Goal: Task Accomplishment & Management: Manage account settings

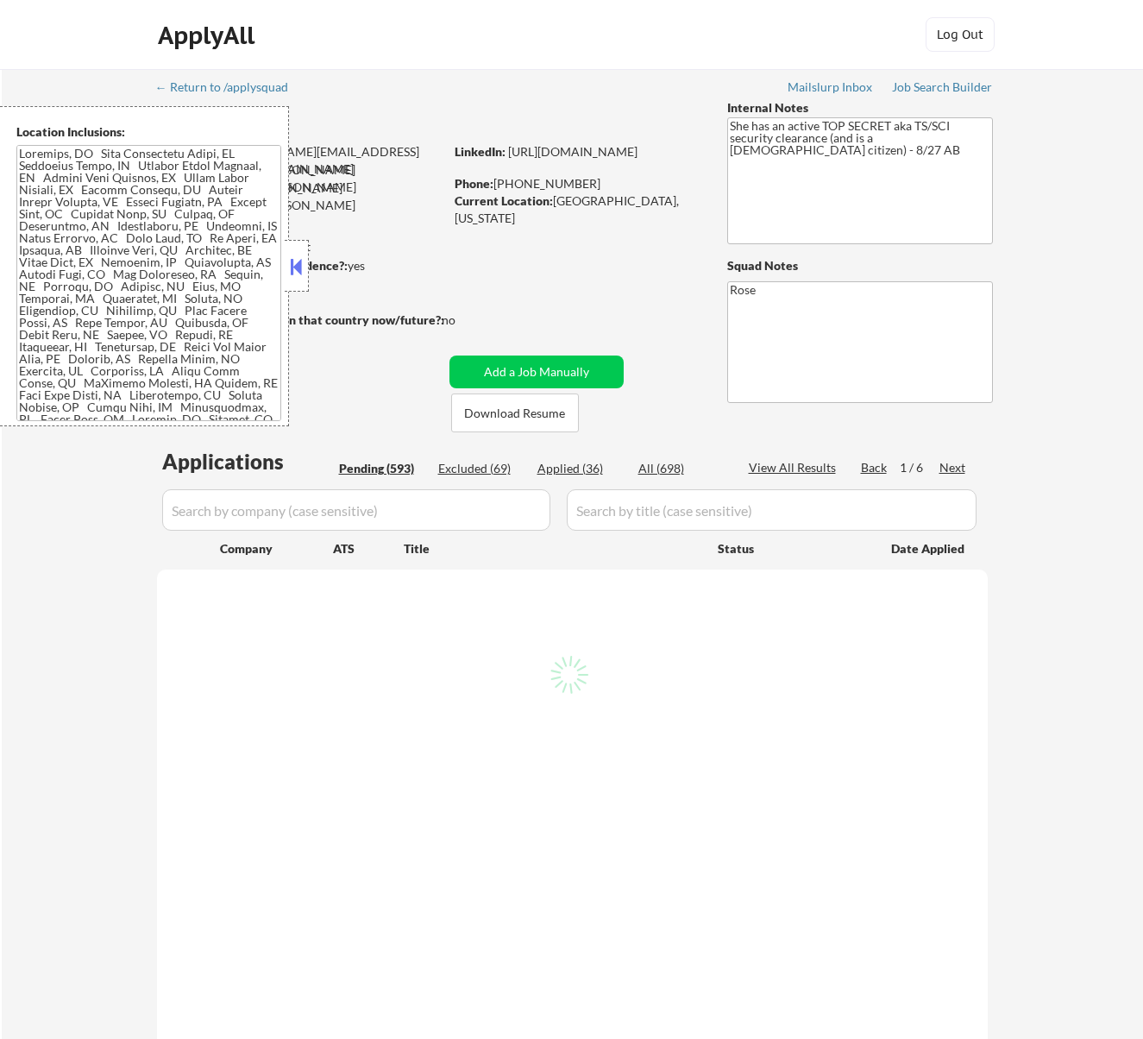
select select ""pending""
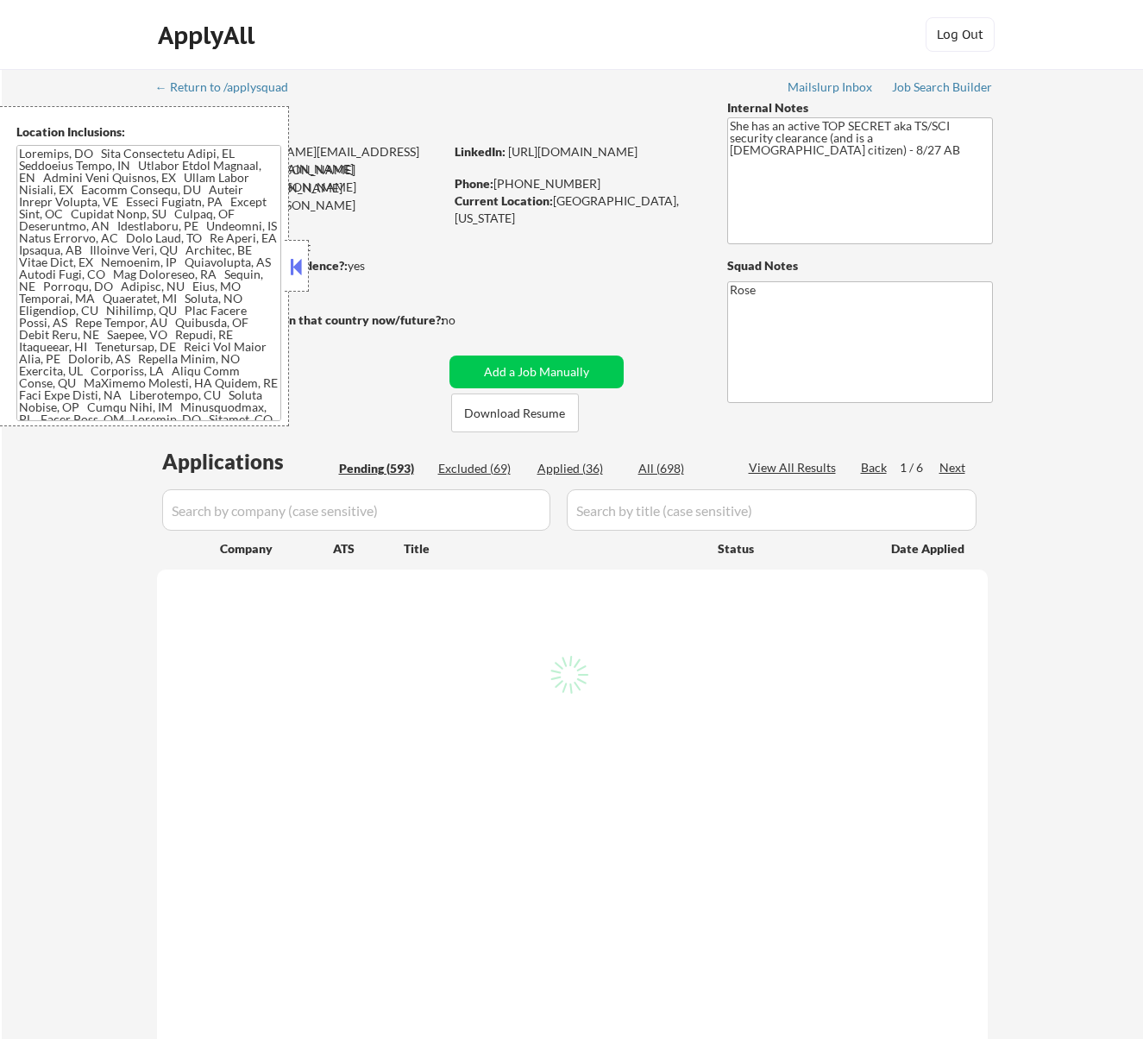
select select ""pending""
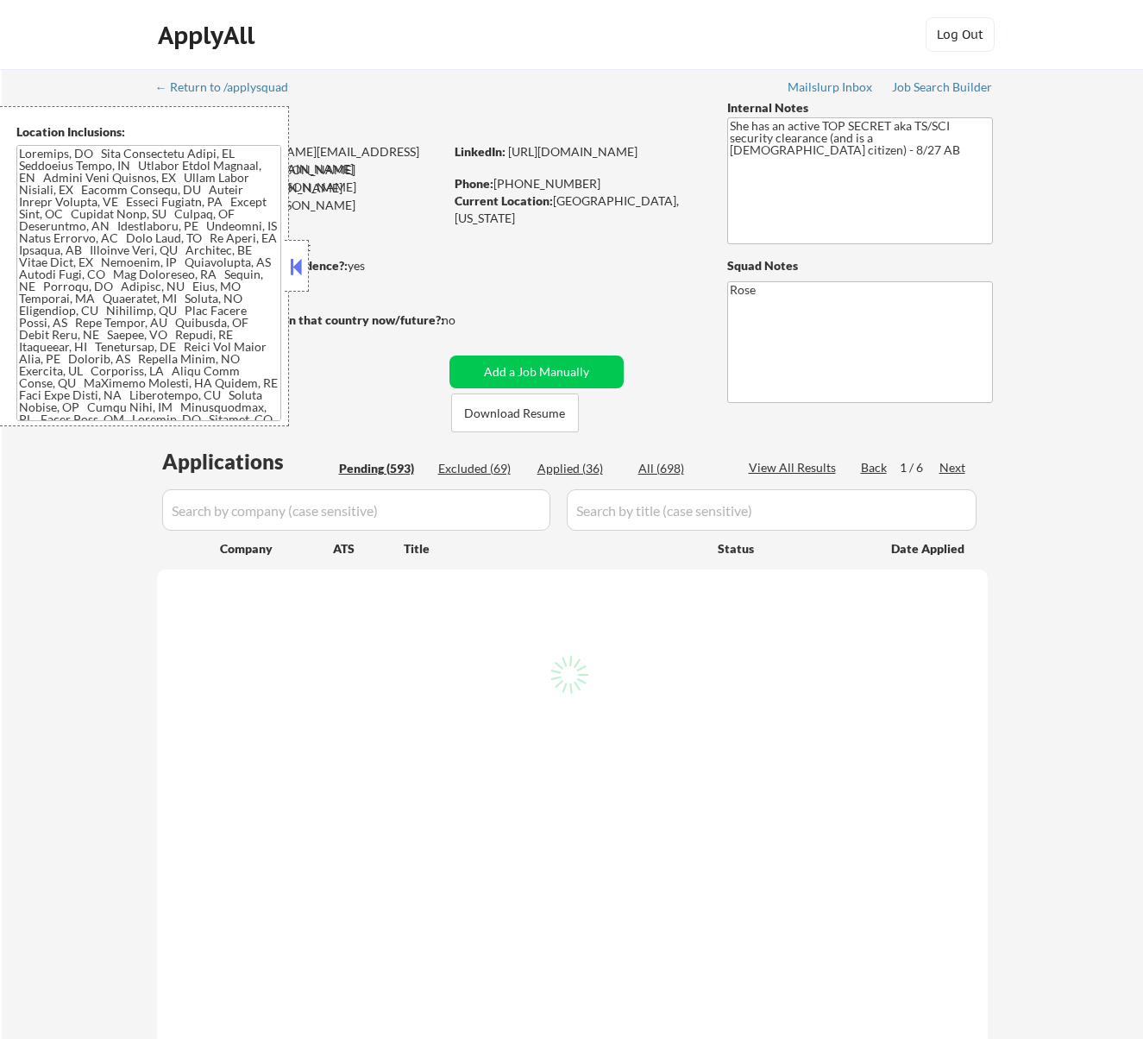
select select ""pending""
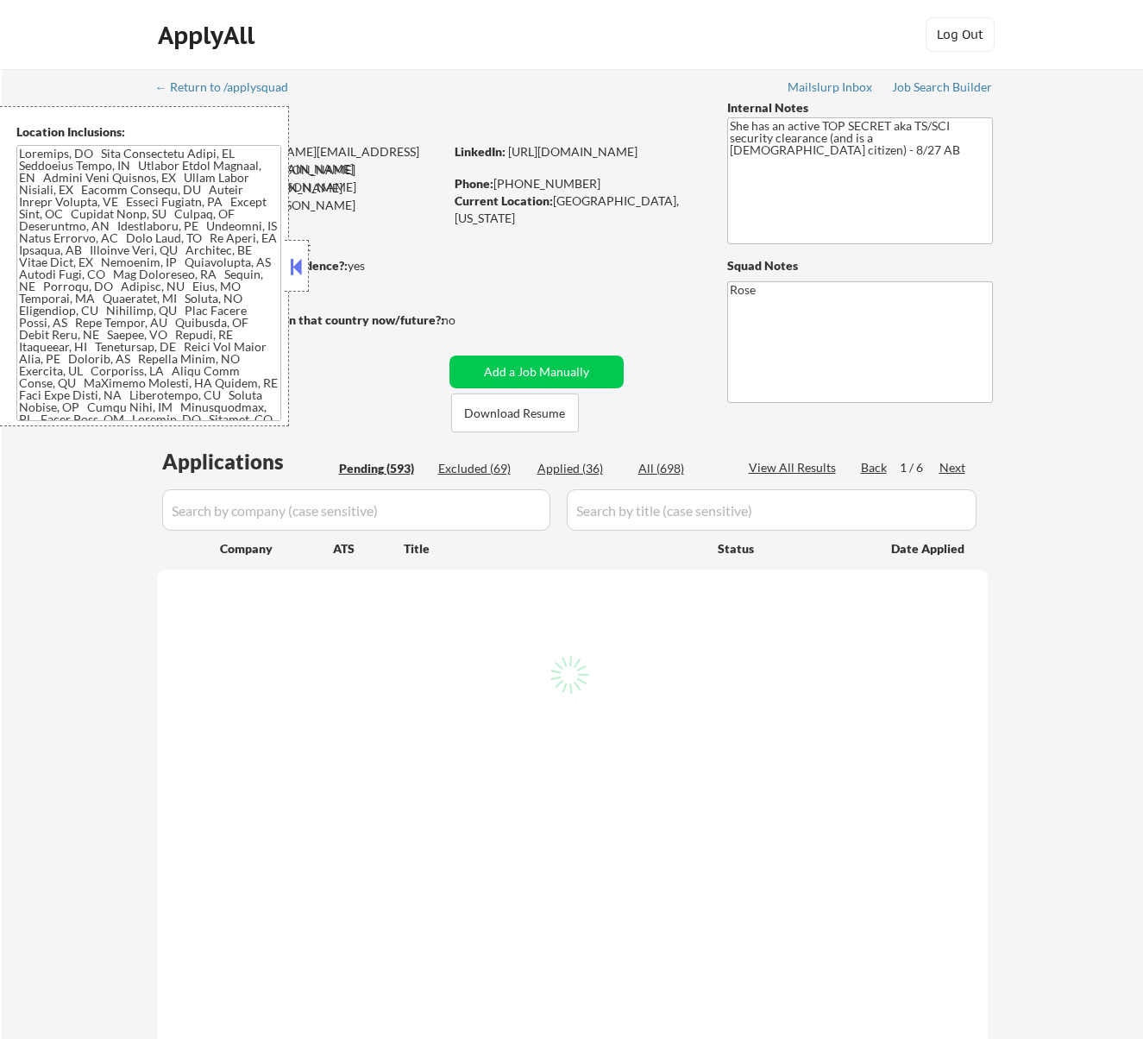
select select ""pending""
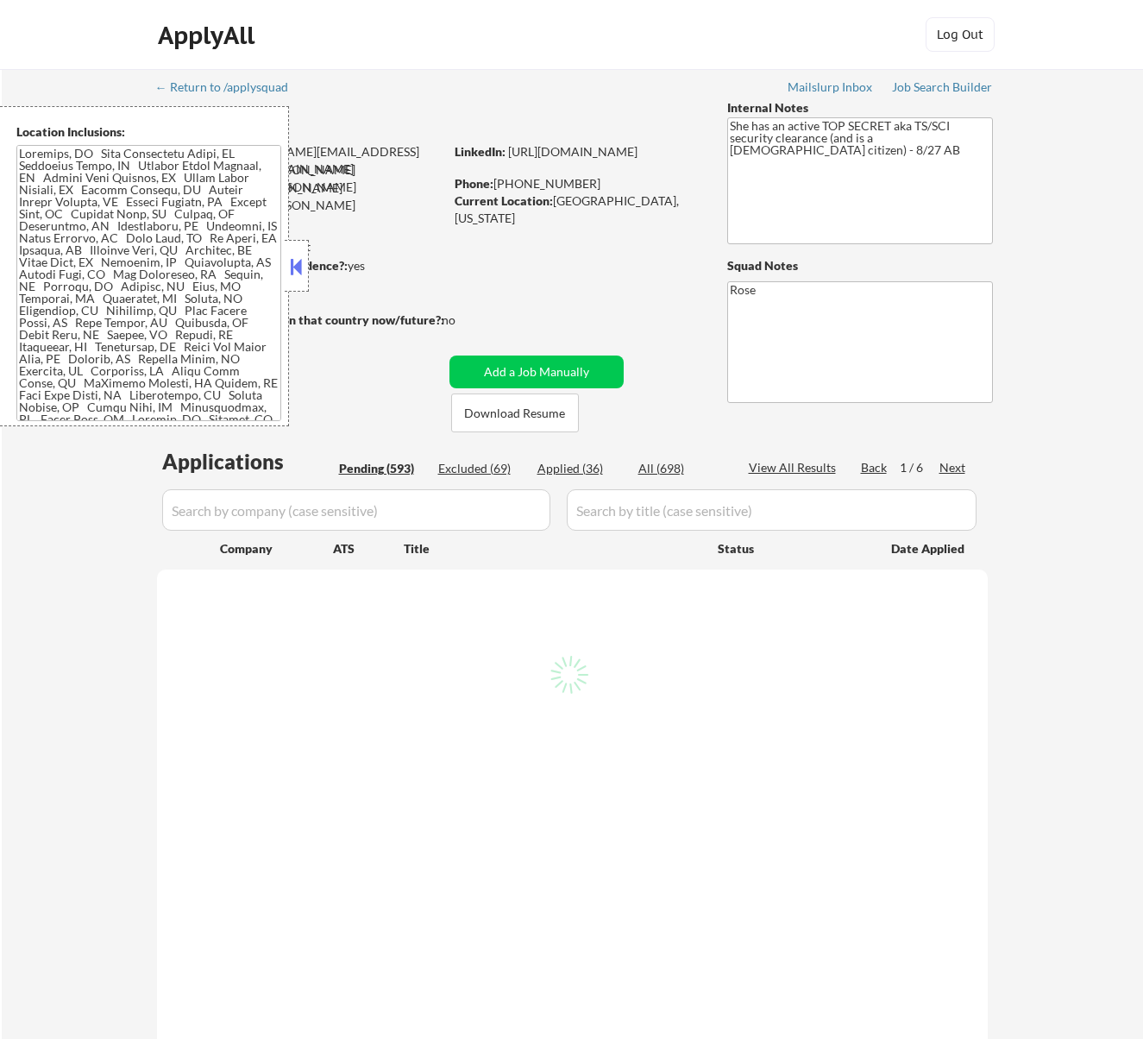
select select ""pending""
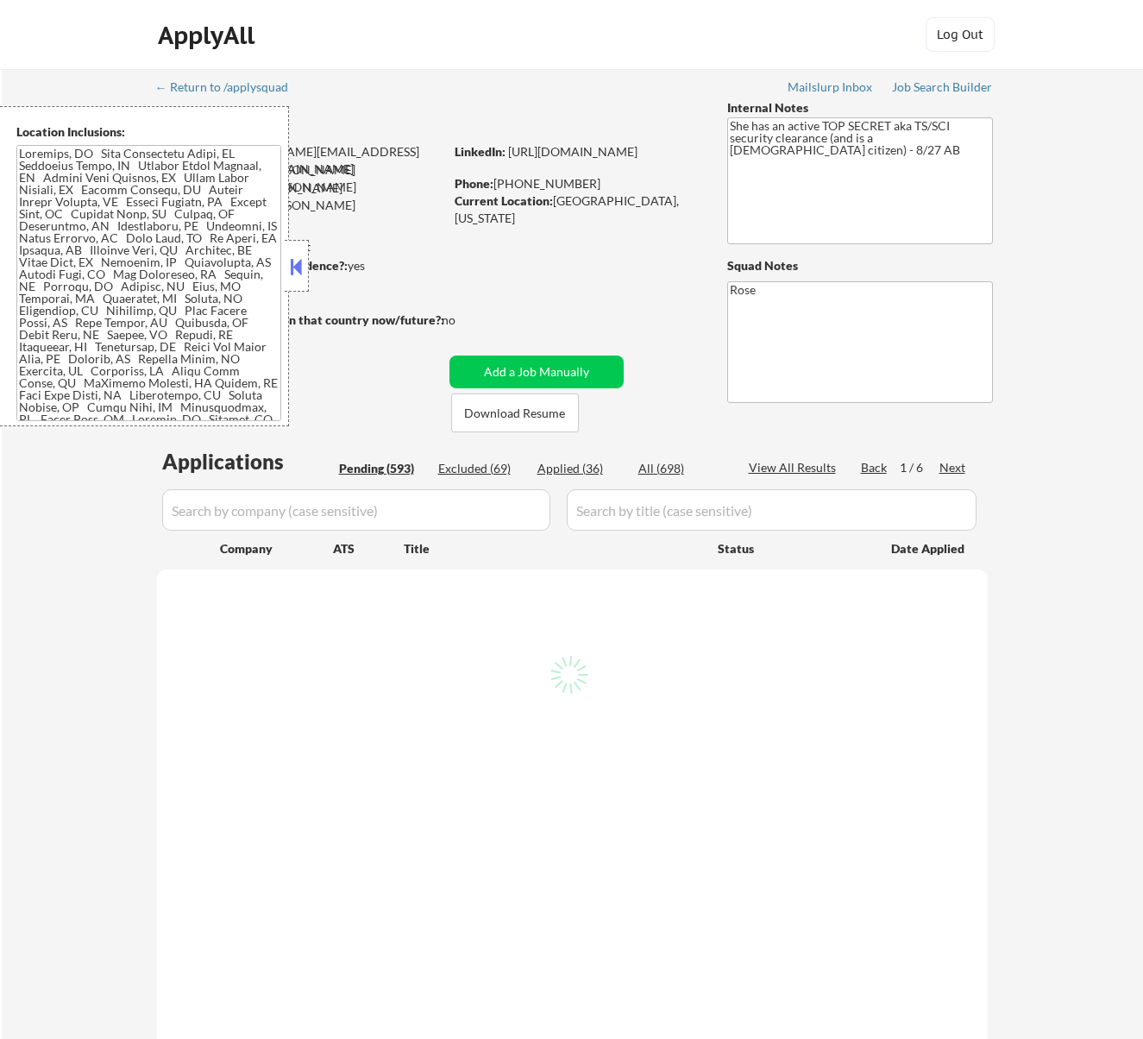
select select ""pending""
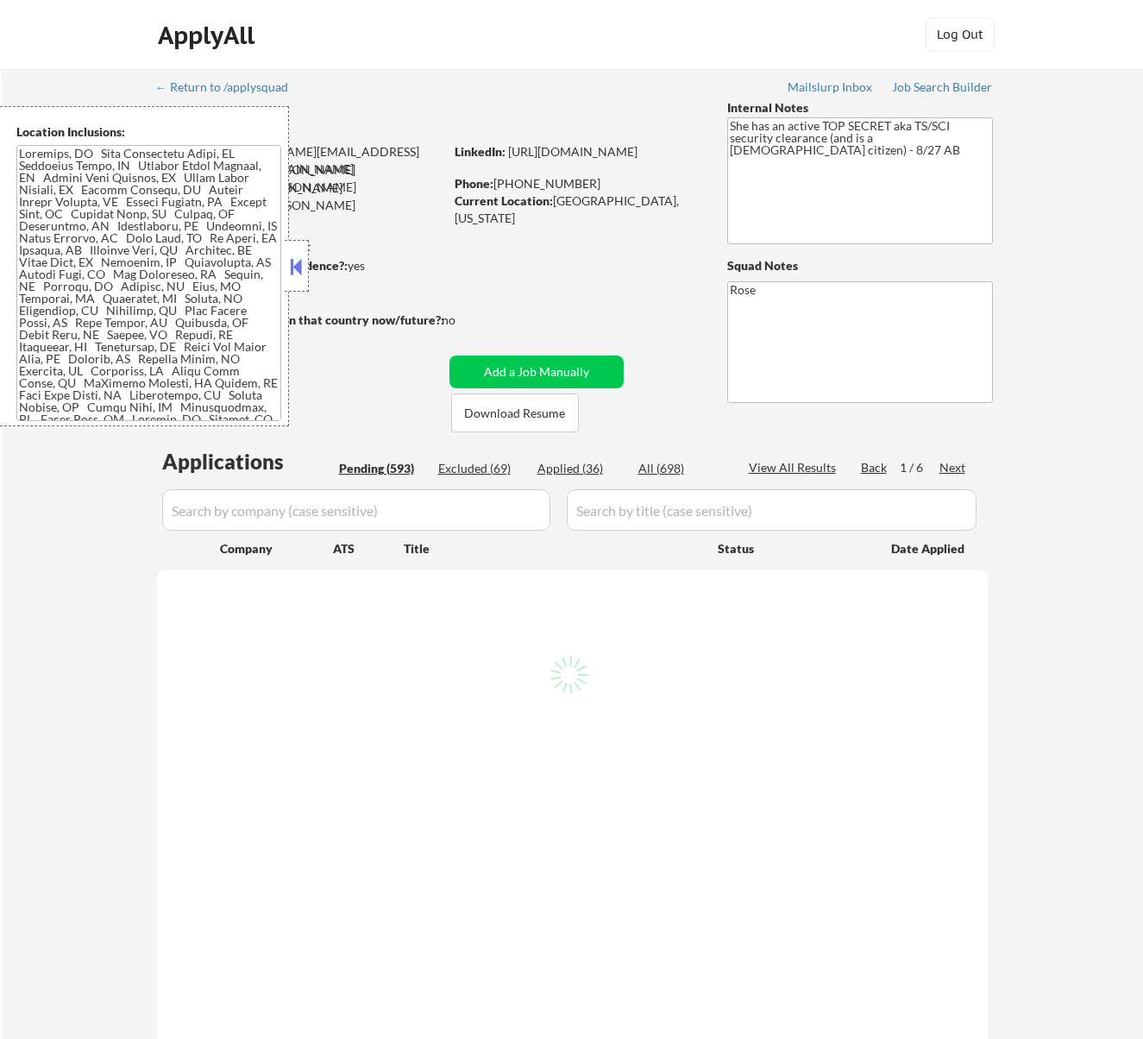
select select ""pending""
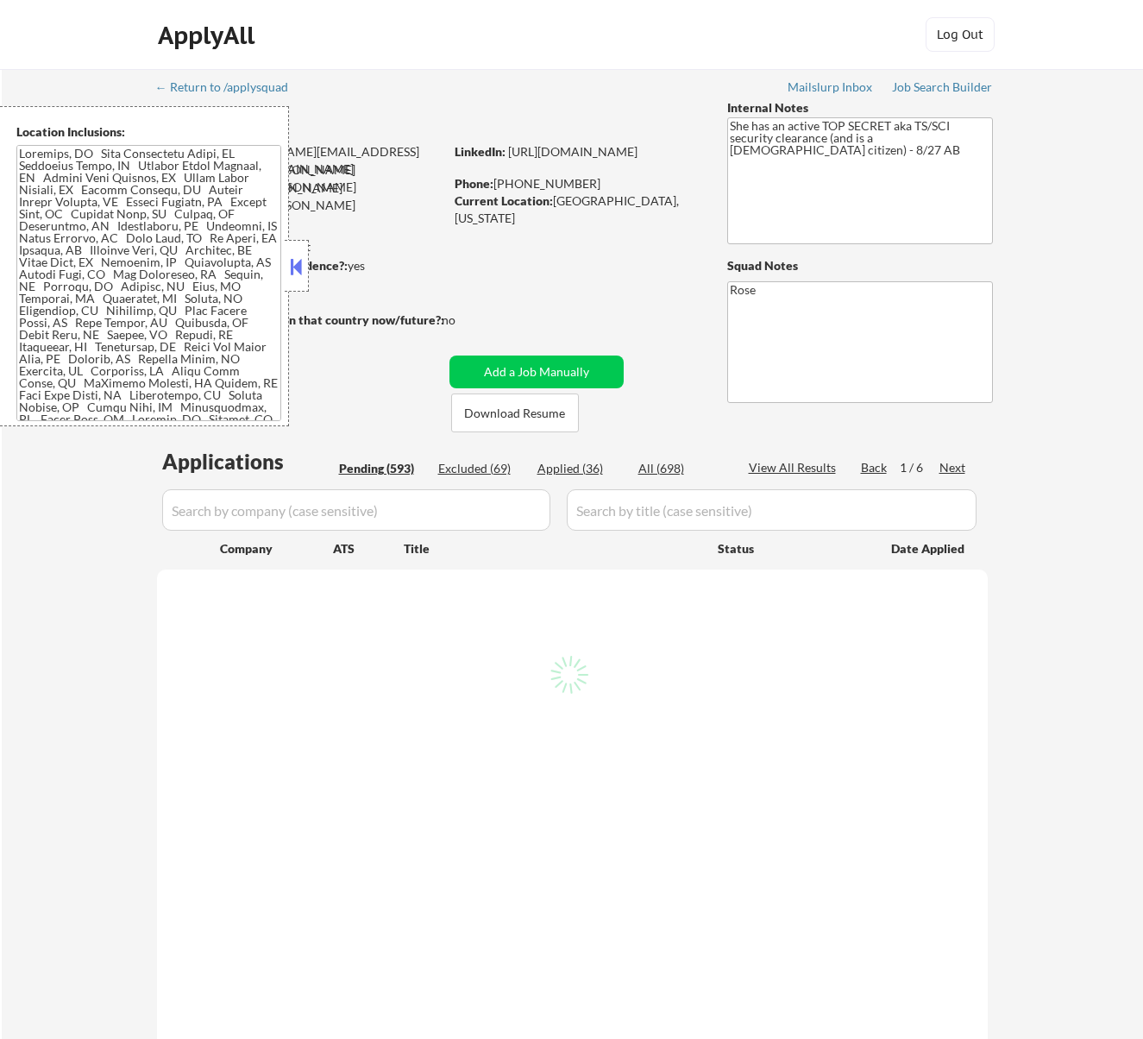
select select ""pending""
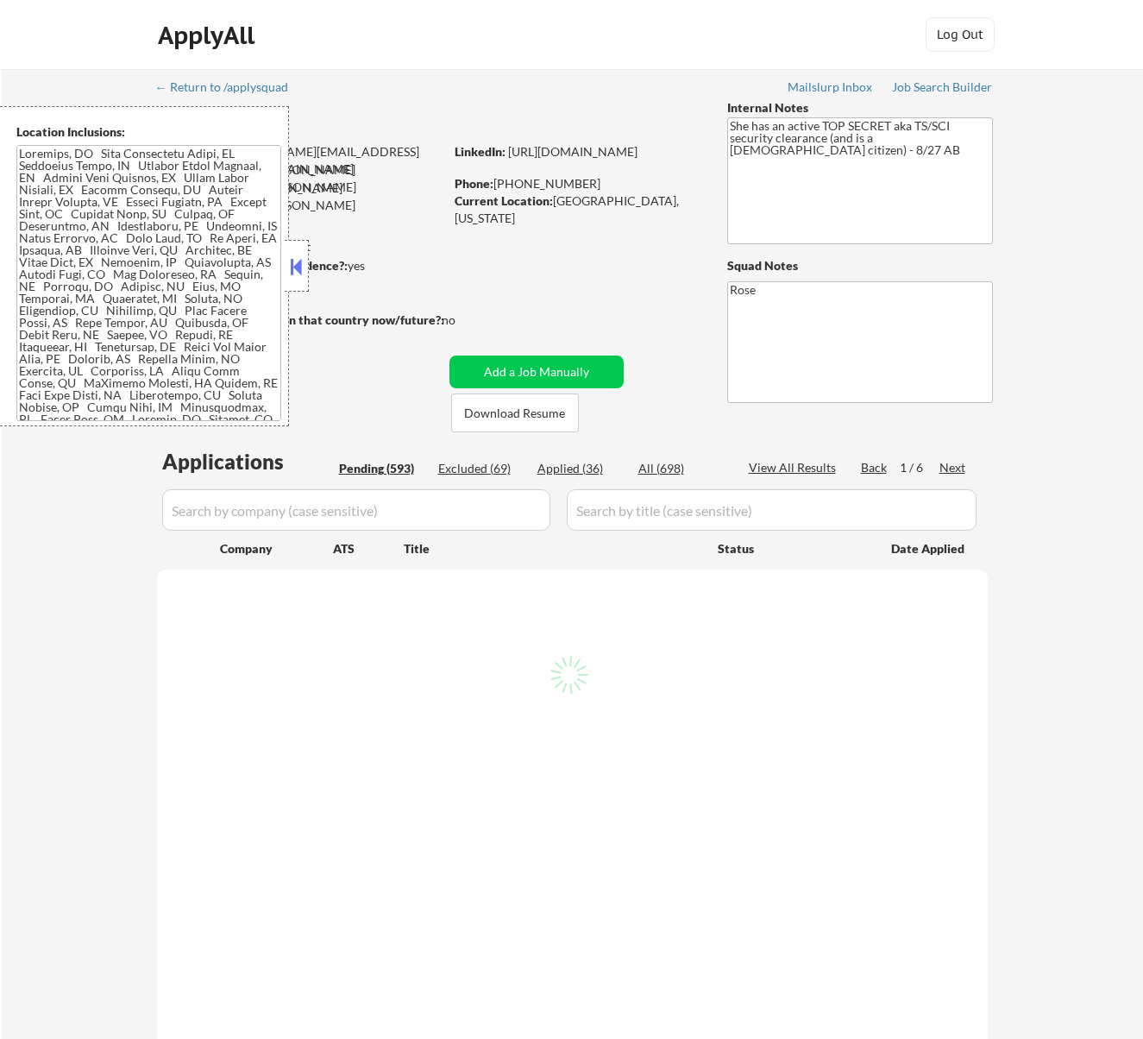
select select ""pending""
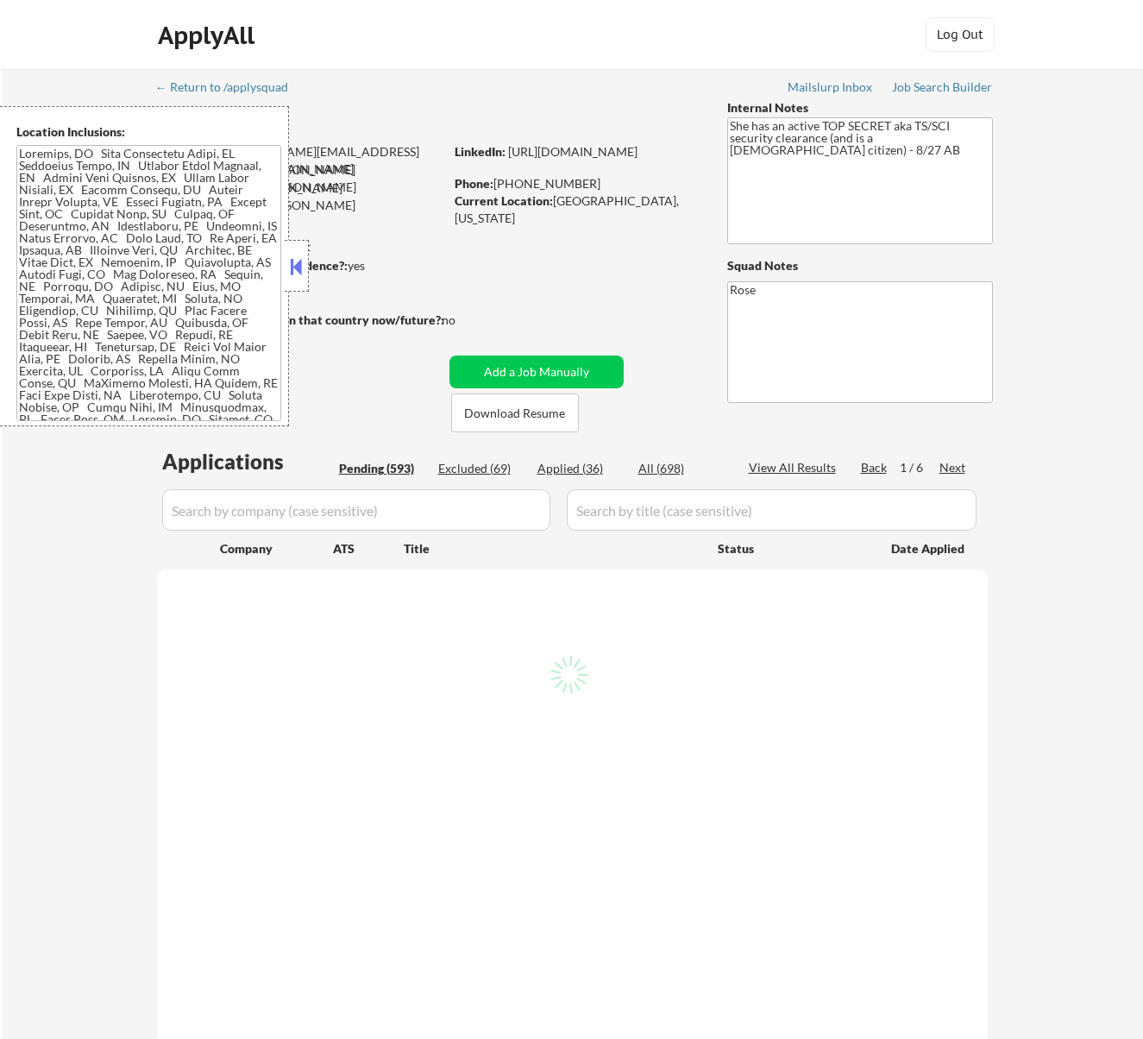
select select ""pending""
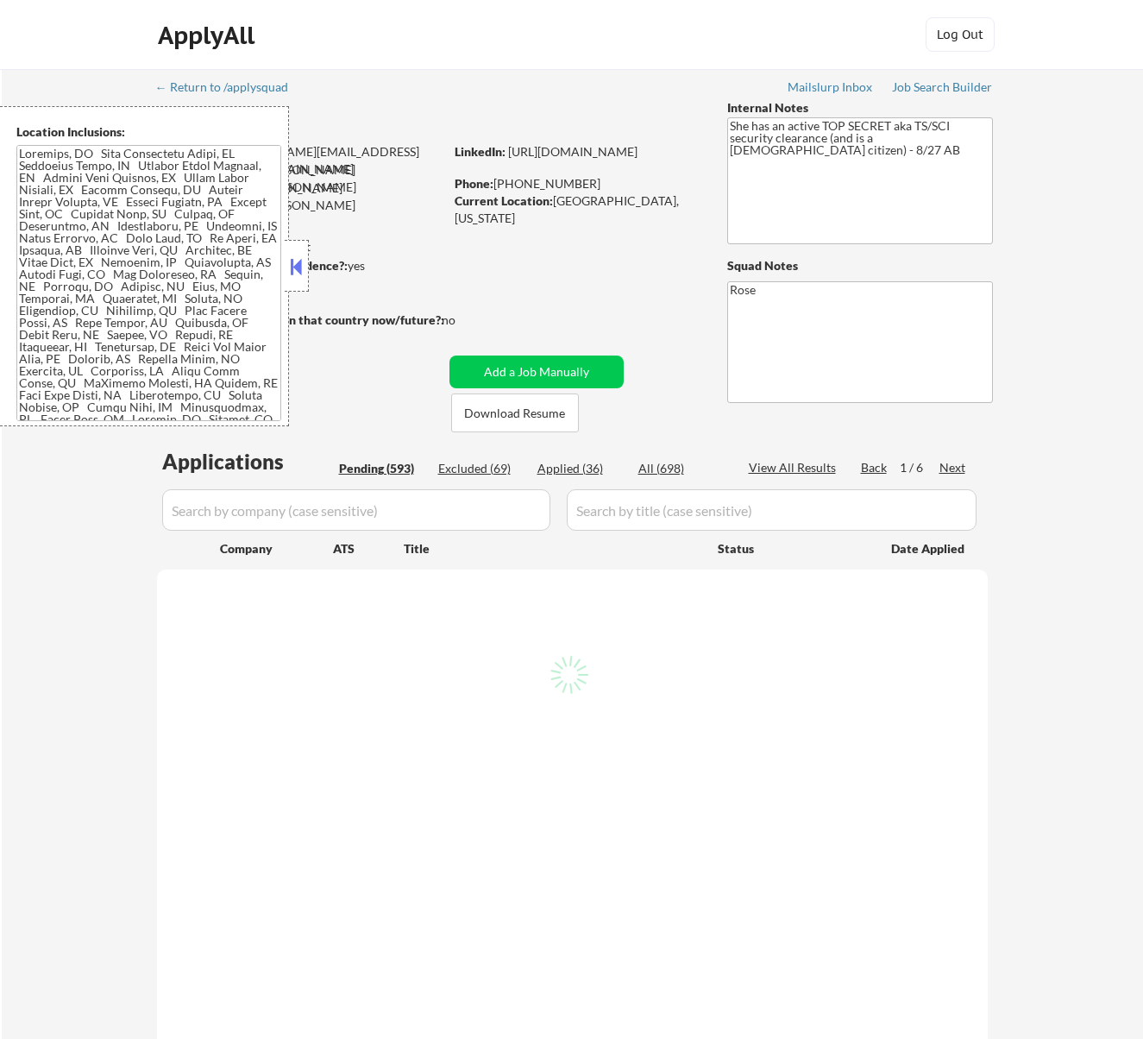
select select ""pending""
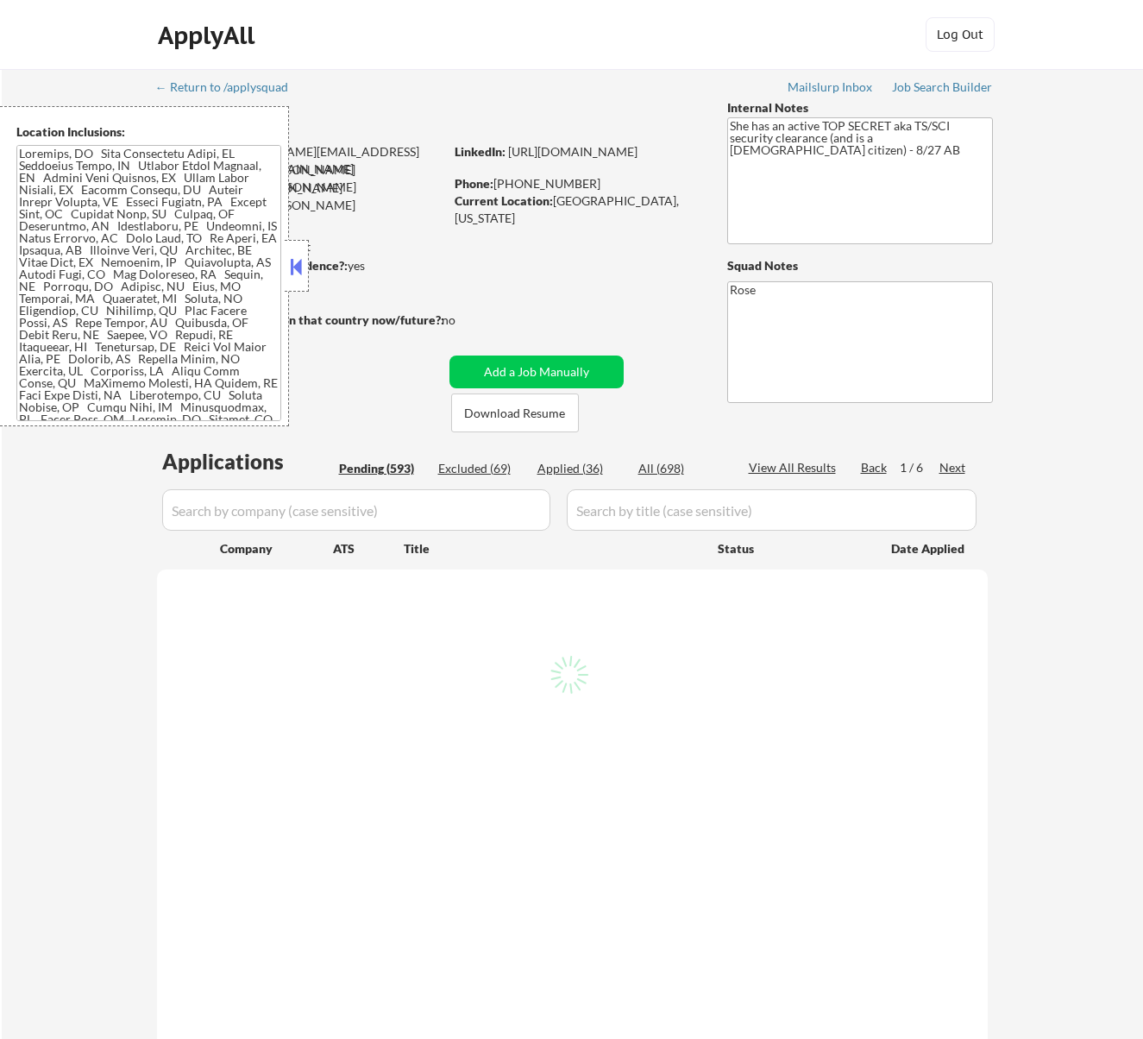
select select ""pending""
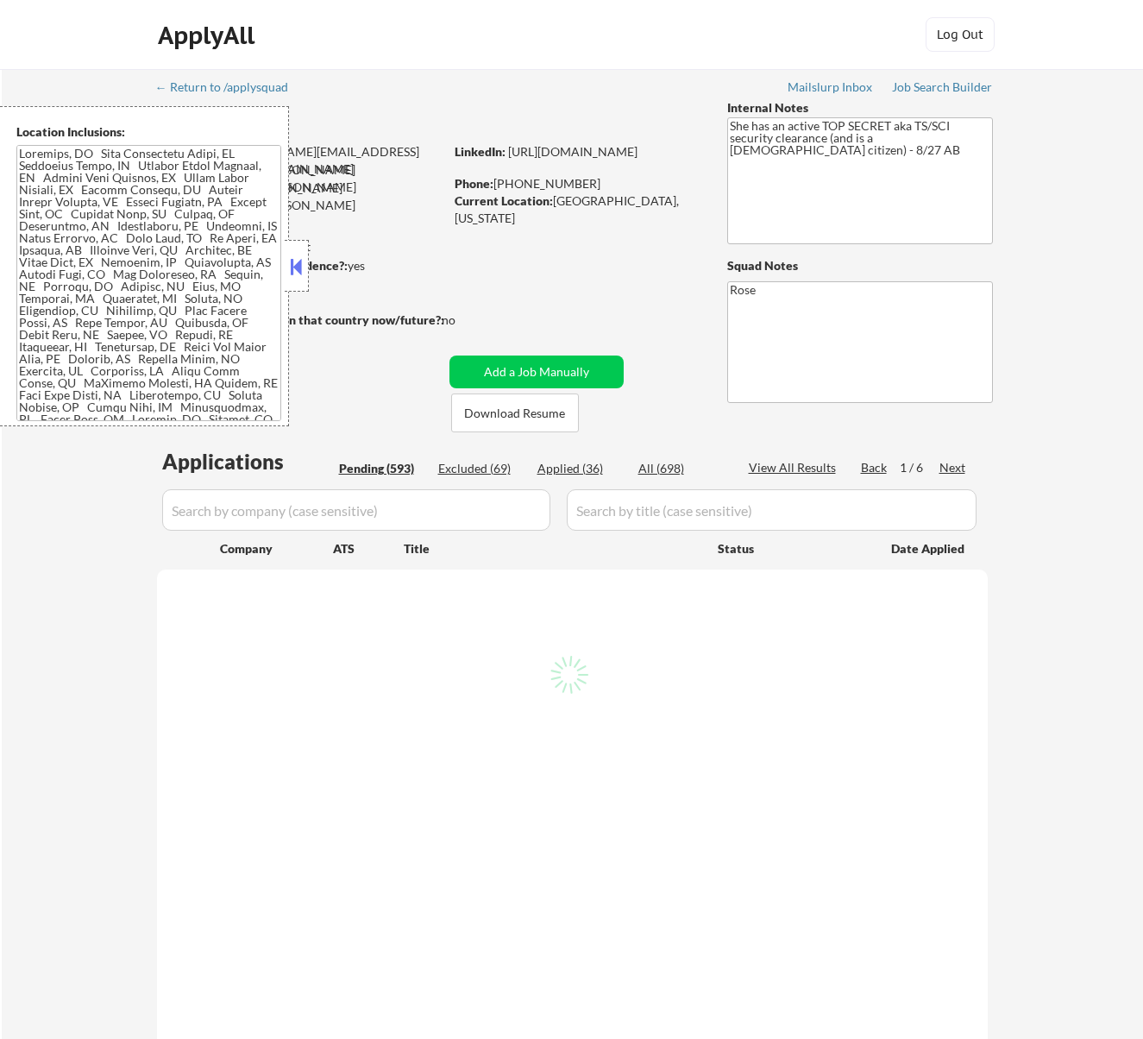
select select ""pending""
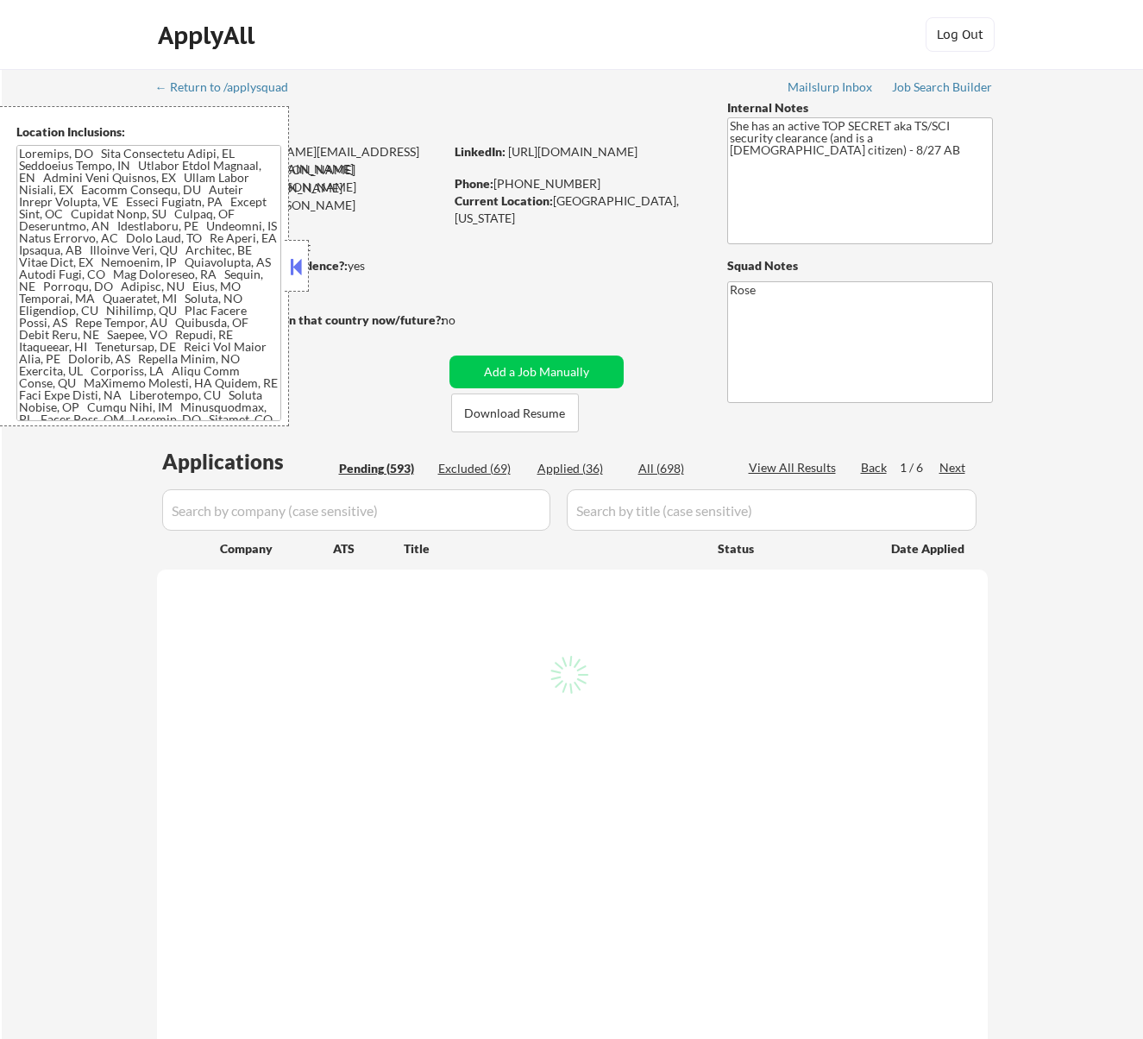
select select ""pending""
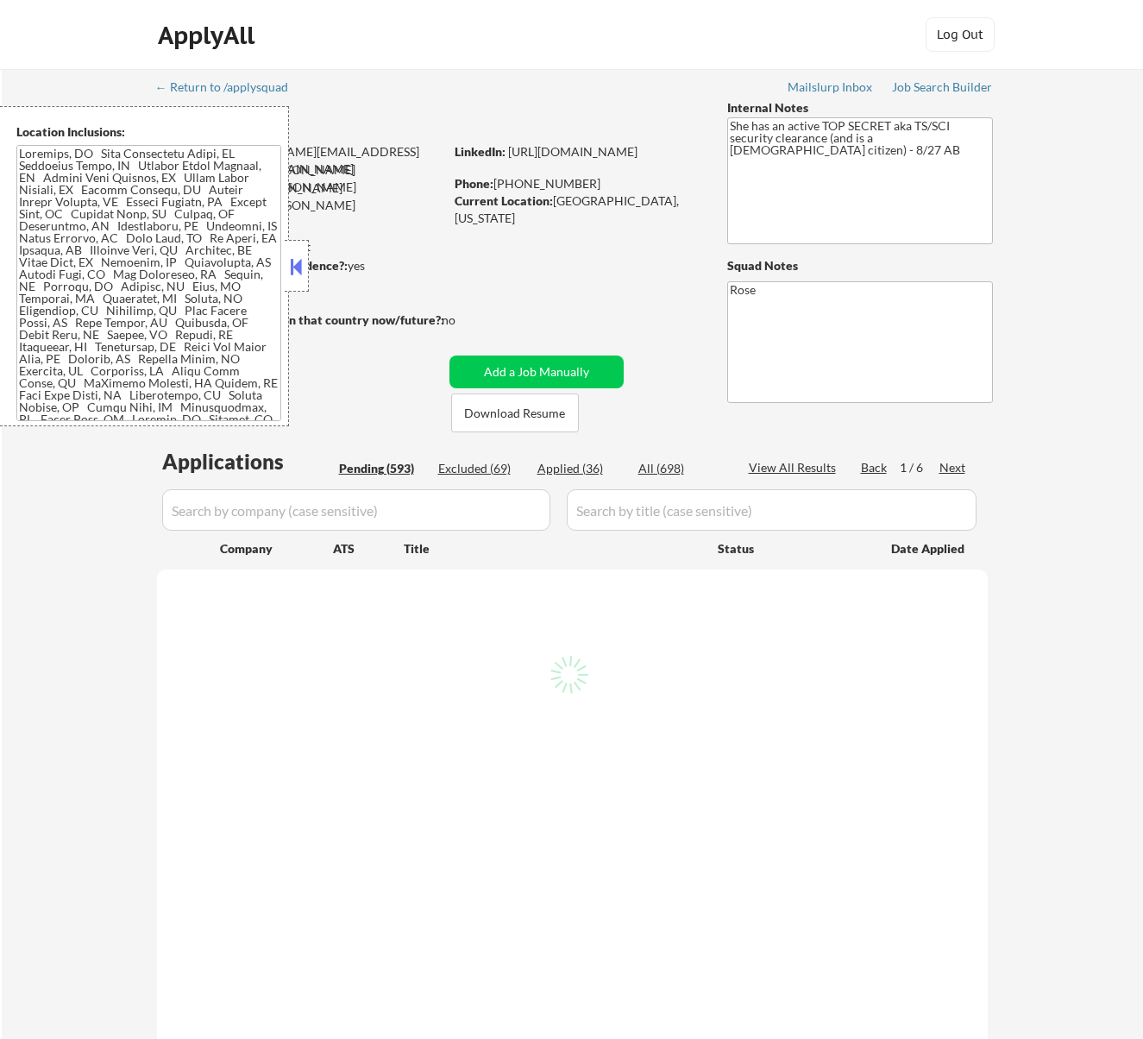
select select ""pending""
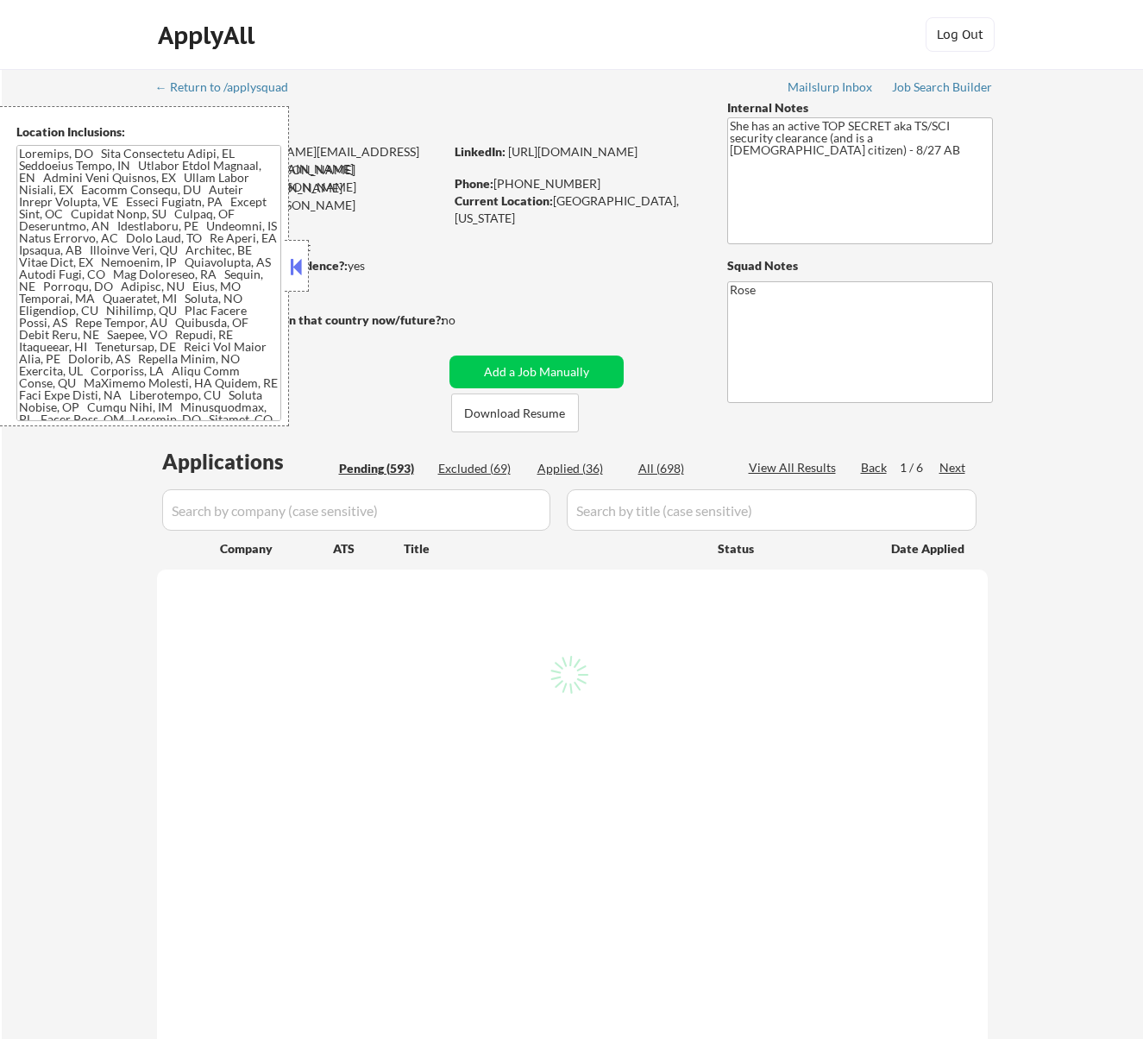
select select ""pending""
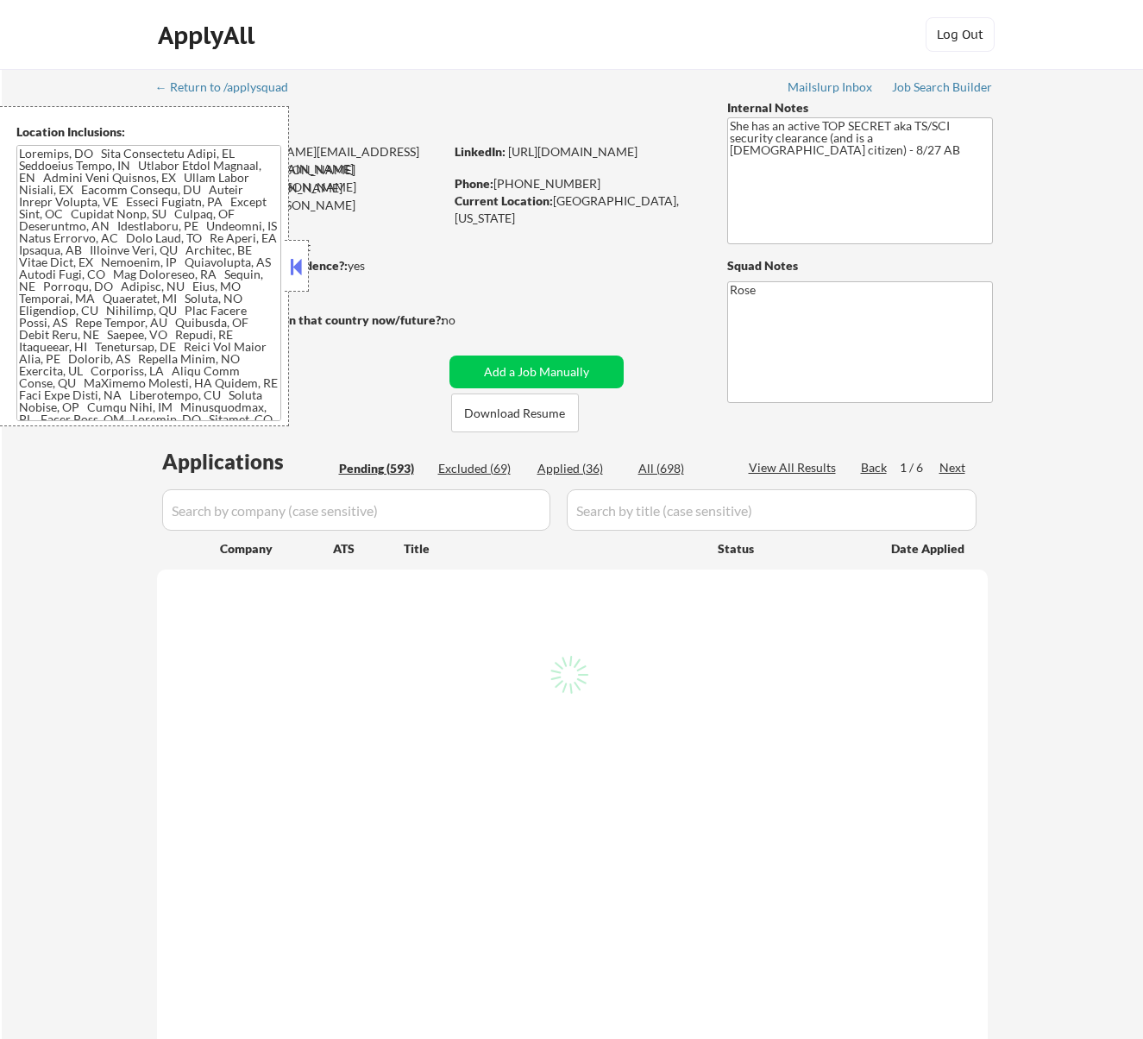
select select ""pending""
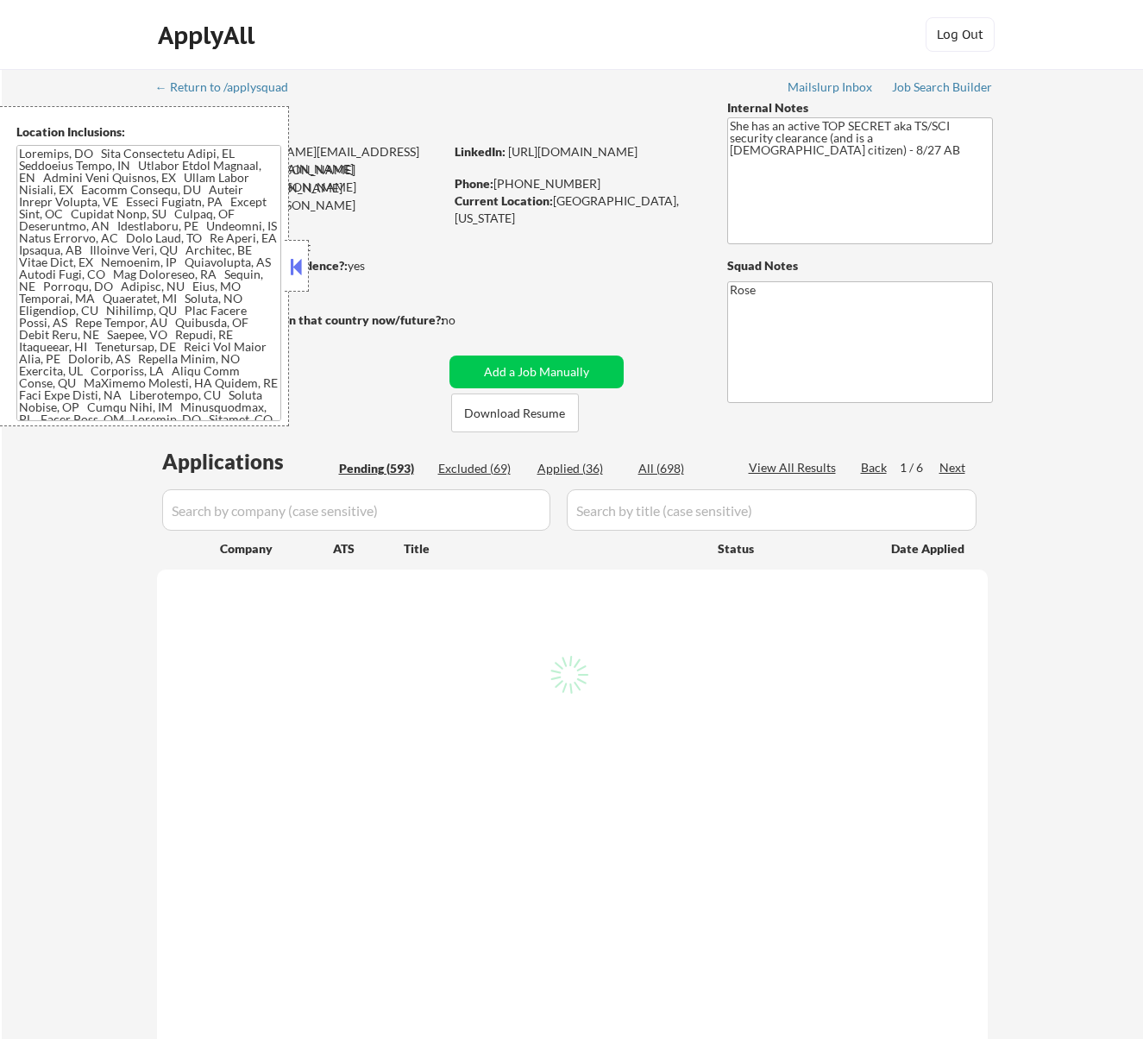
select select ""pending""
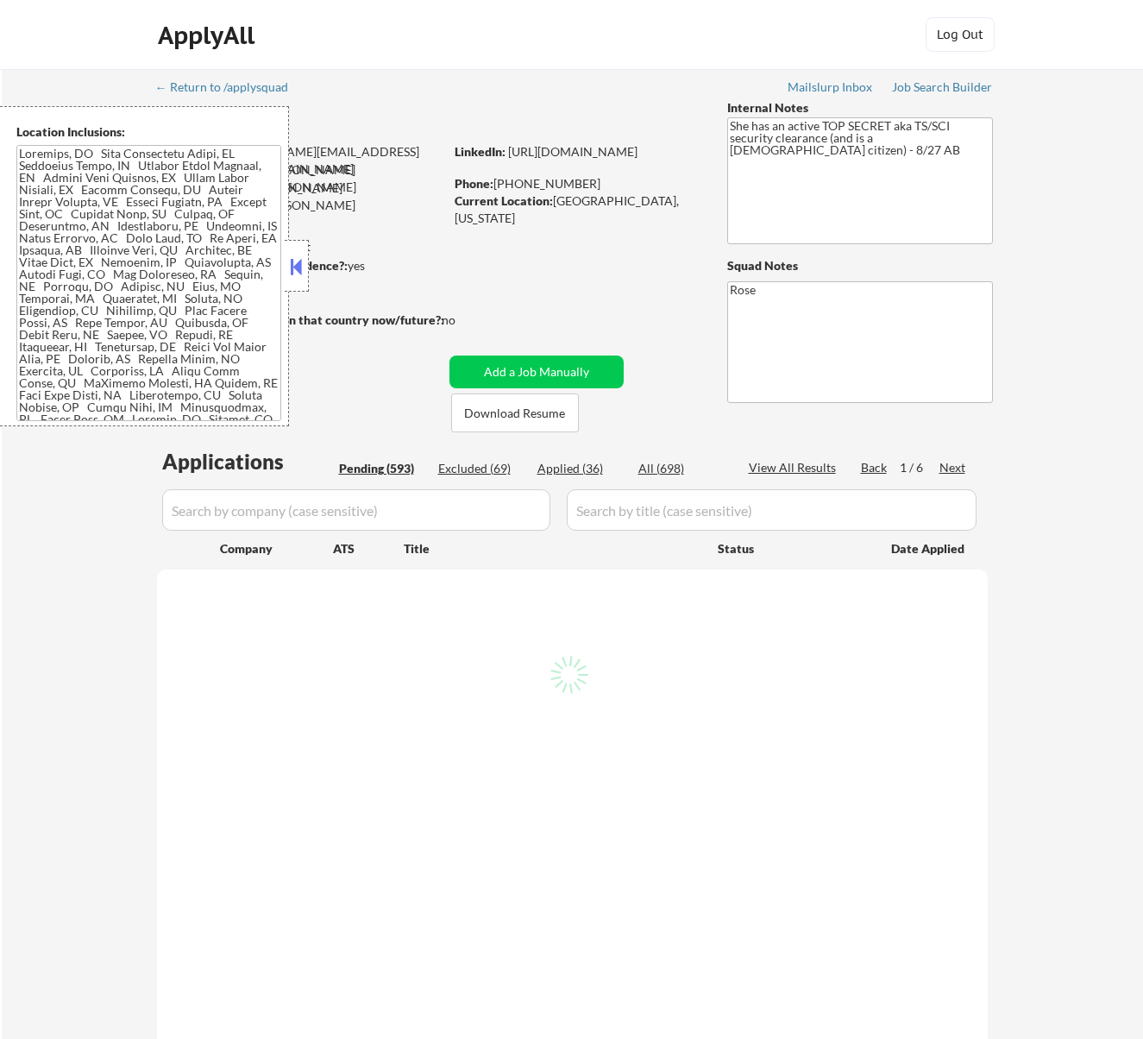
select select ""pending""
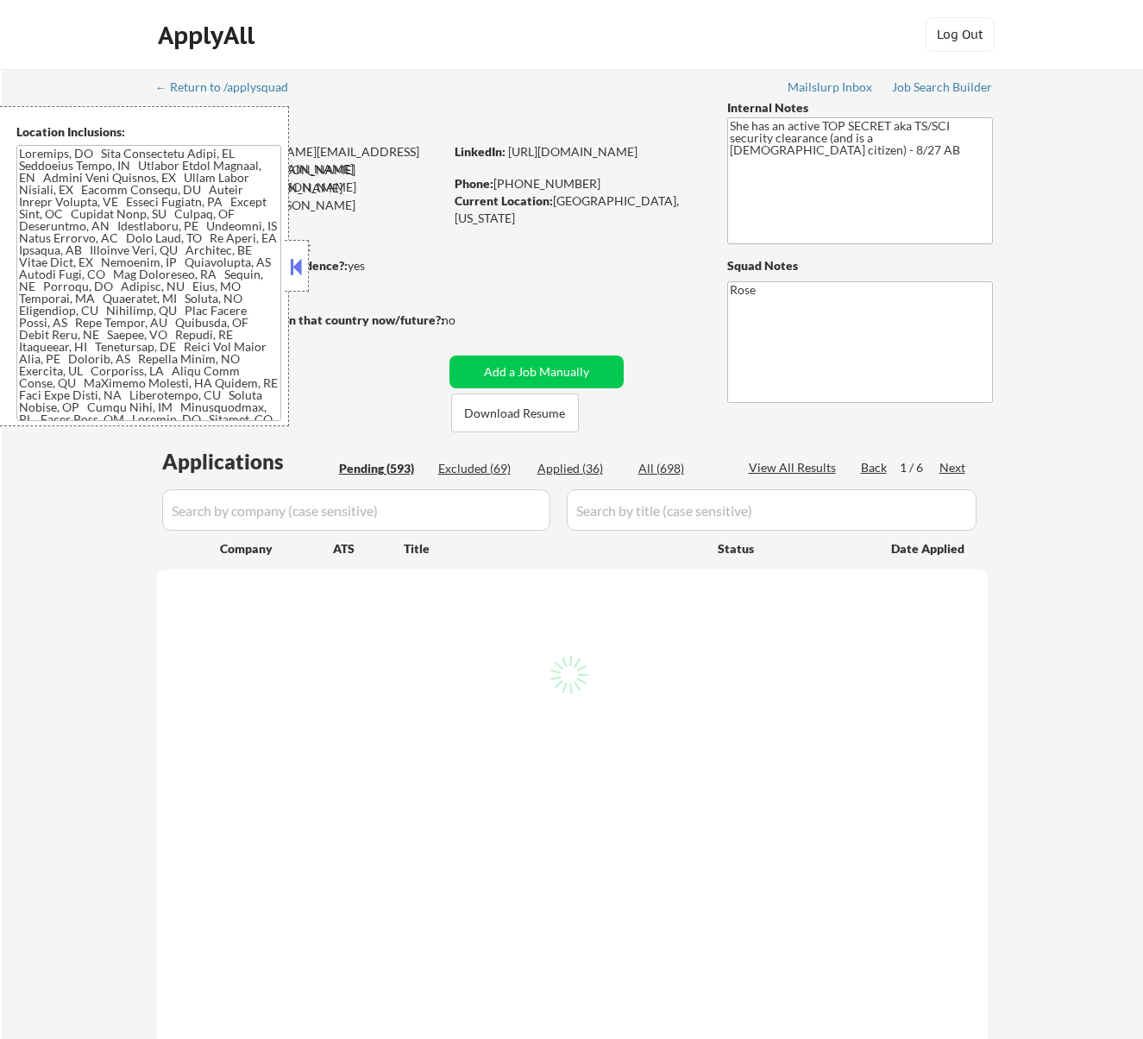
select select ""pending""
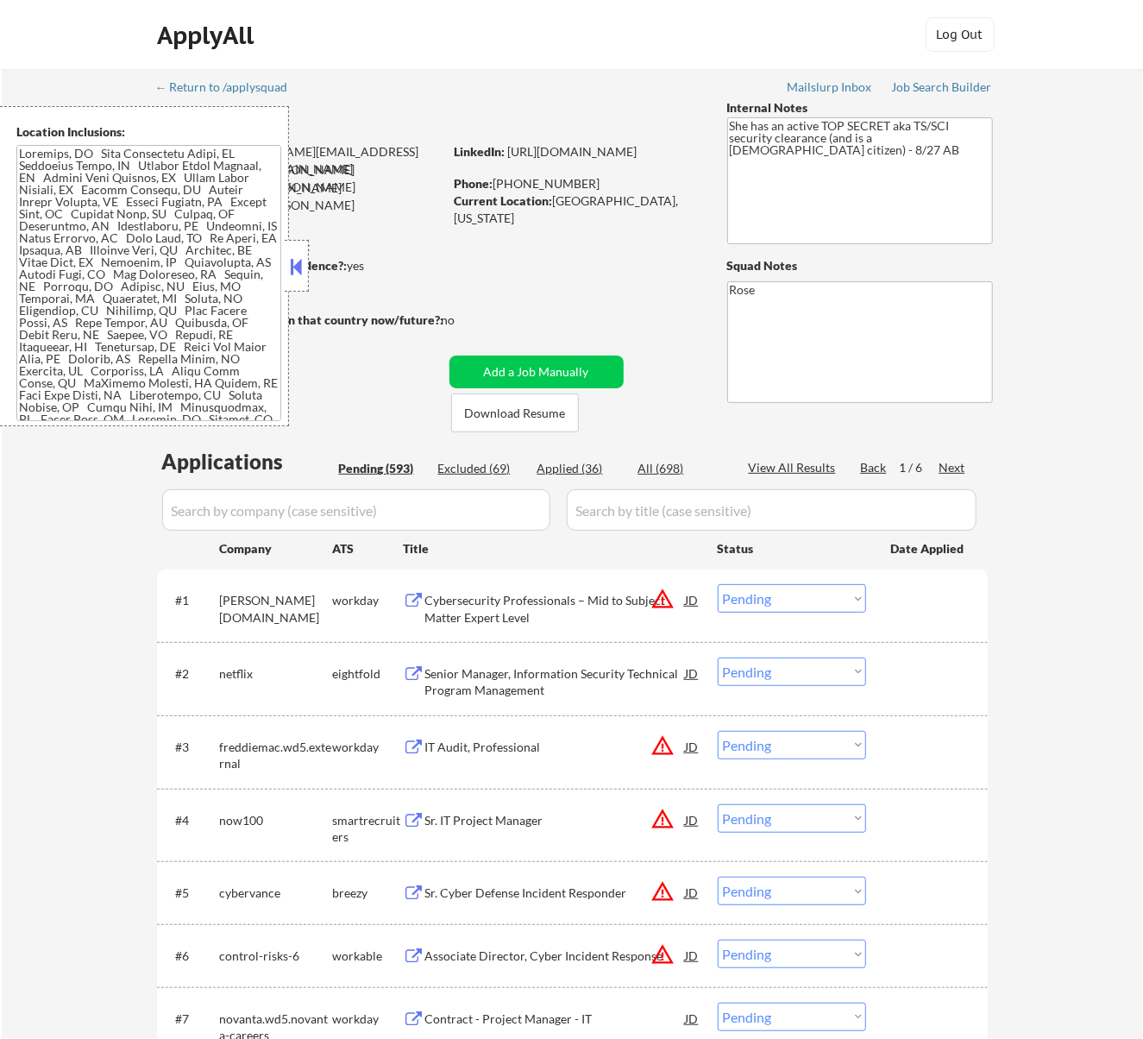
click at [291, 257] on button at bounding box center [295, 267] width 19 height 26
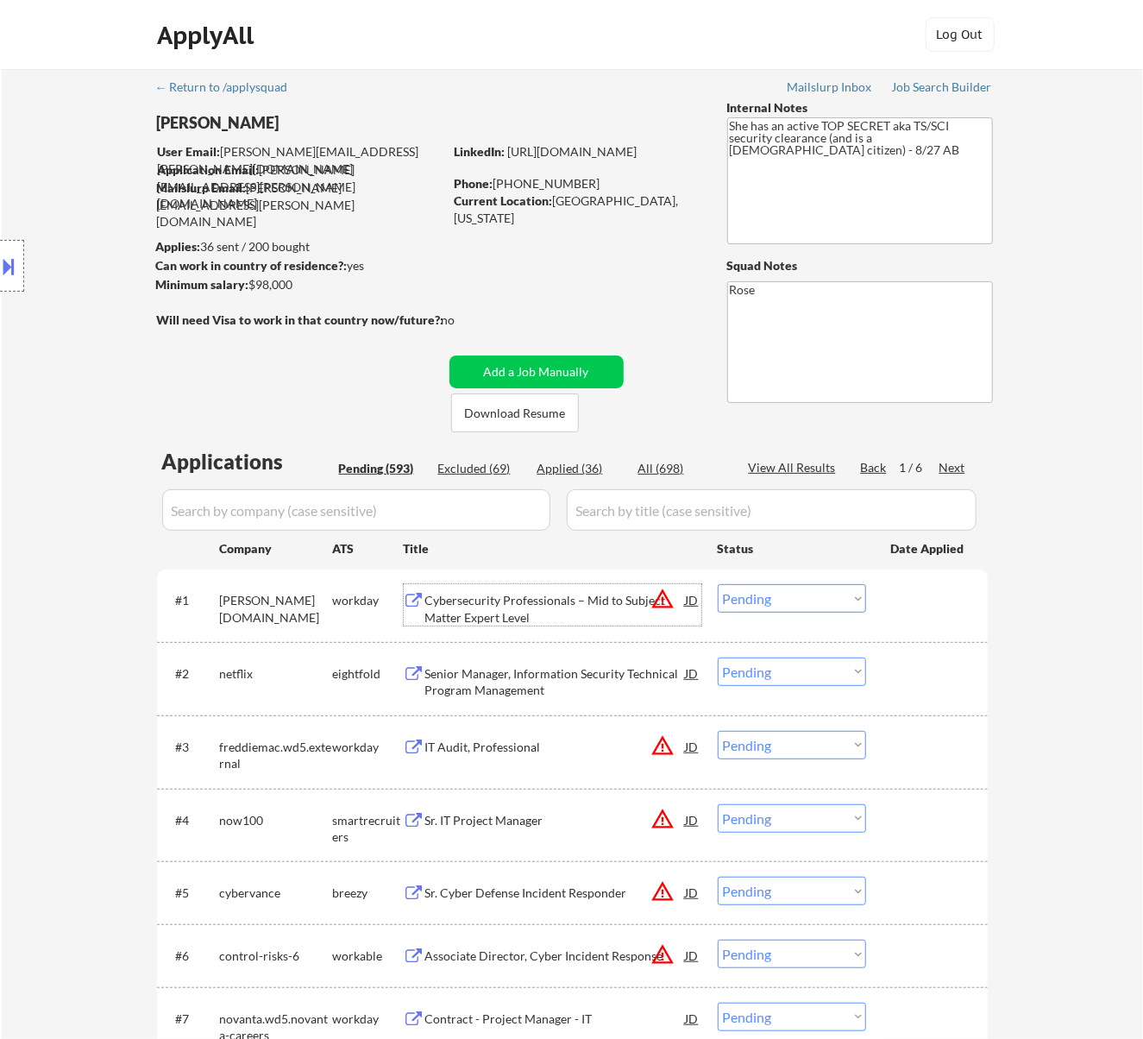
click at [588, 604] on div "Cybersecurity Professionals – Mid to Subject Matter Expert Level" at bounding box center [555, 609] width 261 height 34
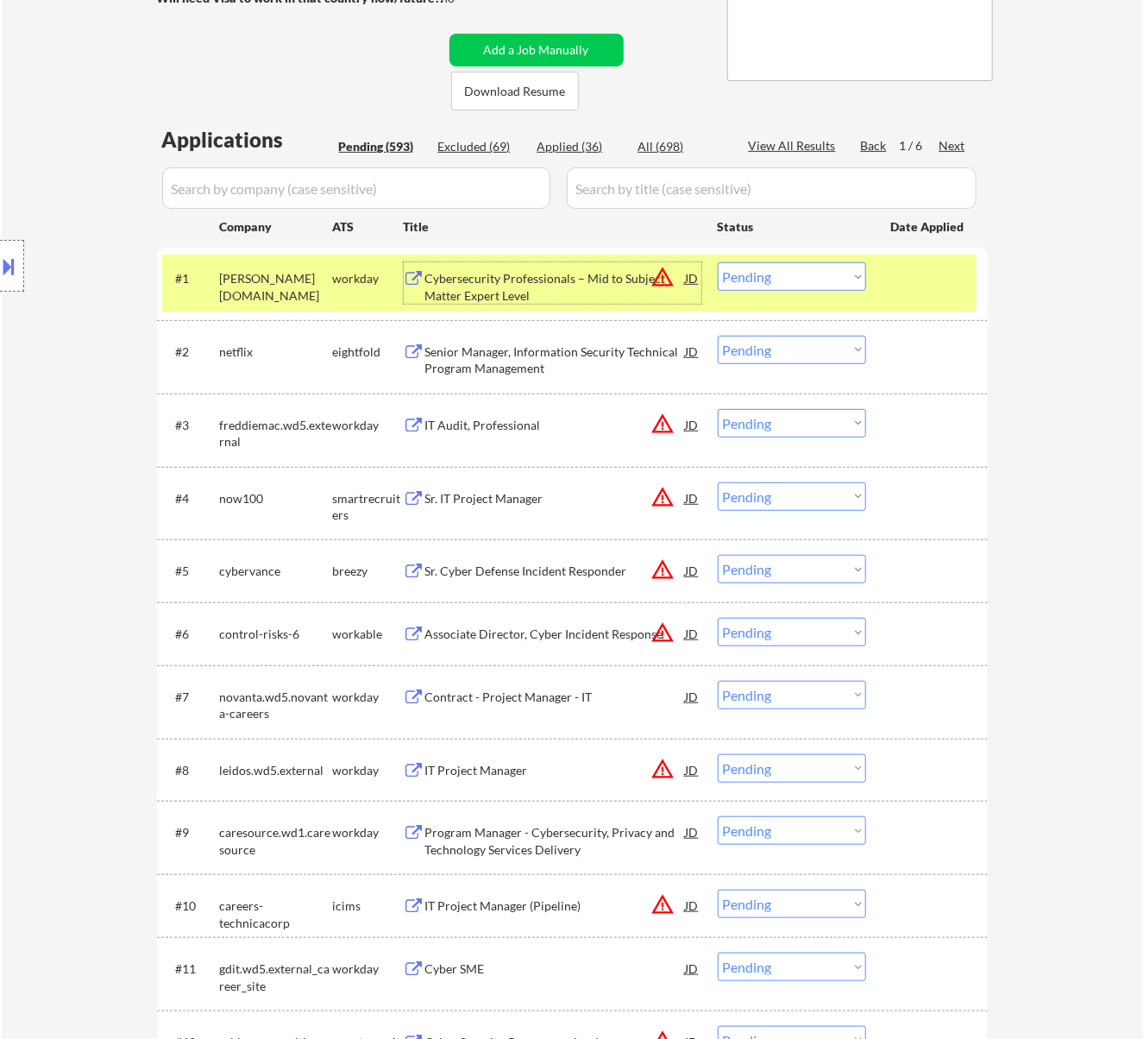
scroll to position [345, 0]
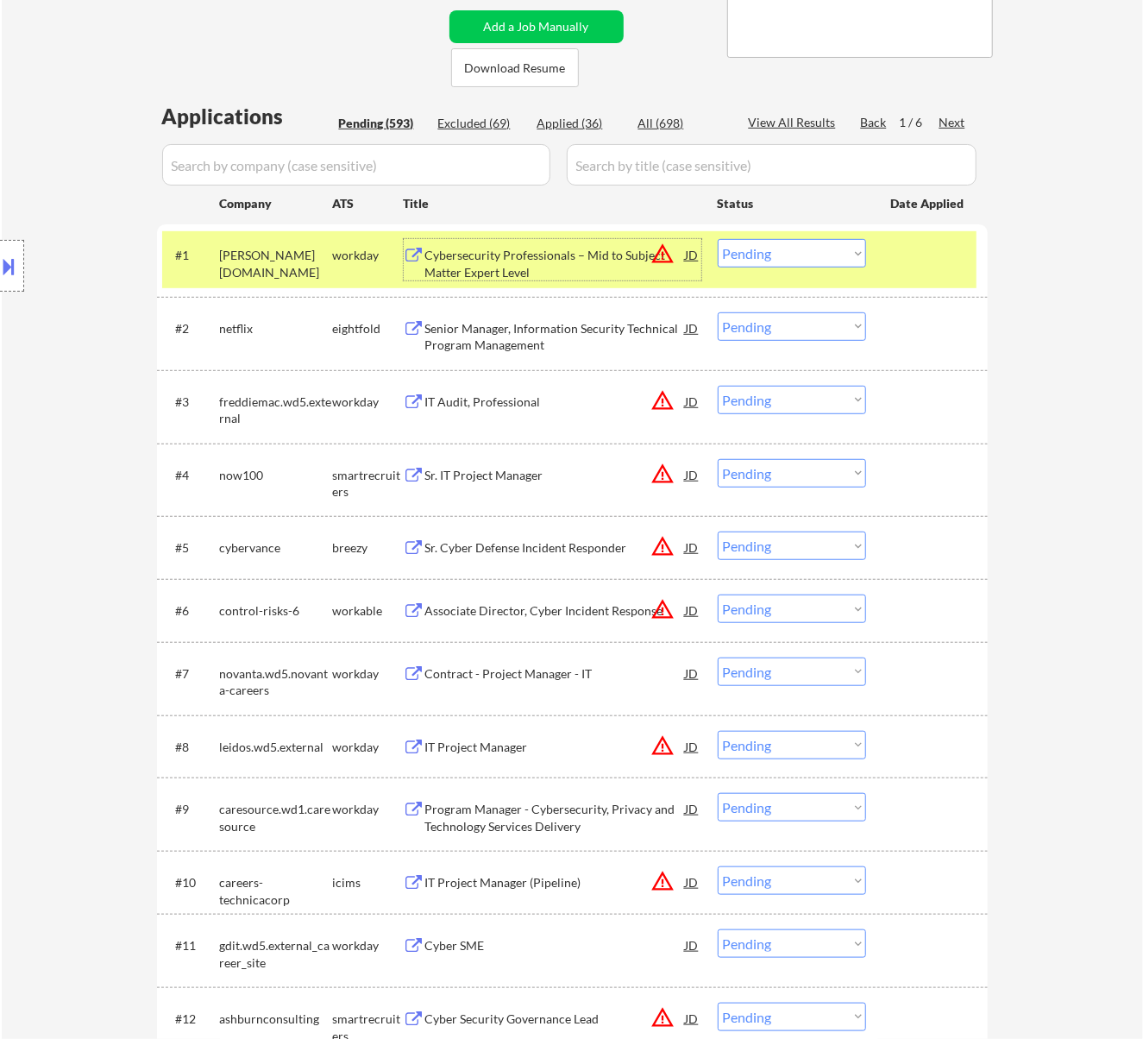
click at [795, 250] on select "Choose an option... Pending Applied Excluded (Questions) Excluded (Expired) Exc…" at bounding box center [792, 253] width 148 height 28
click at [718, 239] on select "Choose an option... Pending Applied Excluded (Questions) Excluded (Expired) Exc…" at bounding box center [792, 253] width 148 height 28
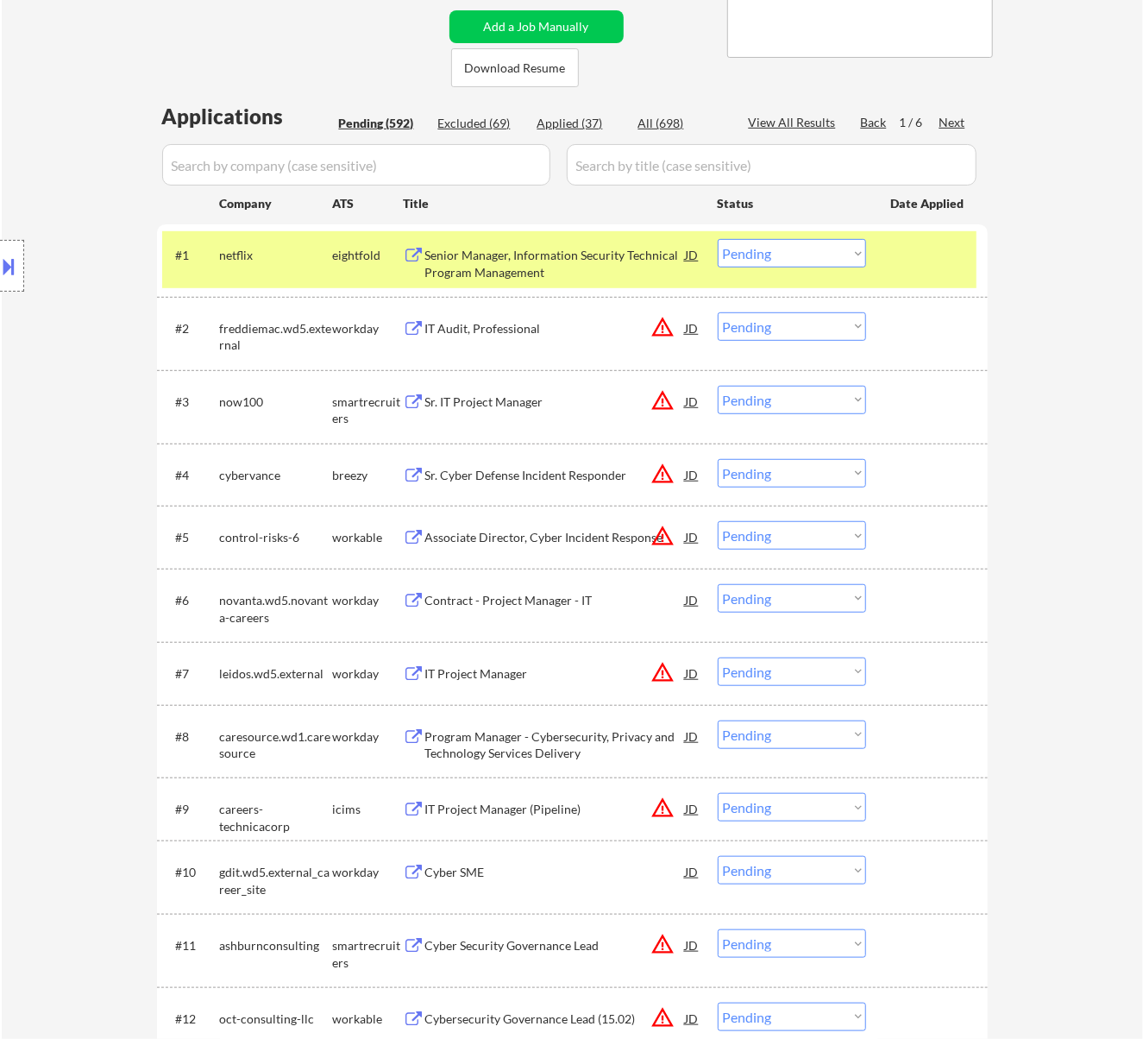
click at [601, 250] on div "Senior Manager, Information Security Technical Program Management" at bounding box center [555, 264] width 261 height 34
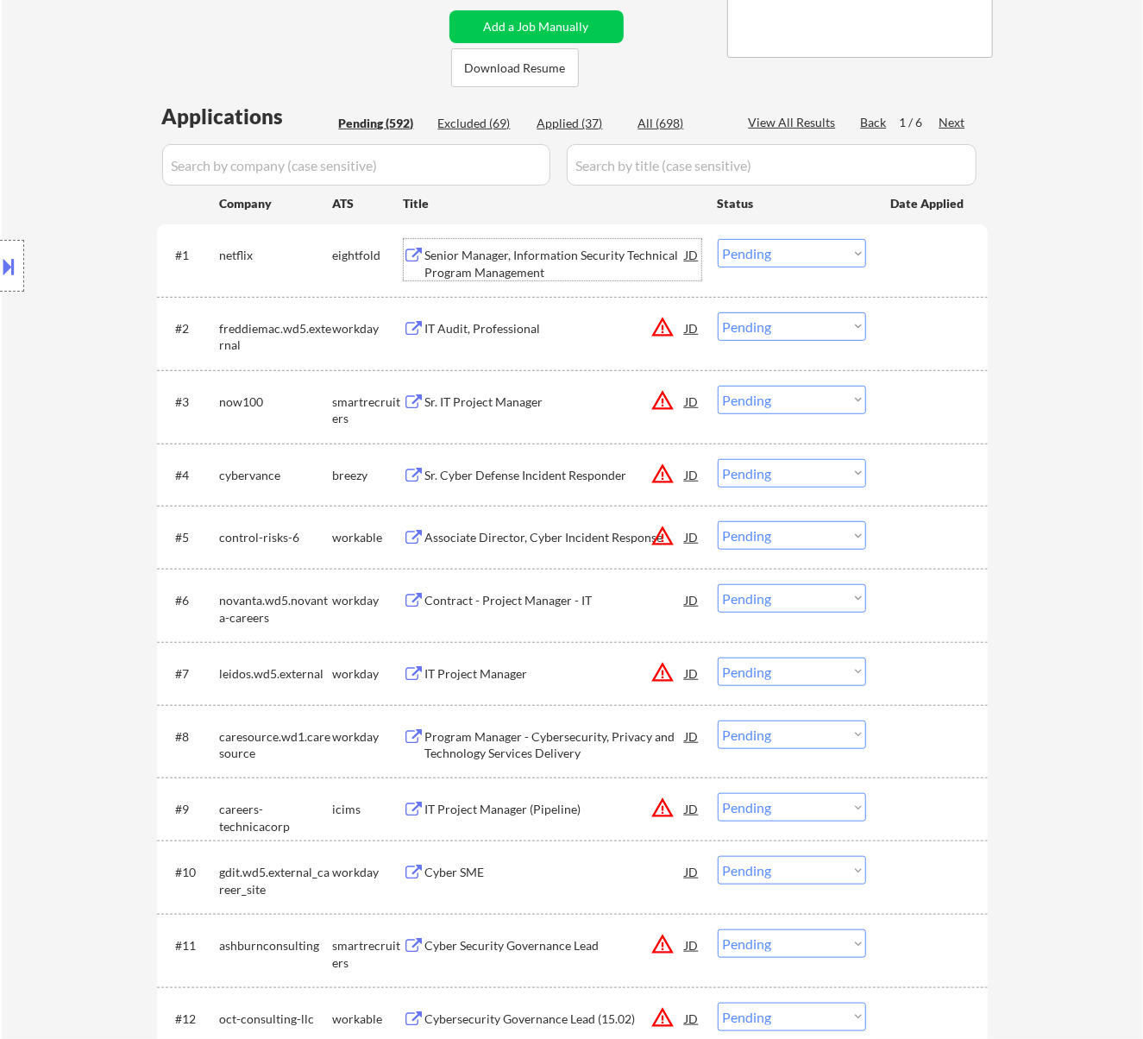
click at [775, 255] on select "Choose an option... Pending Applied Excluded (Questions) Excluded (Expired) Exc…" at bounding box center [792, 253] width 148 height 28
click at [718, 239] on select "Choose an option... Pending Applied Excluded (Questions) Excluded (Expired) Exc…" at bounding box center [792, 253] width 148 height 28
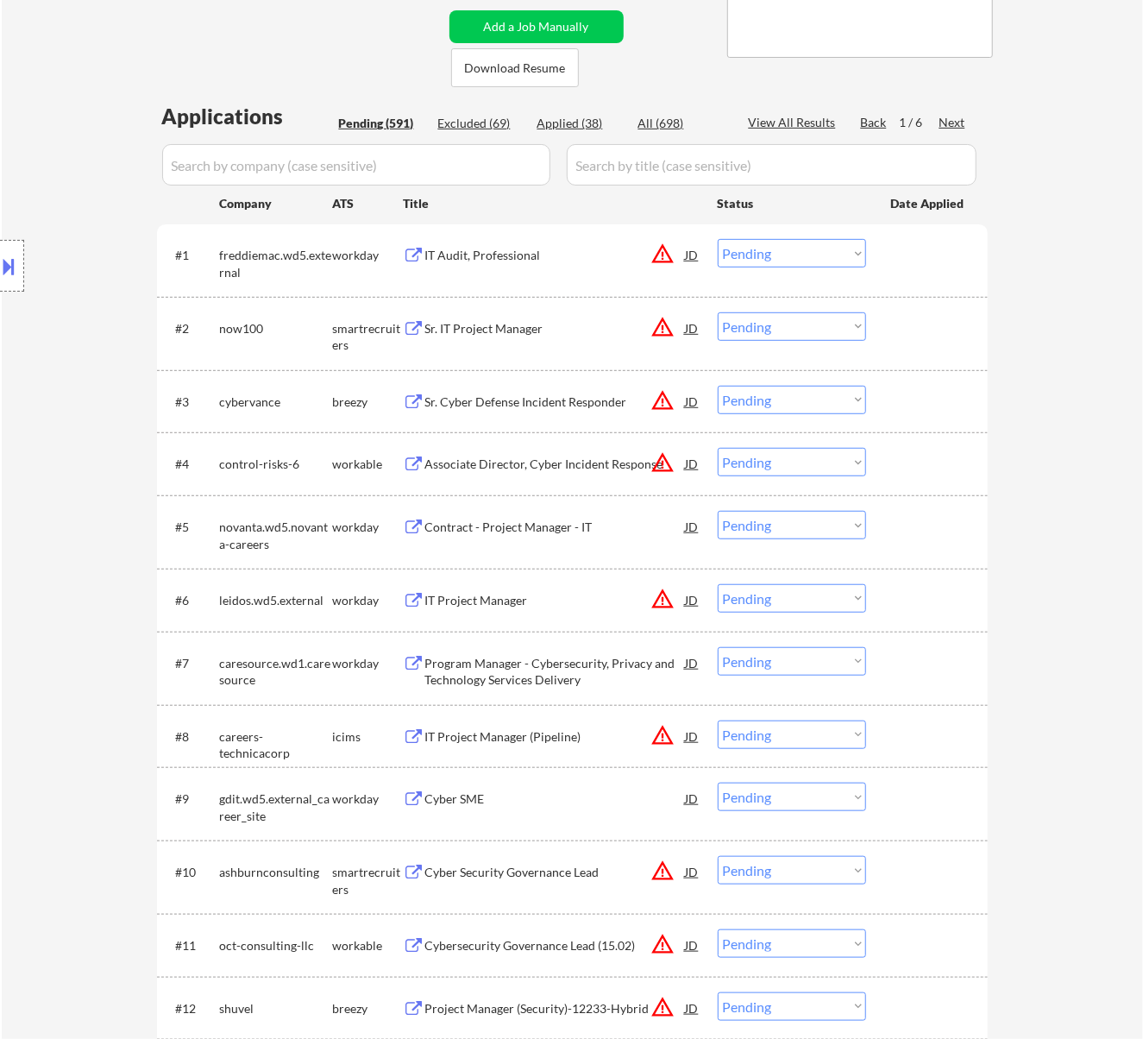
click at [600, 266] on div "IT Audit, Professional" at bounding box center [555, 254] width 261 height 31
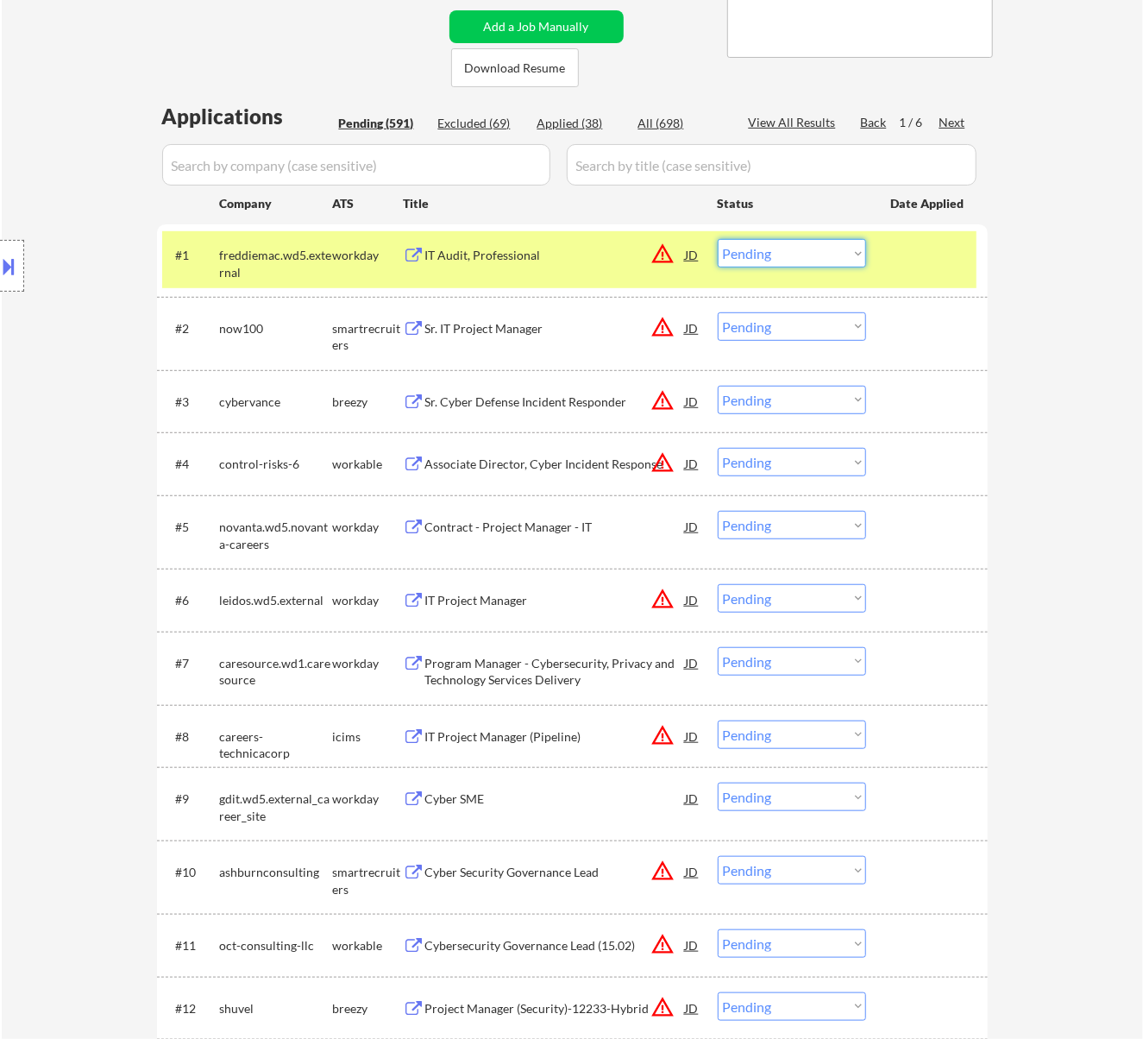
drag, startPoint x: 820, startPoint y: 257, endPoint x: 820, endPoint y: 267, distance: 9.5
click at [820, 257] on select "Choose an option... Pending Applied Excluded (Questions) Excluded (Expired) Exc…" at bounding box center [792, 253] width 148 height 28
click at [718, 239] on select "Choose an option... Pending Applied Excluded (Questions) Excluded (Expired) Exc…" at bounding box center [792, 253] width 148 height 28
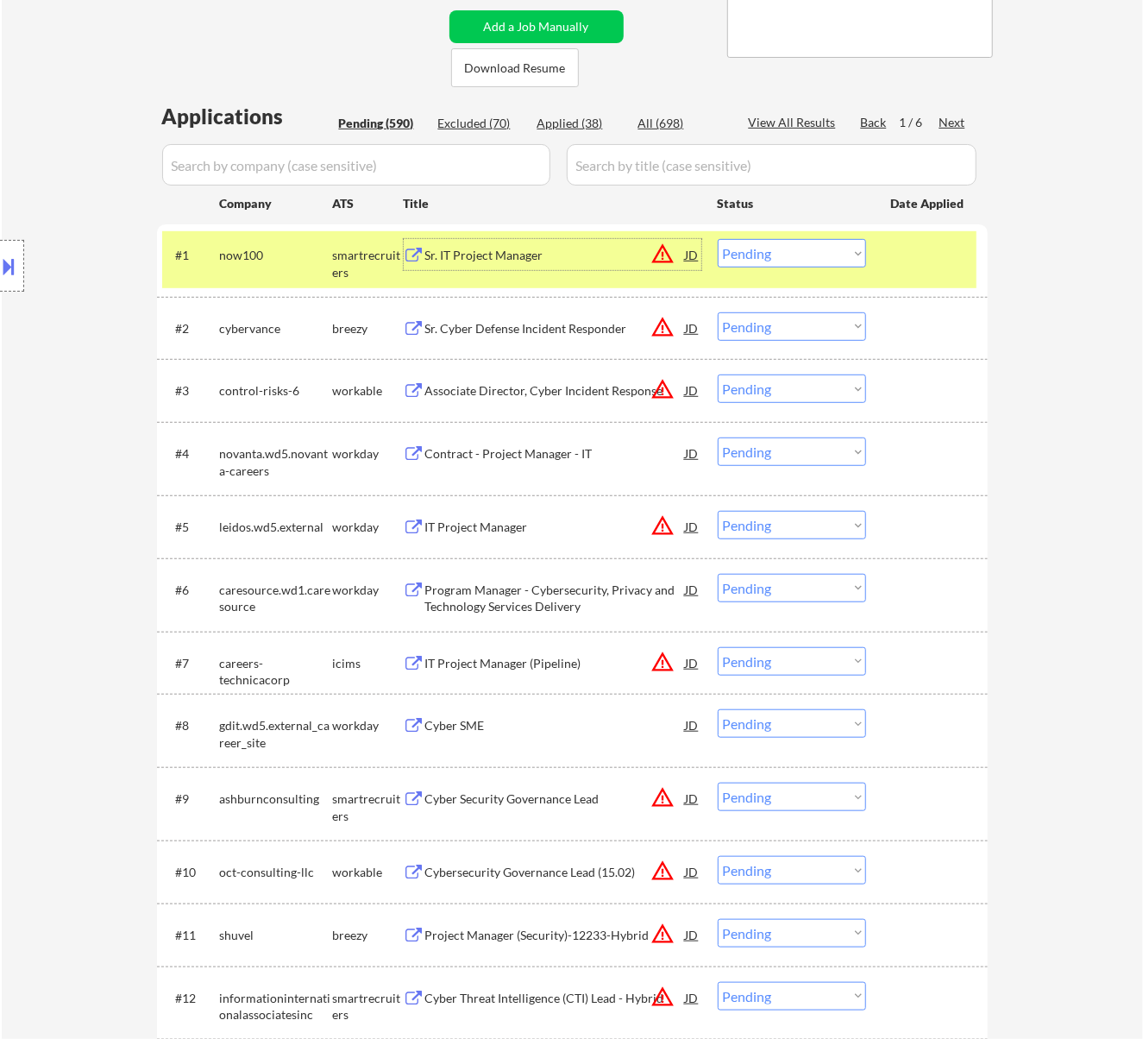
click at [597, 257] on div "Sr. IT Project Manager" at bounding box center [555, 255] width 261 height 17
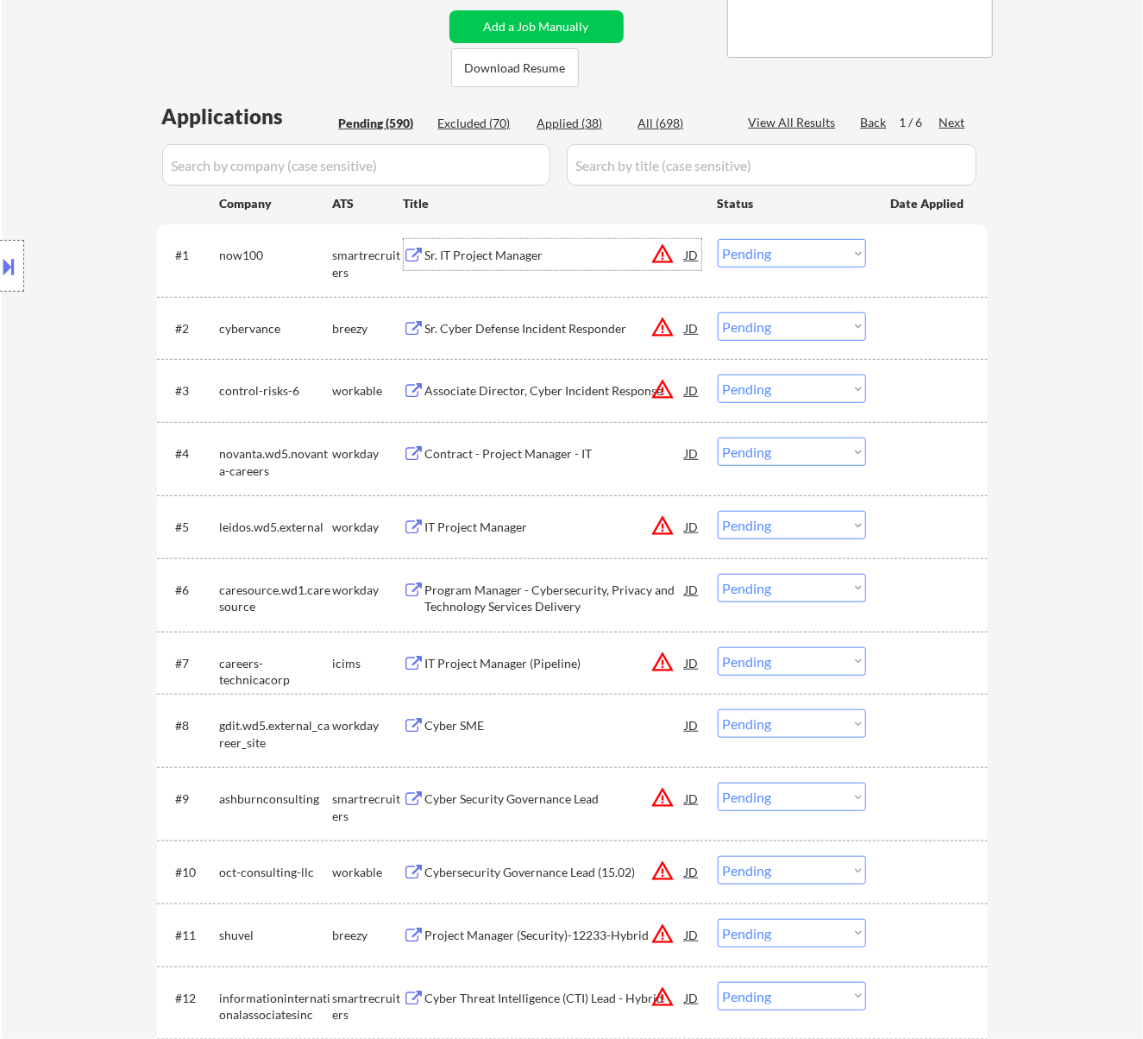
click at [788, 260] on select "Choose an option... Pending Applied Excluded (Questions) Excluded (Expired) Exc…" at bounding box center [792, 253] width 148 height 28
click at [718, 239] on select "Choose an option... Pending Applied Excluded (Questions) Excluded (Expired) Exc…" at bounding box center [792, 253] width 148 height 28
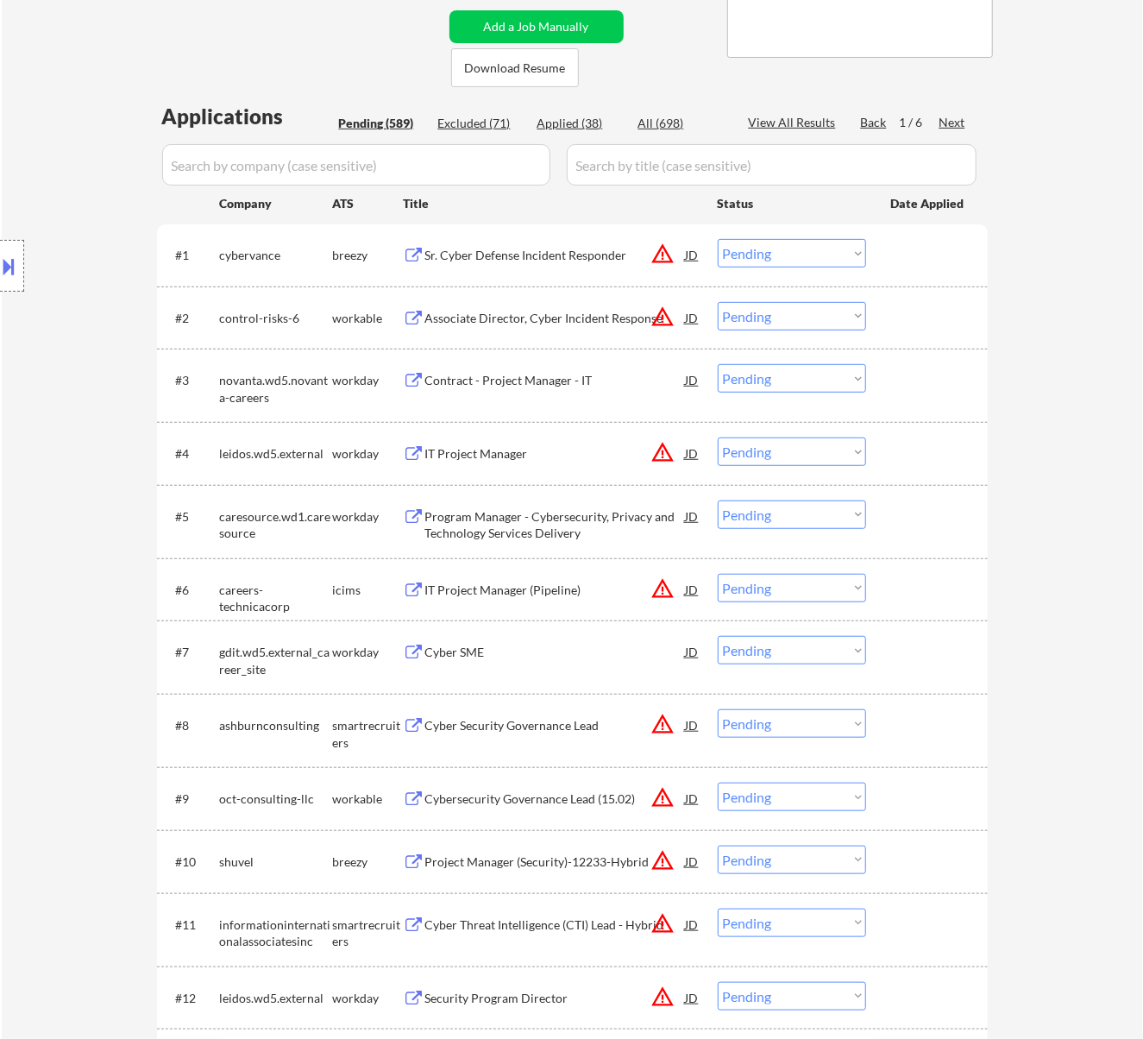
click at [506, 255] on div "Sr. Cyber Defense Incident Responder" at bounding box center [555, 255] width 261 height 17
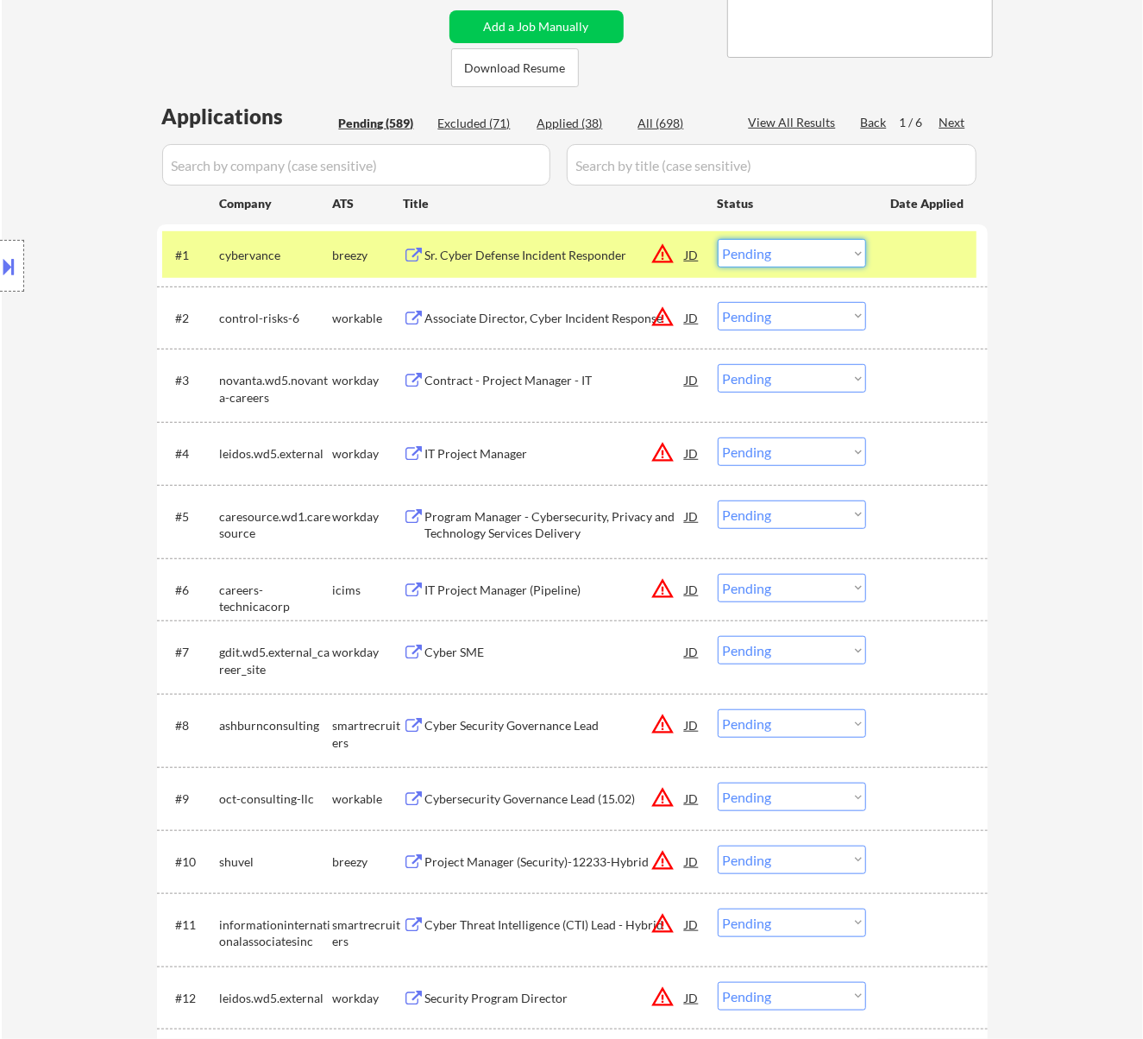
click at [795, 243] on select "Choose an option... Pending Applied Excluded (Questions) Excluded (Expired) Exc…" at bounding box center [792, 253] width 148 height 28
click at [718, 239] on select "Choose an option... Pending Applied Excluded (Questions) Excluded (Expired) Exc…" at bounding box center [792, 253] width 148 height 28
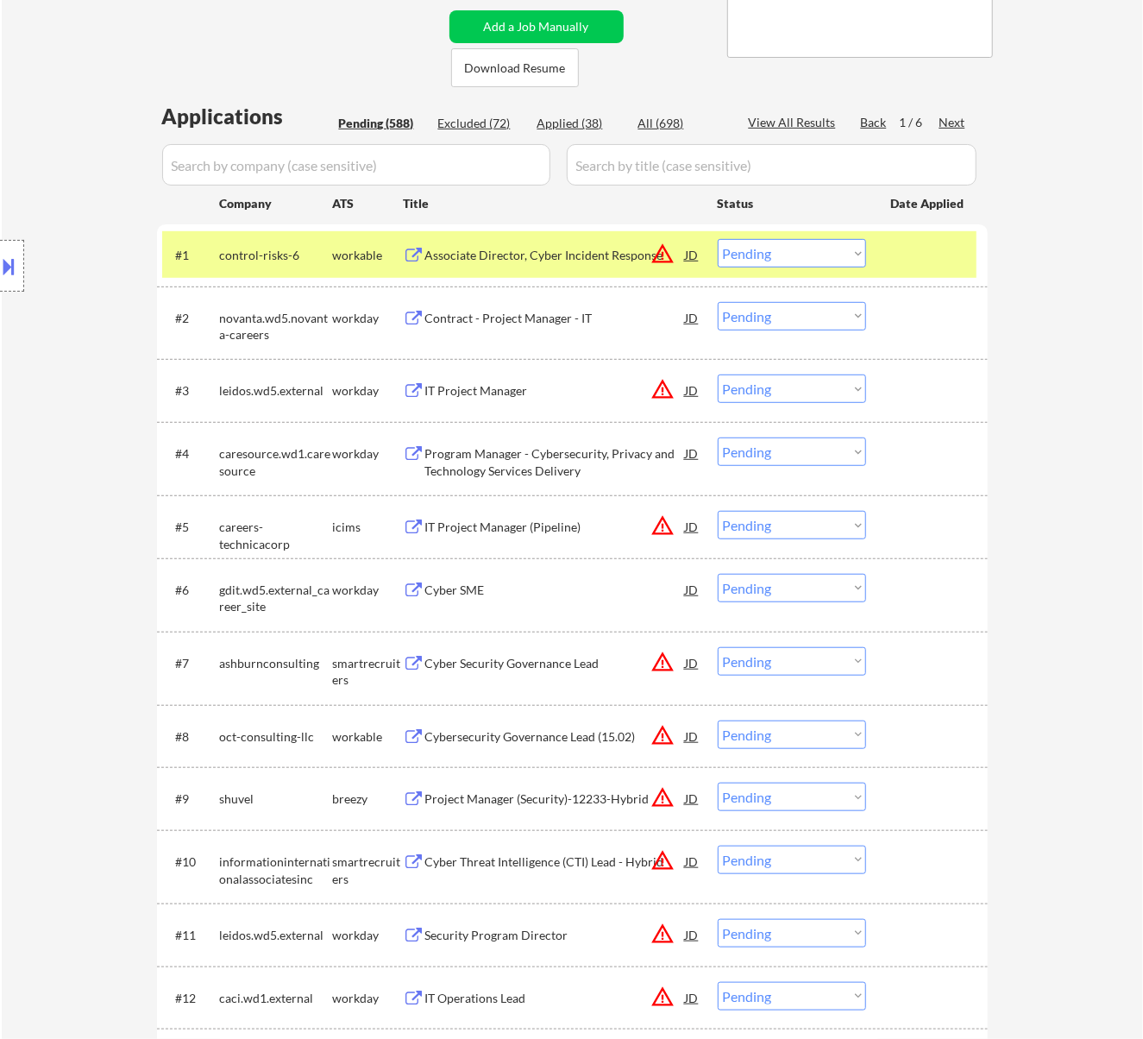
click at [500, 255] on div "Associate Director, Cyber Incident Response" at bounding box center [555, 255] width 261 height 17
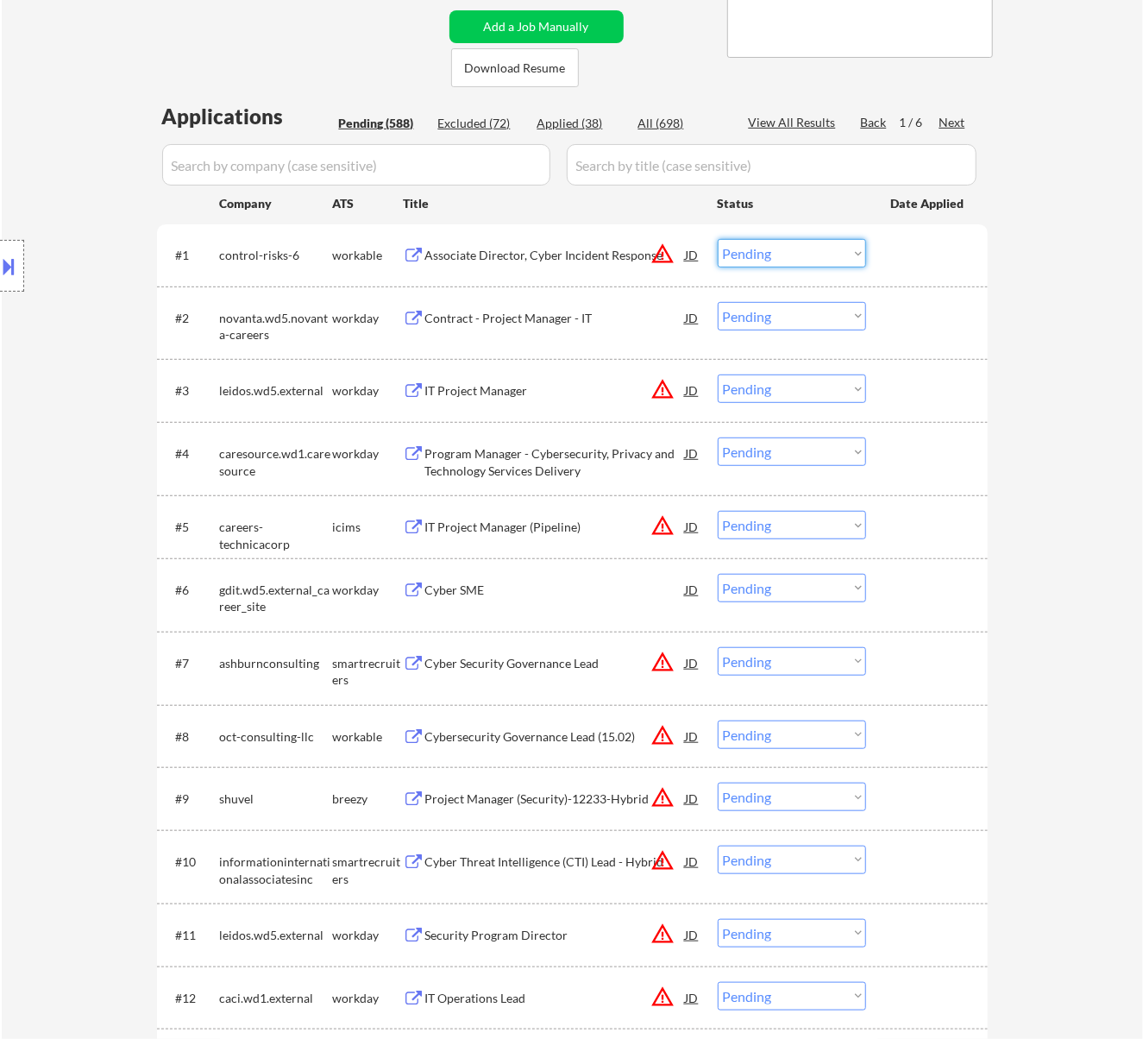
drag, startPoint x: 799, startPoint y: 242, endPoint x: 811, endPoint y: 250, distance: 14.4
click at [799, 242] on select "Choose an option... Pending Applied Excluded (Questions) Excluded (Expired) Exc…" at bounding box center [792, 253] width 148 height 28
click at [718, 239] on select "Choose an option... Pending Applied Excluded (Questions) Excluded (Expired) Exc…" at bounding box center [792, 253] width 148 height 28
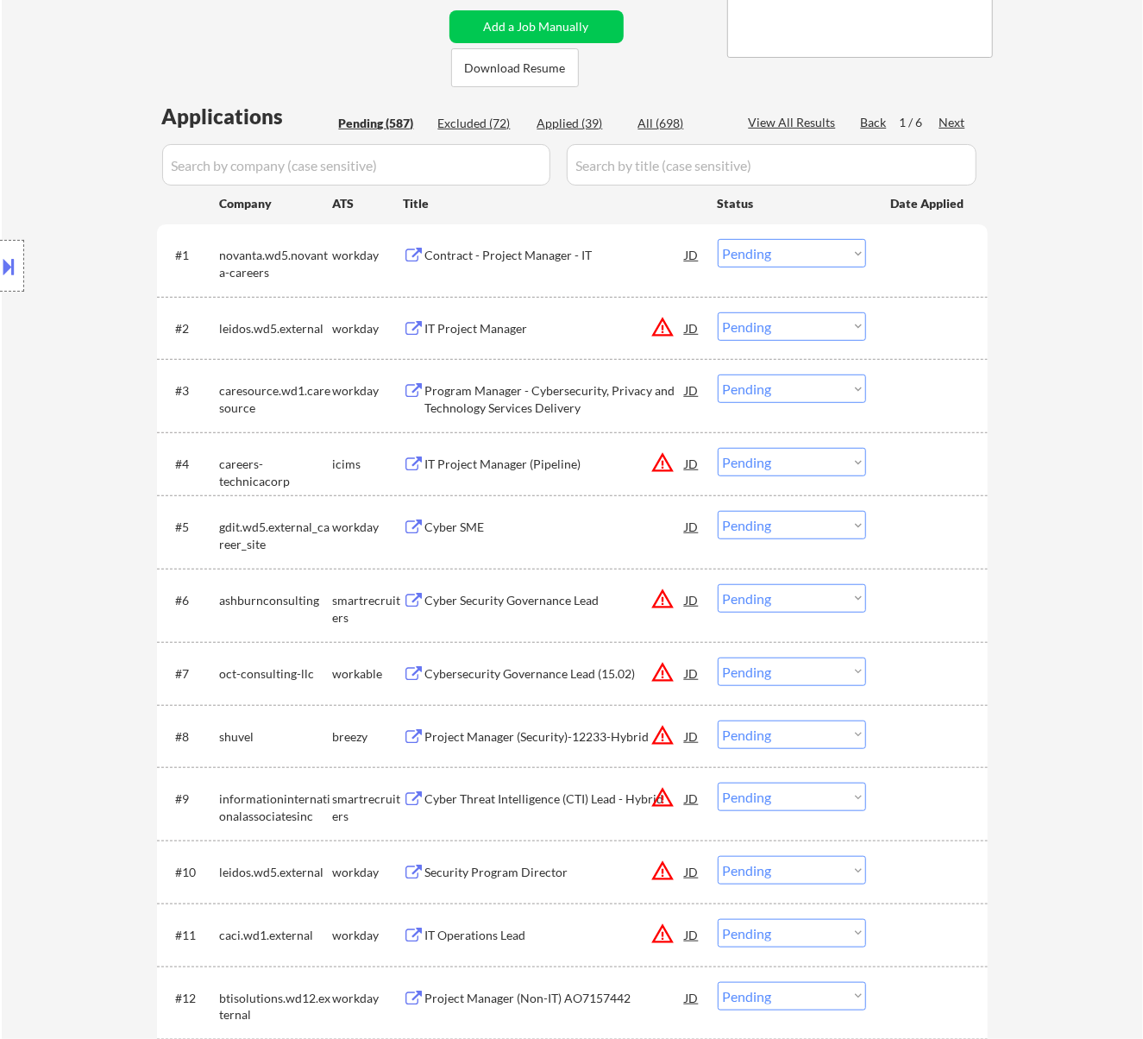
click at [498, 255] on div "Contract - Project Manager - IT" at bounding box center [555, 255] width 261 height 17
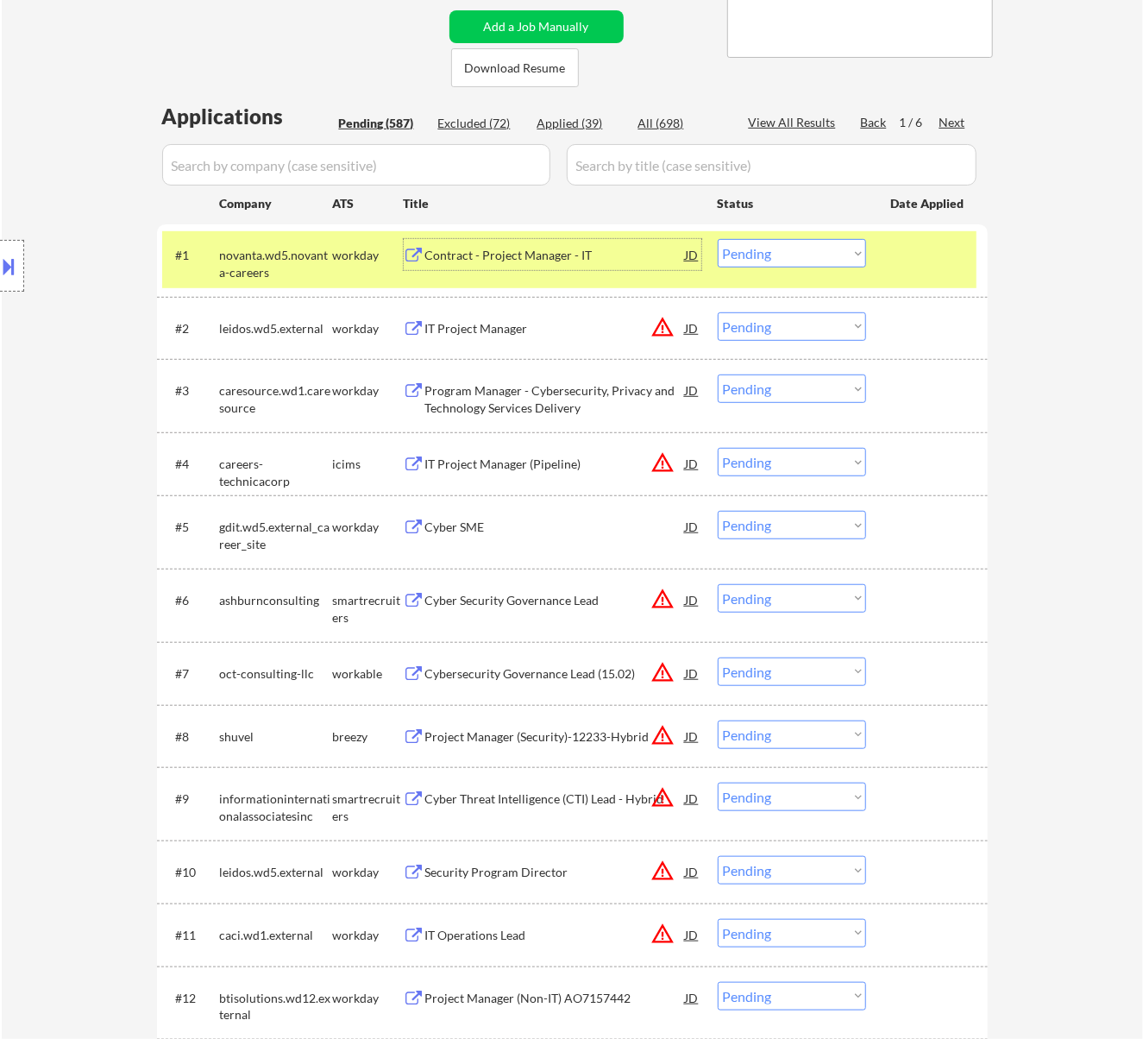
click at [767, 242] on select "Choose an option... Pending Applied Excluded (Questions) Excluded (Expired) Exc…" at bounding box center [792, 253] width 148 height 28
click at [718, 239] on select "Choose an option... Pending Applied Excluded (Questions) Excluded (Expired) Exc…" at bounding box center [792, 253] width 148 height 28
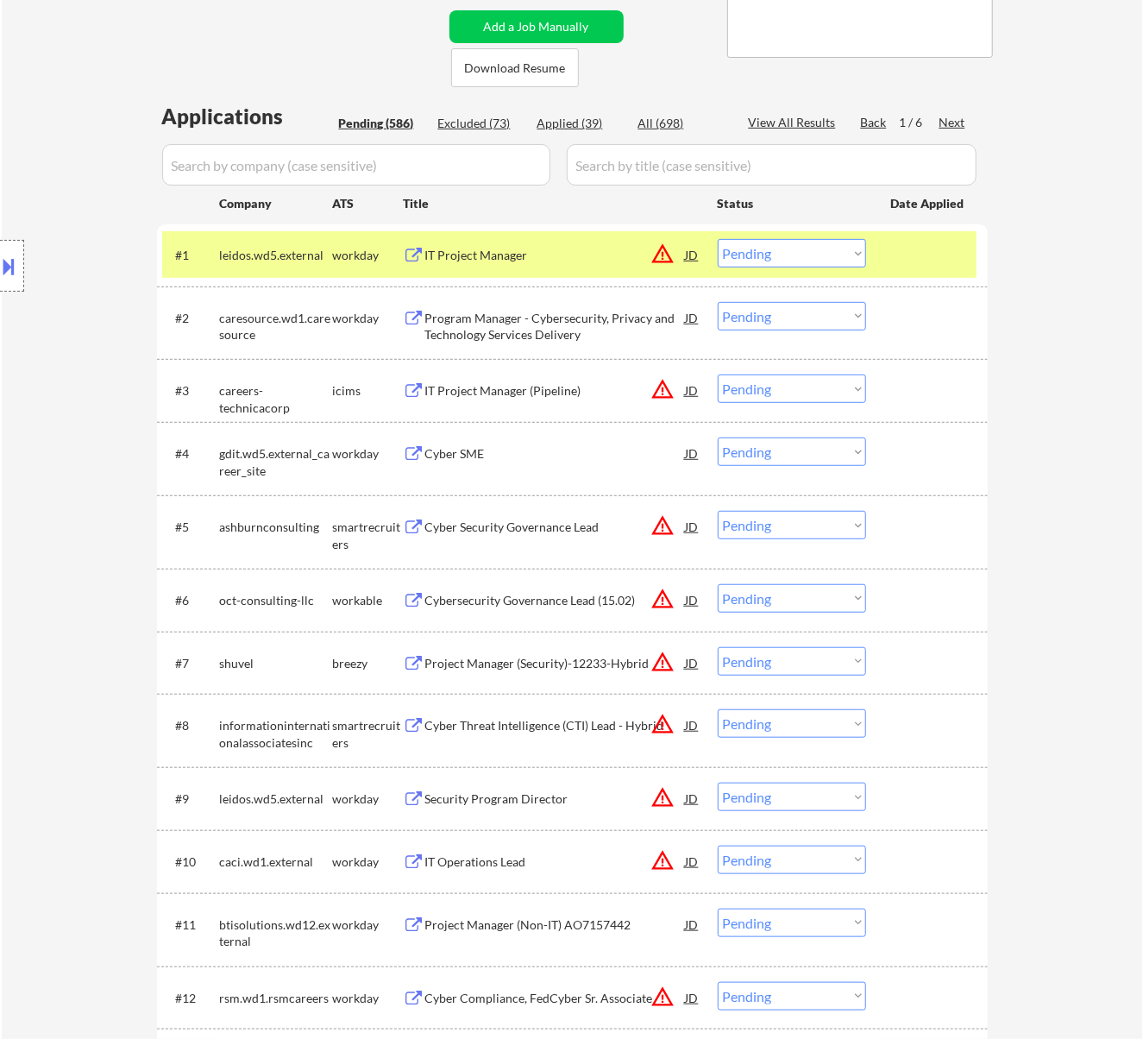
click at [587, 245] on div "IT Project Manager" at bounding box center [555, 254] width 261 height 31
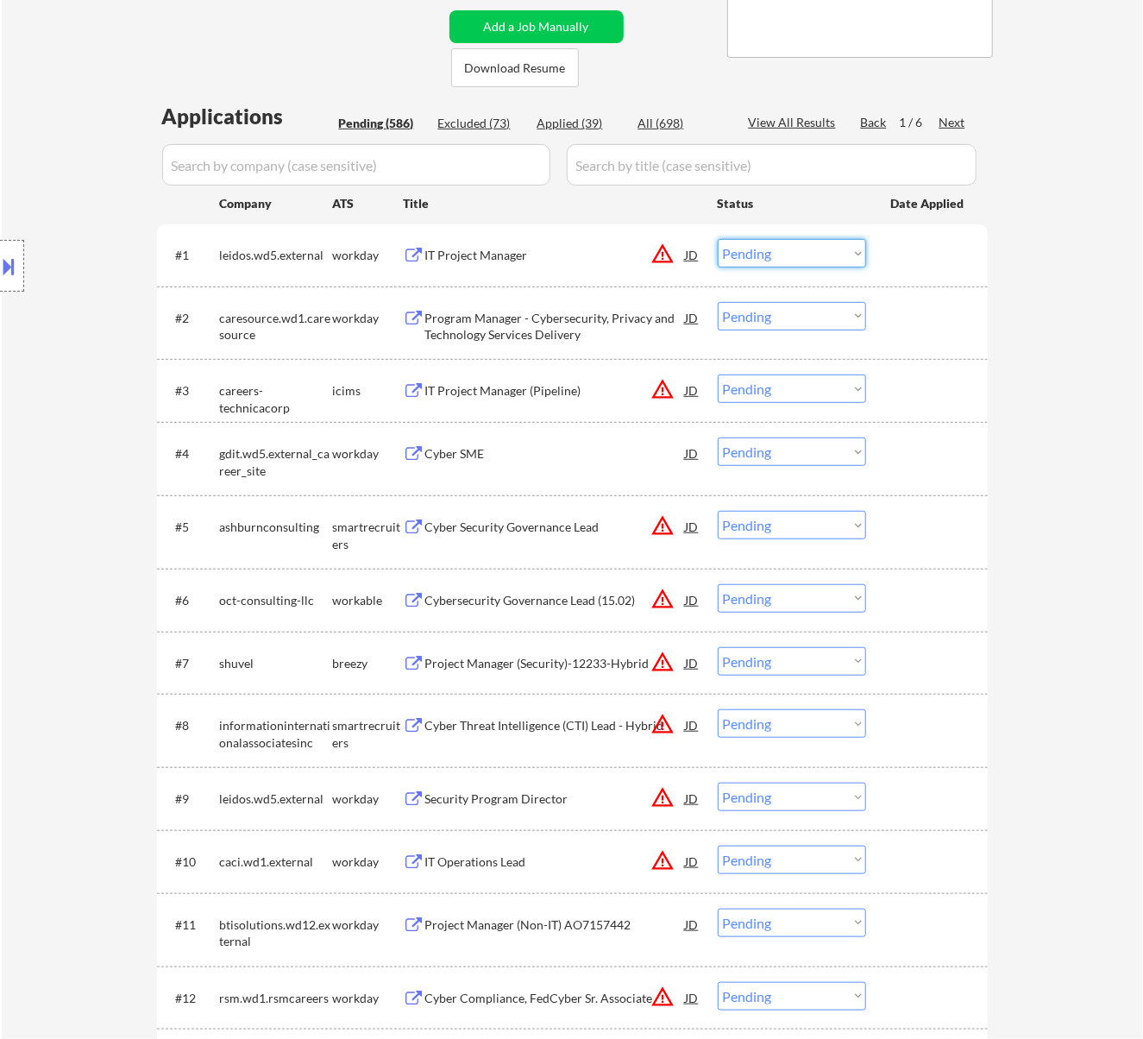
click at [788, 252] on select "Choose an option... Pending Applied Excluded (Questions) Excluded (Expired) Exc…" at bounding box center [792, 253] width 148 height 28
click at [718, 239] on select "Choose an option... Pending Applied Excluded (Questions) Excluded (Expired) Exc…" at bounding box center [792, 253] width 148 height 28
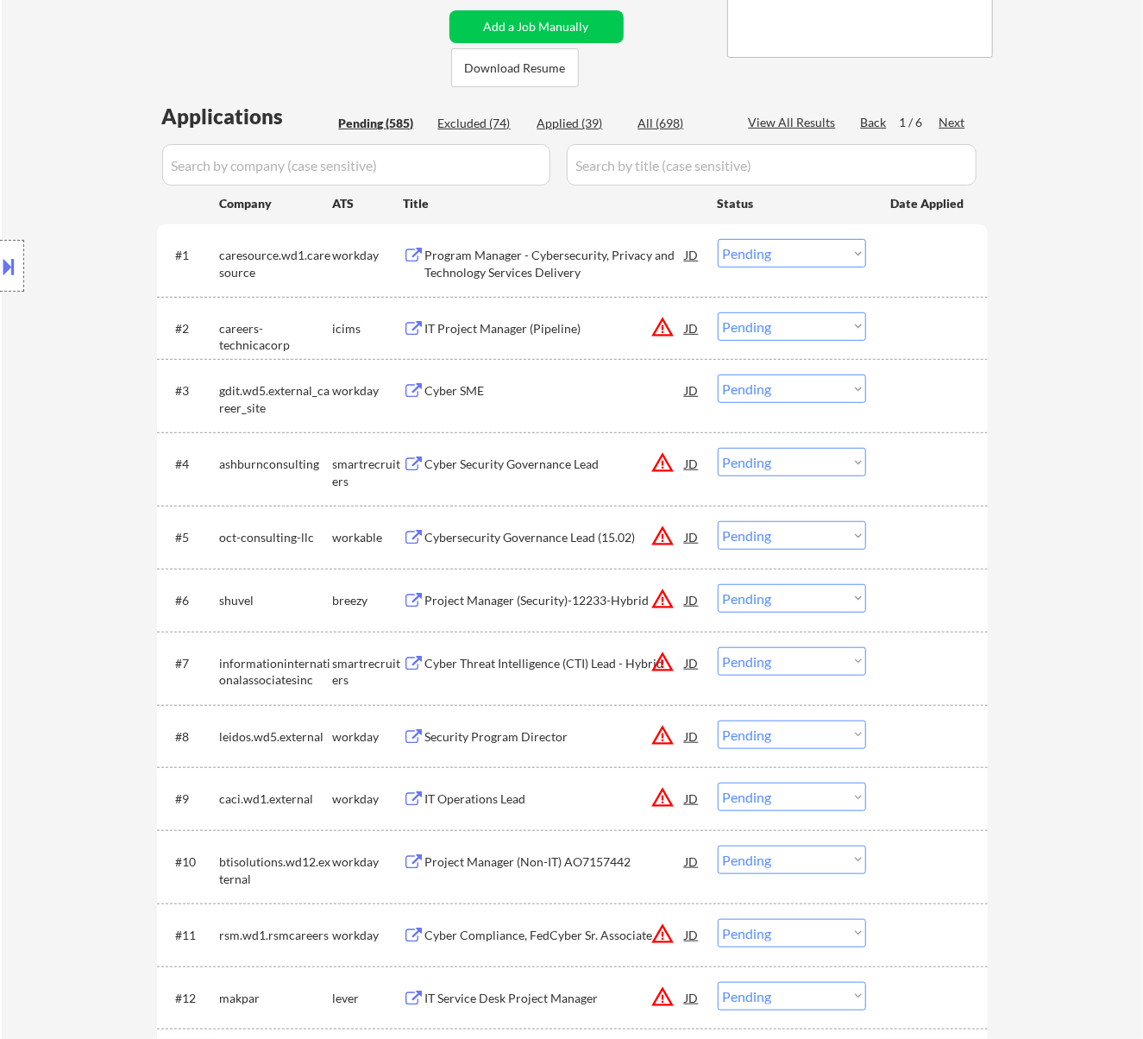
click at [515, 248] on div "Program Manager - Cybersecurity, Privacy and Technology Services Delivery" at bounding box center [555, 264] width 261 height 34
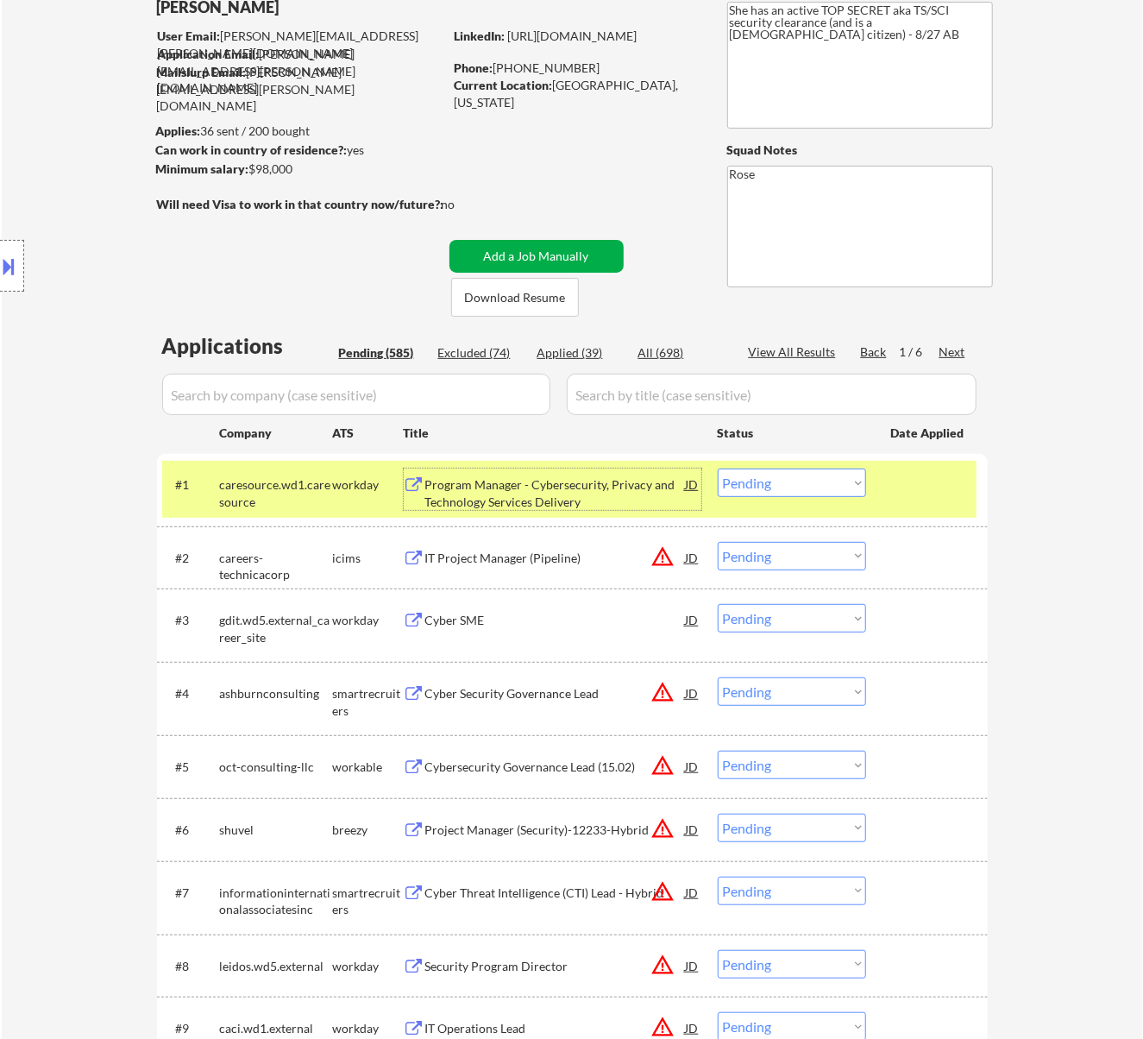
scroll to position [115, 0]
click at [588, 352] on div "Applied (39)" at bounding box center [581, 353] width 86 height 17
click at [488, 355] on div "Excluded (74)" at bounding box center [481, 353] width 86 height 17
click at [663, 354] on div "All (698)" at bounding box center [681, 353] width 86 height 17
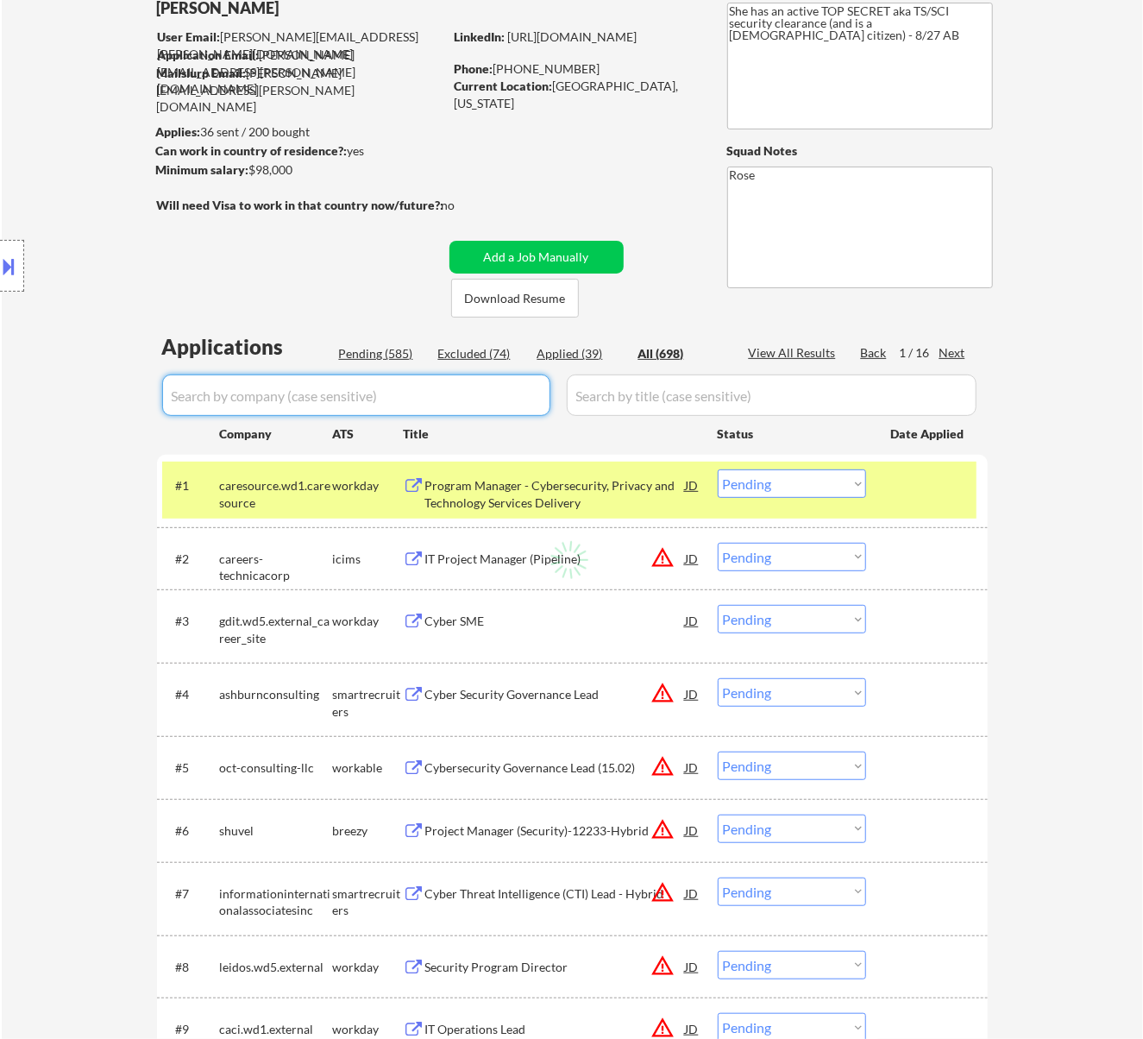
click at [505, 397] on input "input" at bounding box center [356, 394] width 388 height 41
select select ""applied""
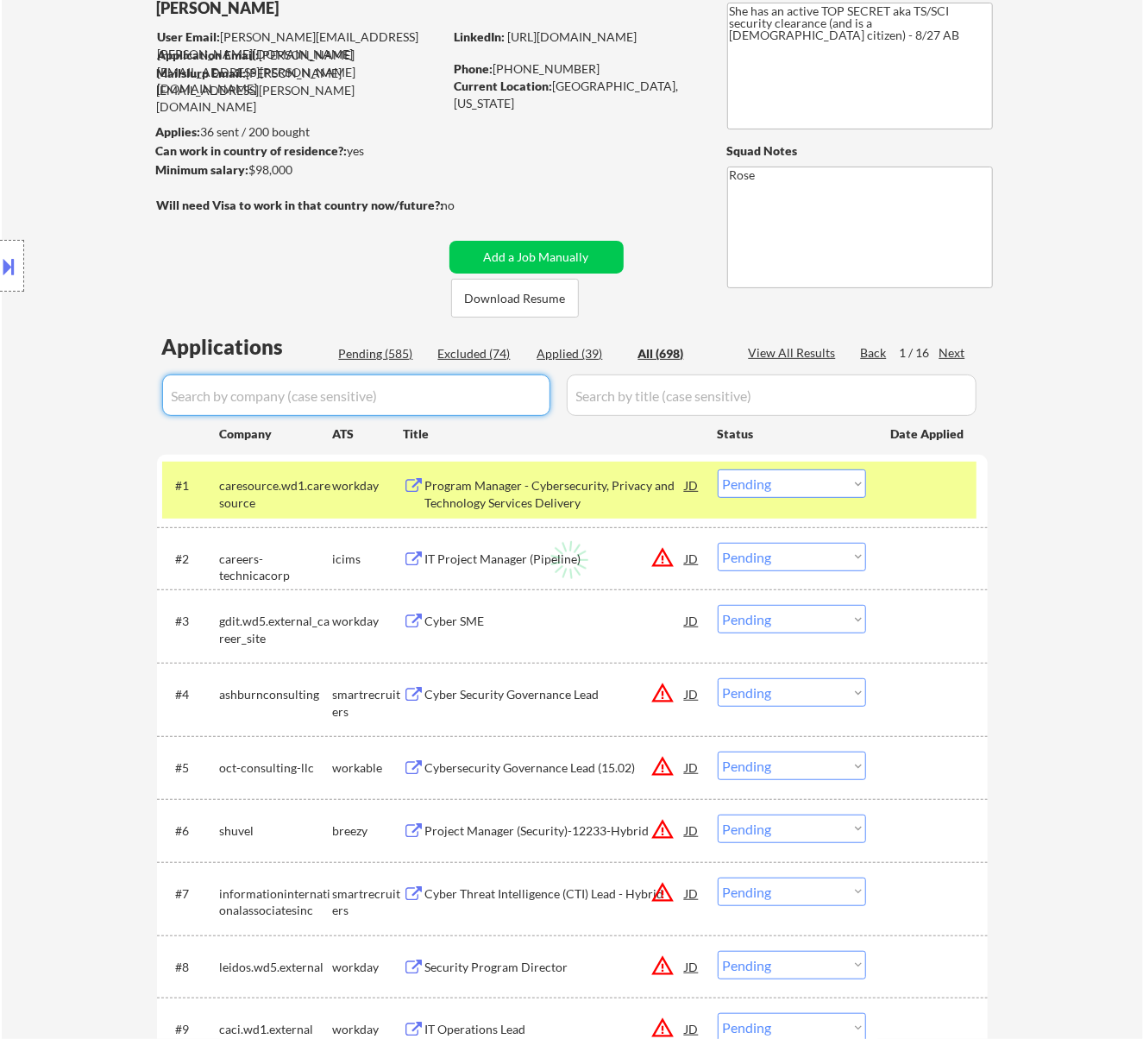
select select ""applied""
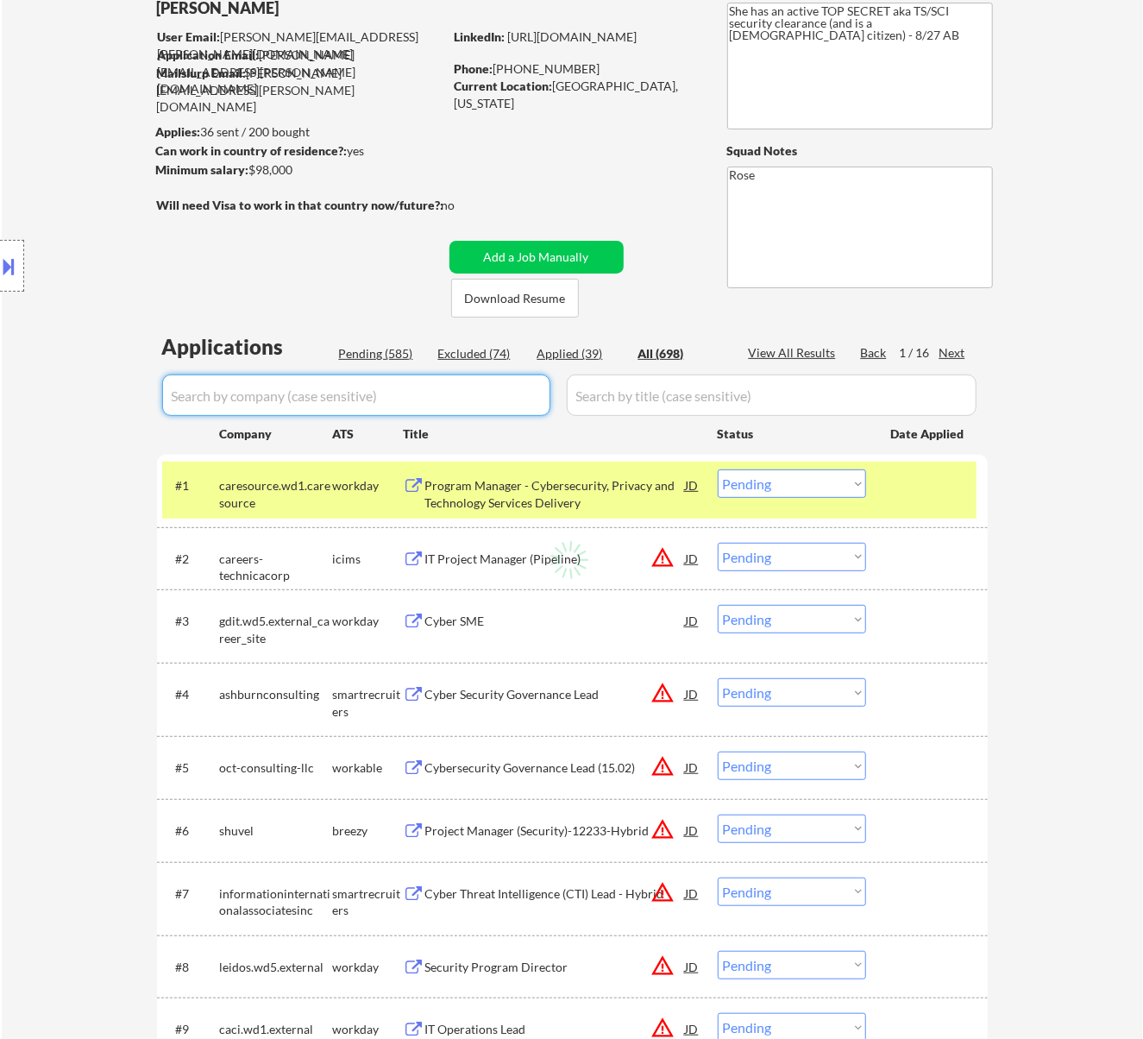
select select ""applied""
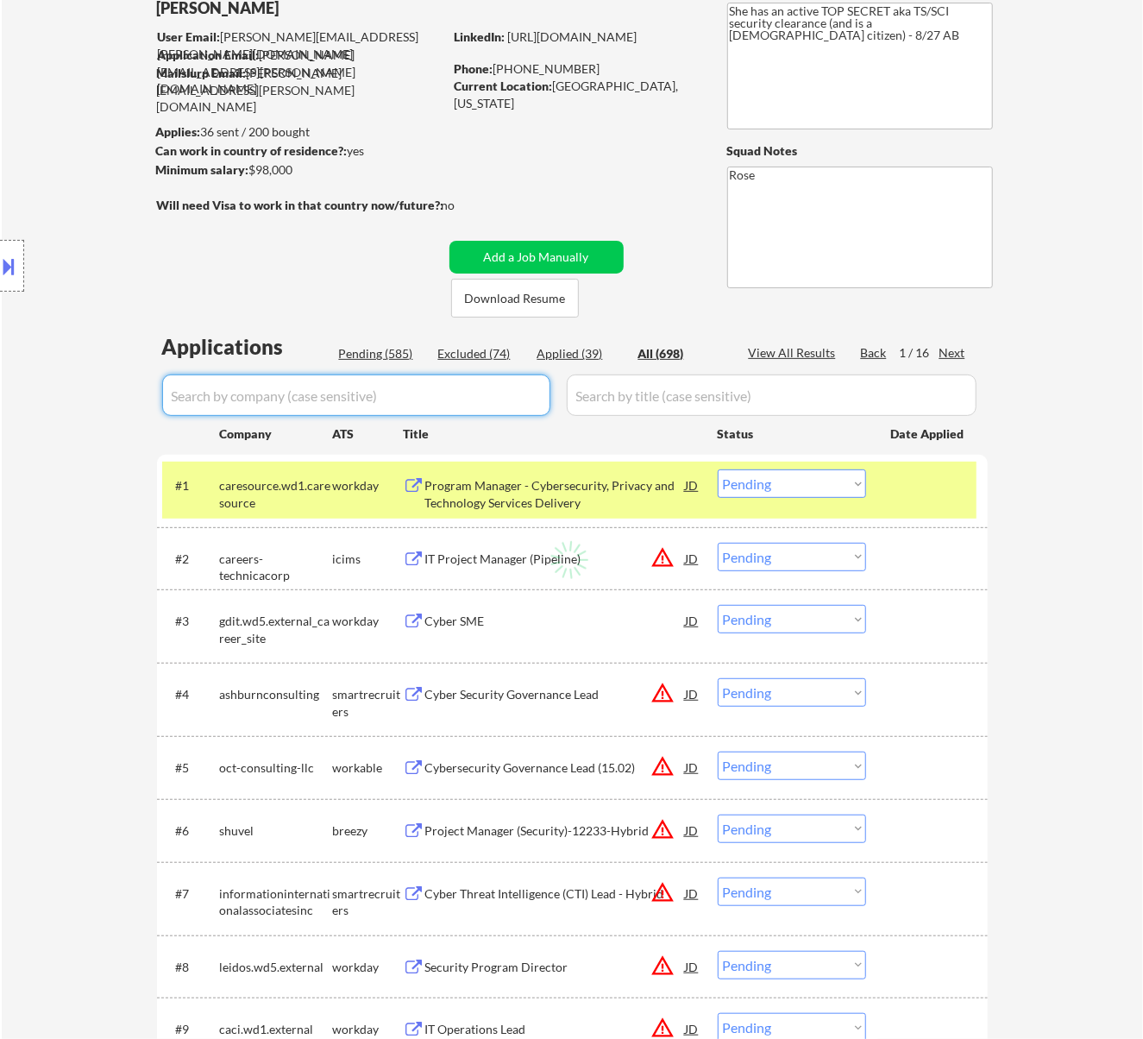
select select ""applied""
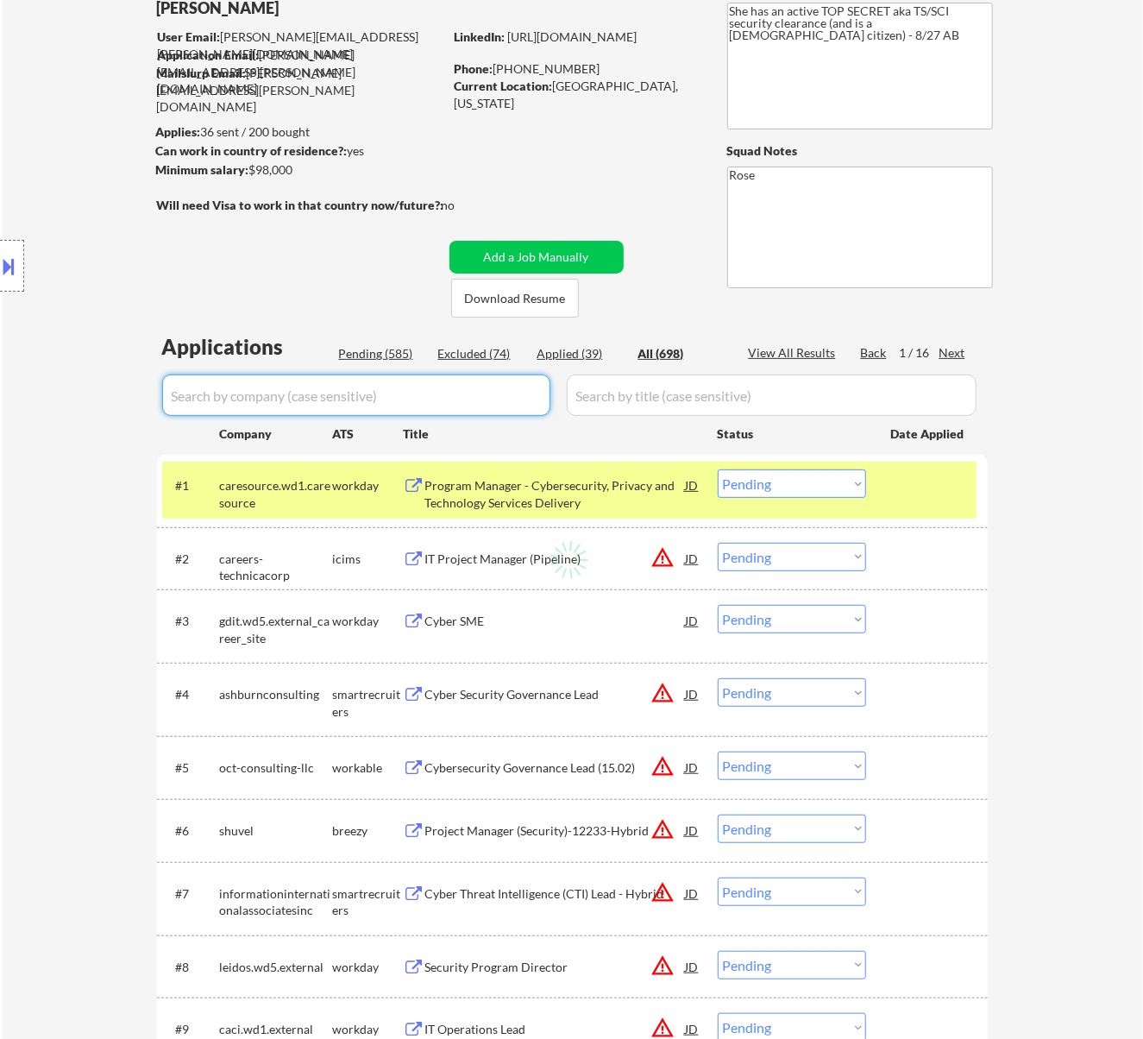
select select ""applied""
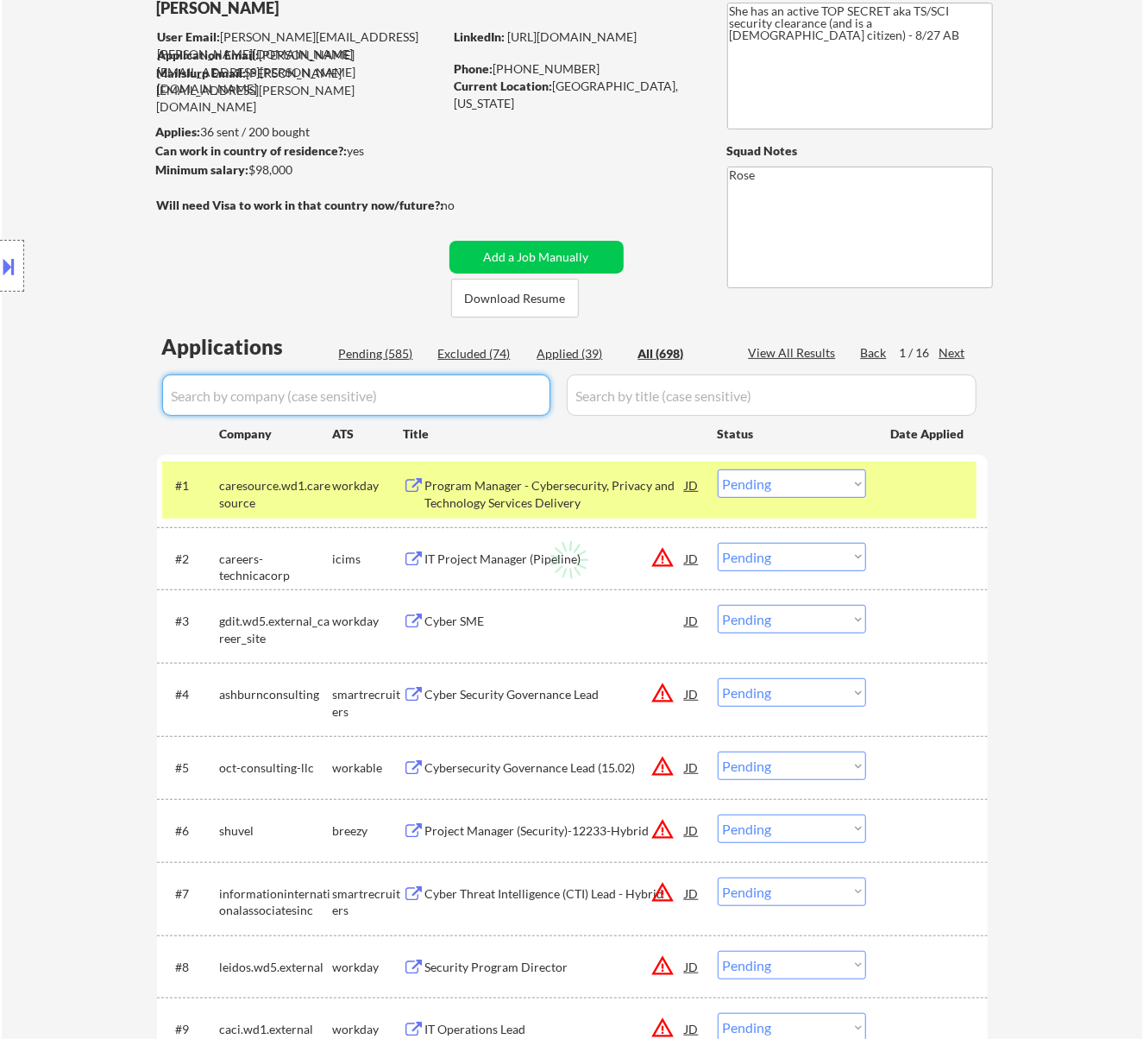
select select ""applied""
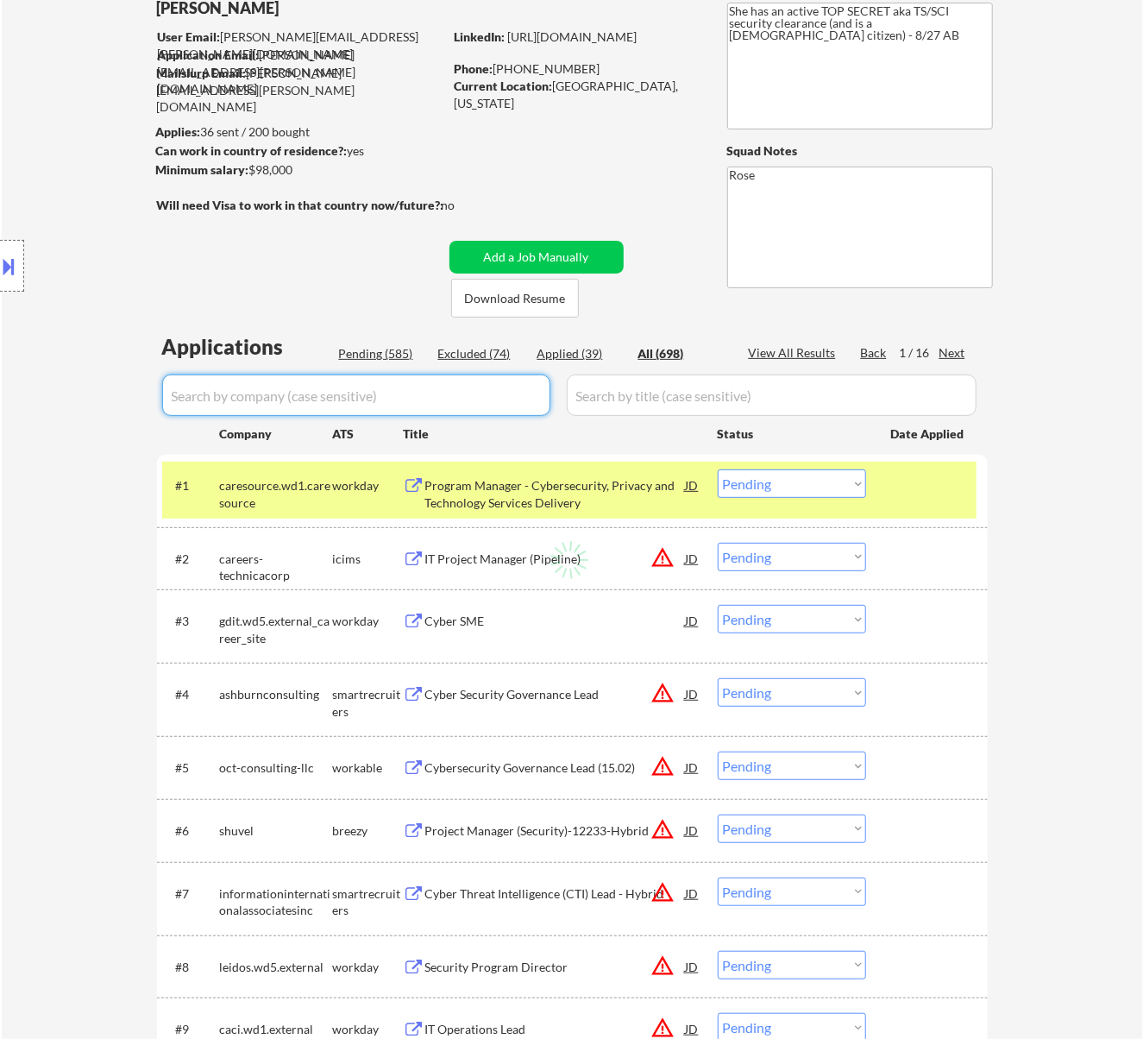
select select ""applied""
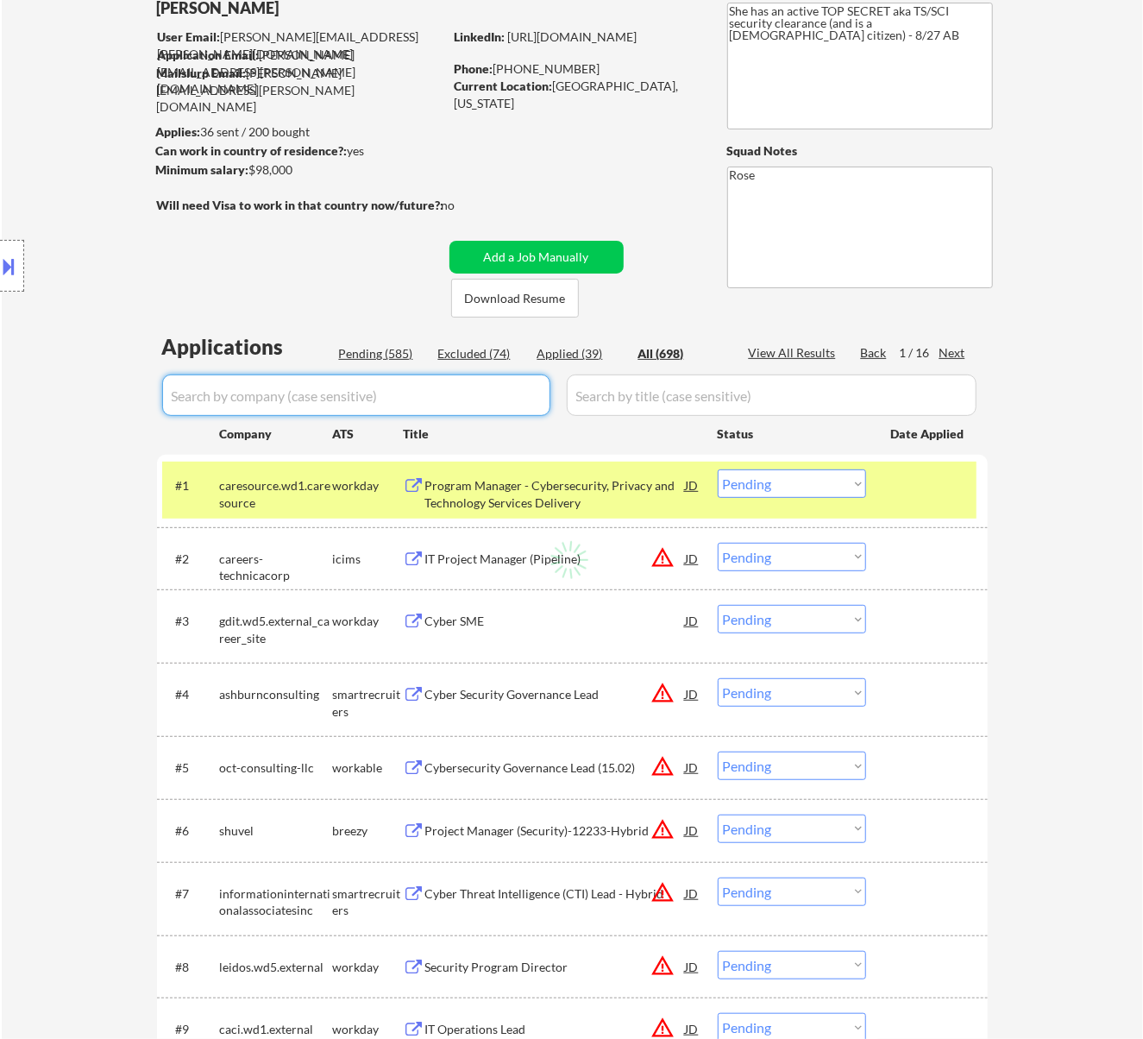
select select ""applied""
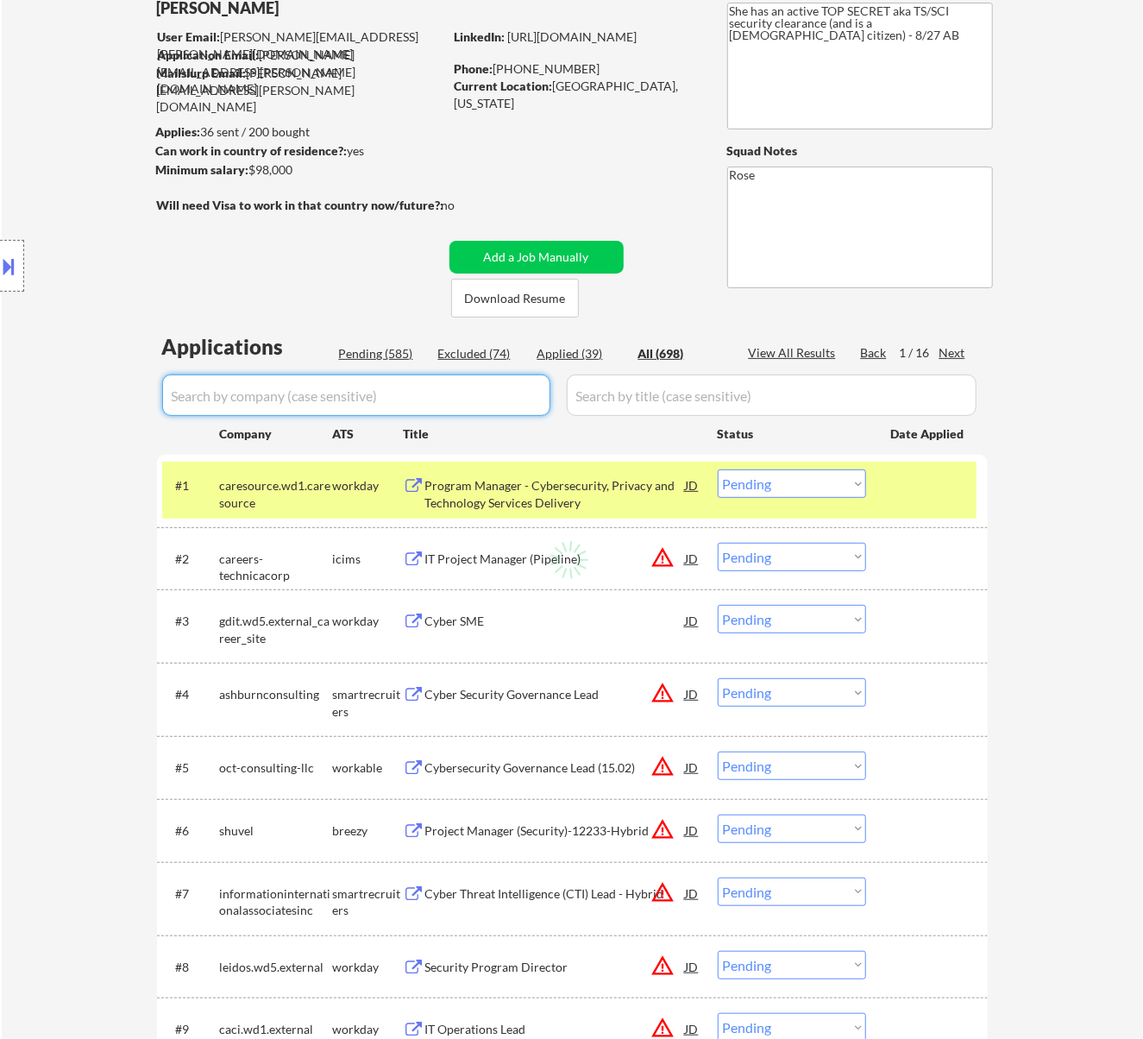
select select ""excluded""
select select ""excluded__expired_""
select select ""excluded__bad_match_""
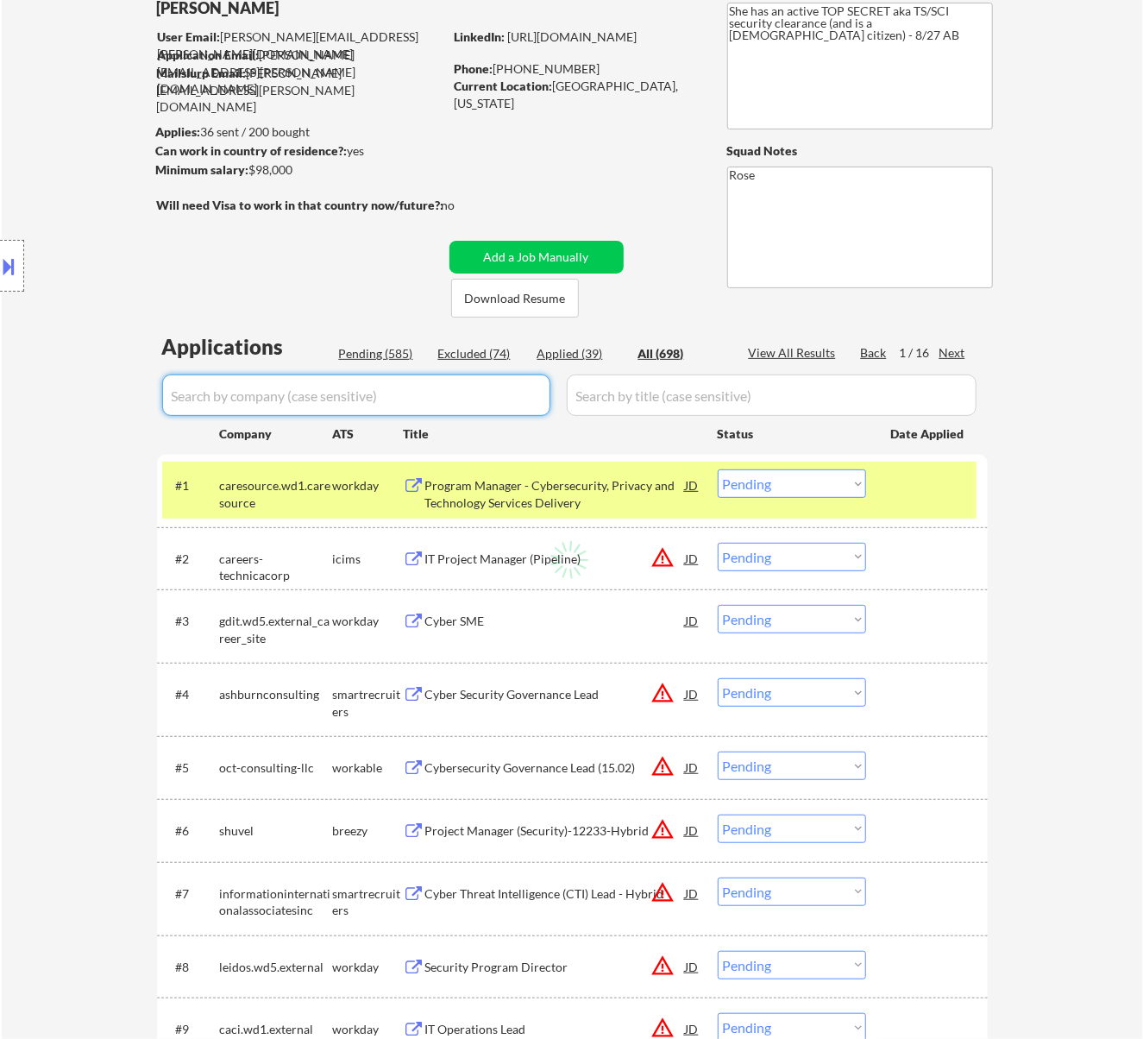
select select ""excluded""
select select ""excluded__expired_""
select select ""excluded""
select select ""excluded__expired_""
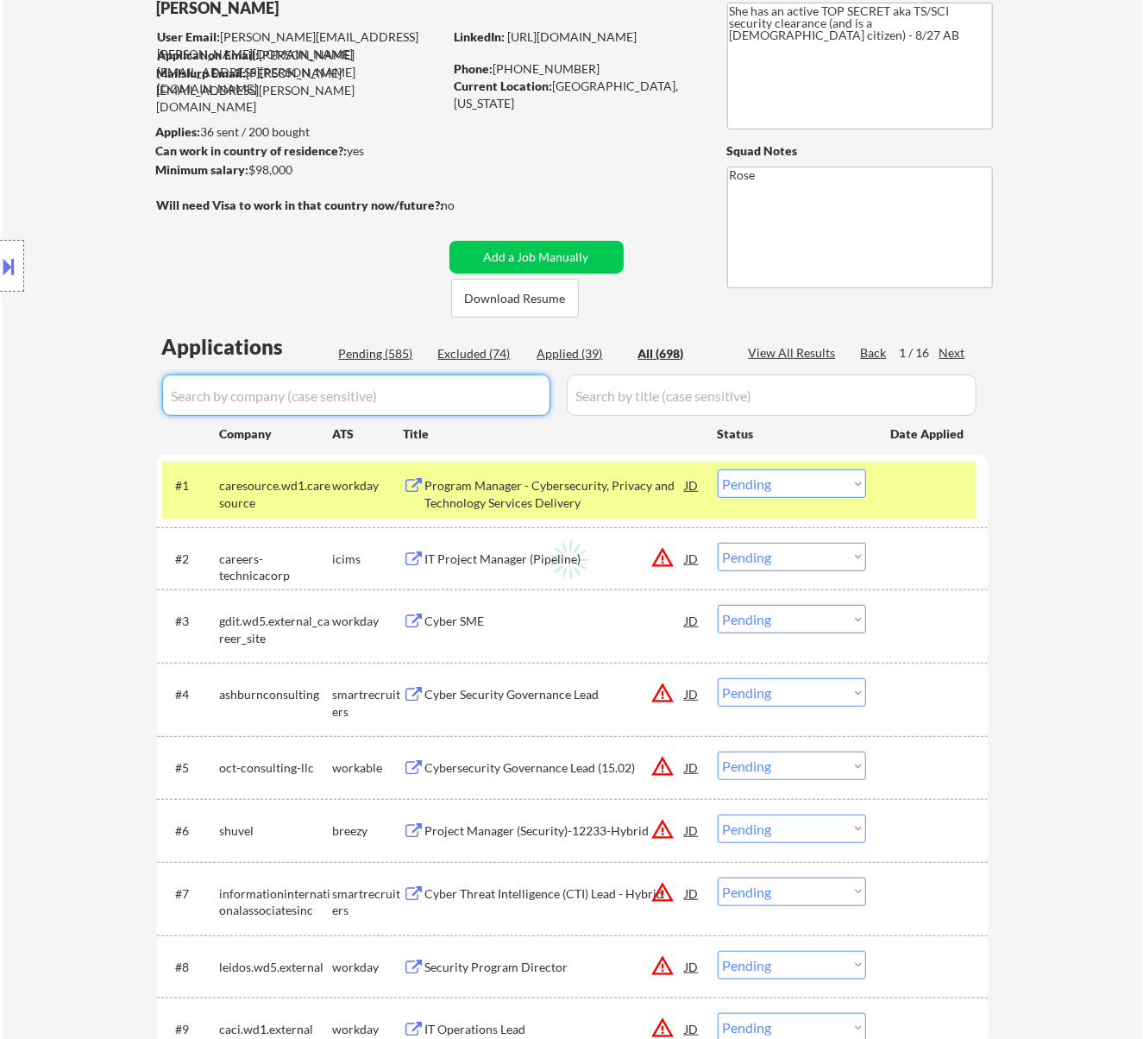
select select ""excluded""
select select ""excluded__expired_""
select select ""excluded""
select select ""excluded__other_""
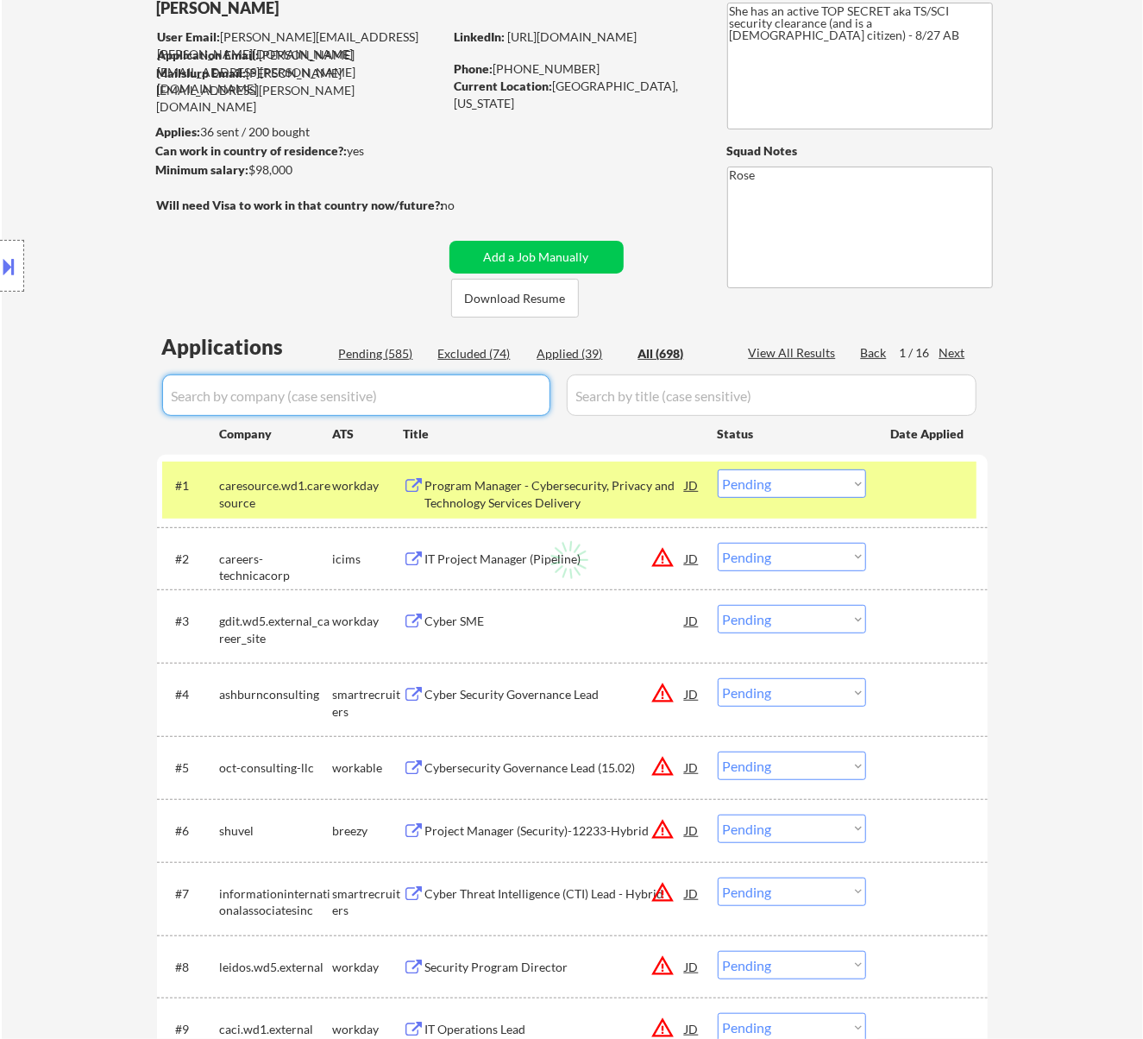
select select ""excluded""
select select ""excluded__expired_""
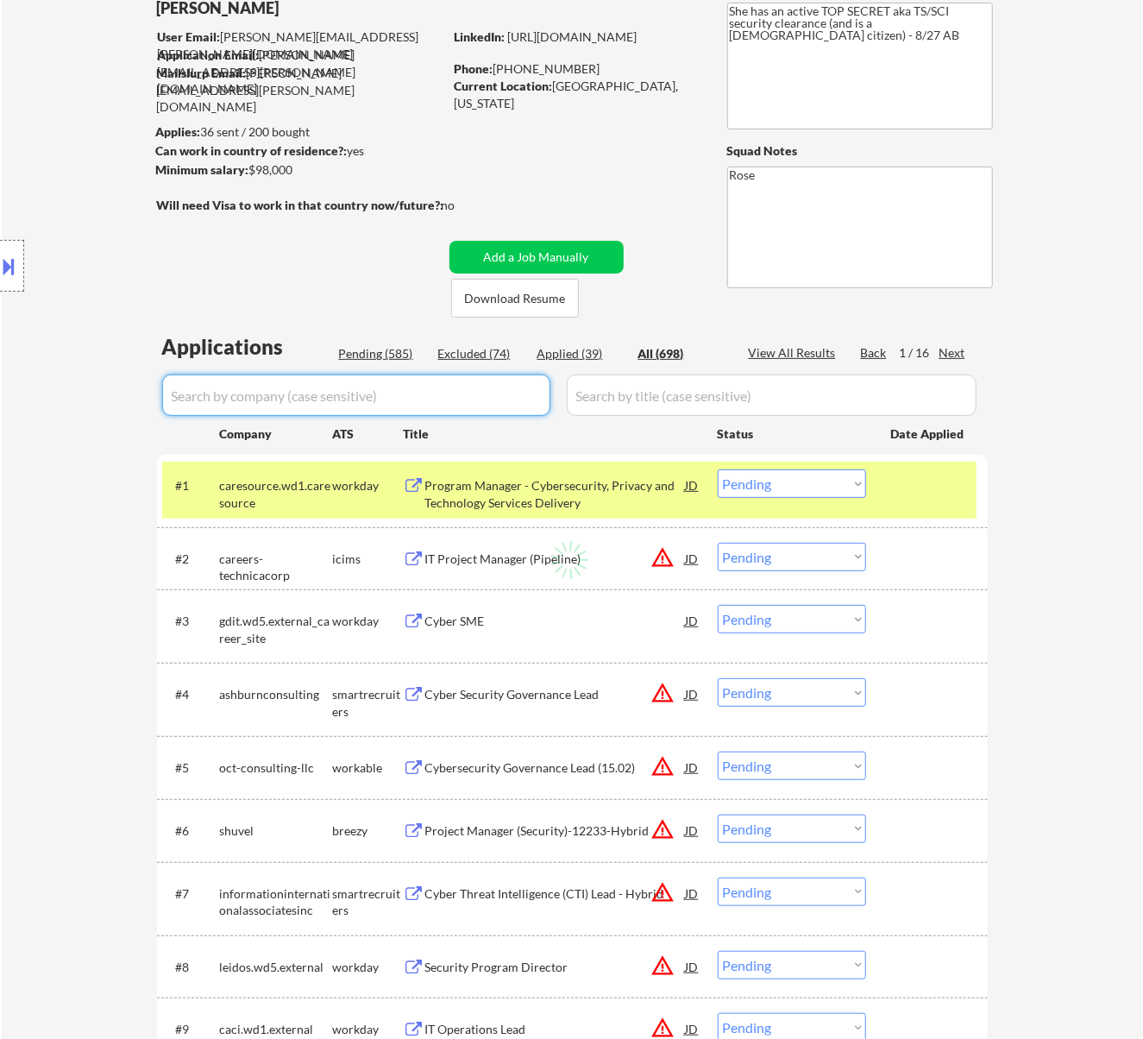
select select ""excluded__expired_""
select select ""excluded__location_""
select select ""excluded__expired_""
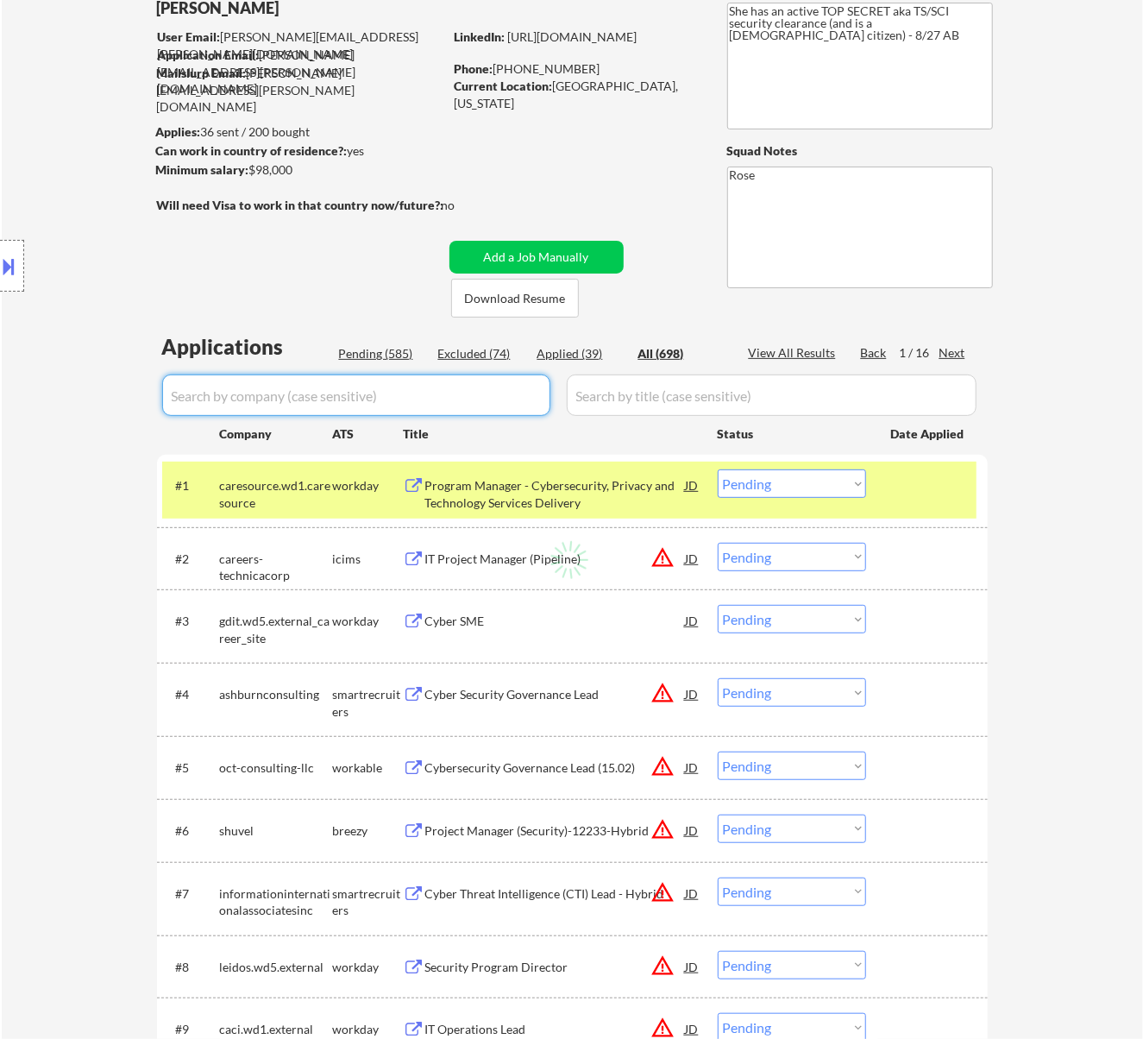
select select ""excluded__bad_match_""
select select ""excluded__expired_""
select select ""excluded__bad_match_""
select select ""excluded__expired_""
select select ""excluded__bad_match_""
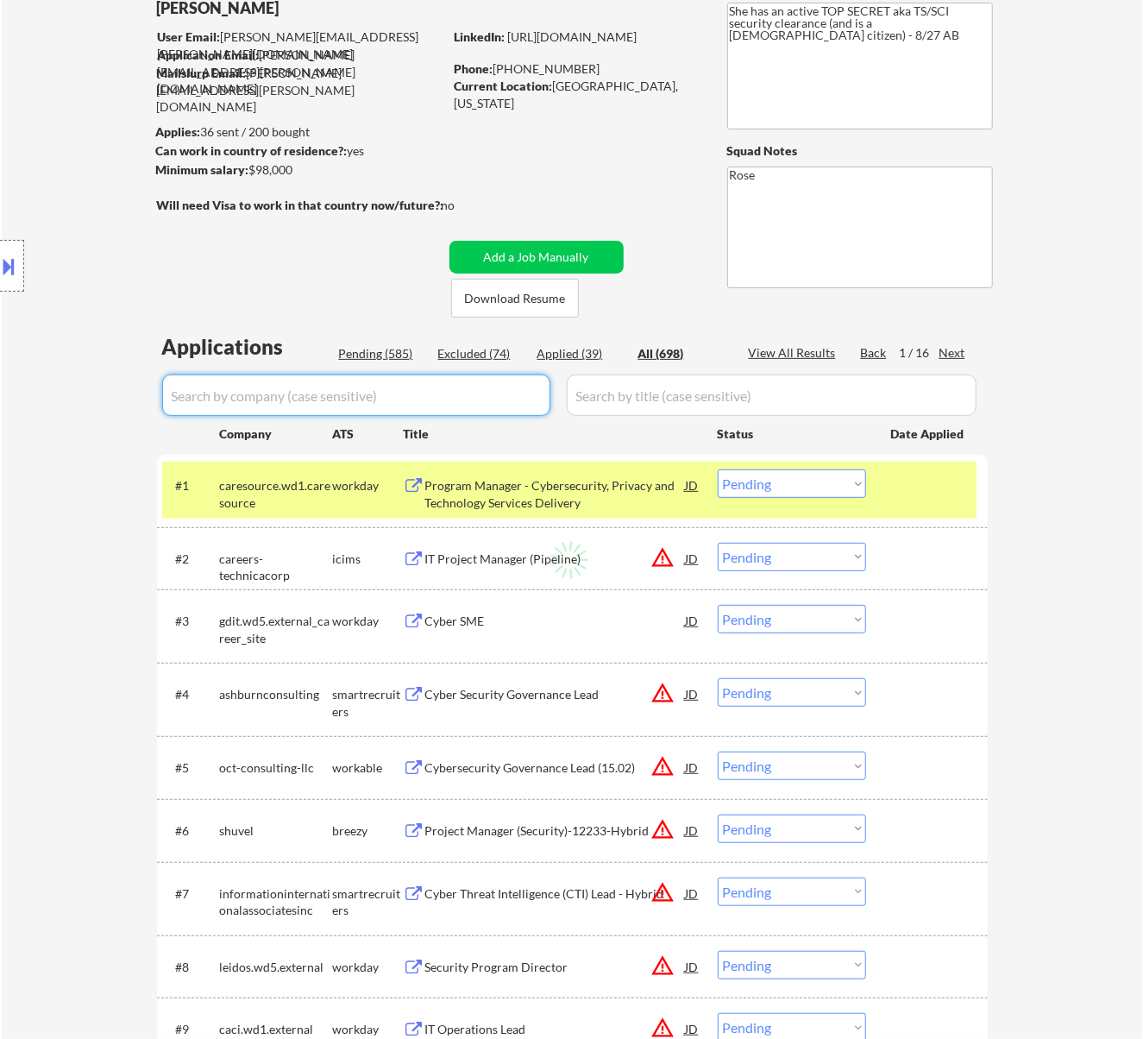
select select ""excluded""
select select ""excluded__expired_""
select select ""excluded__bad_match_""
select select ""excluded__expired_""
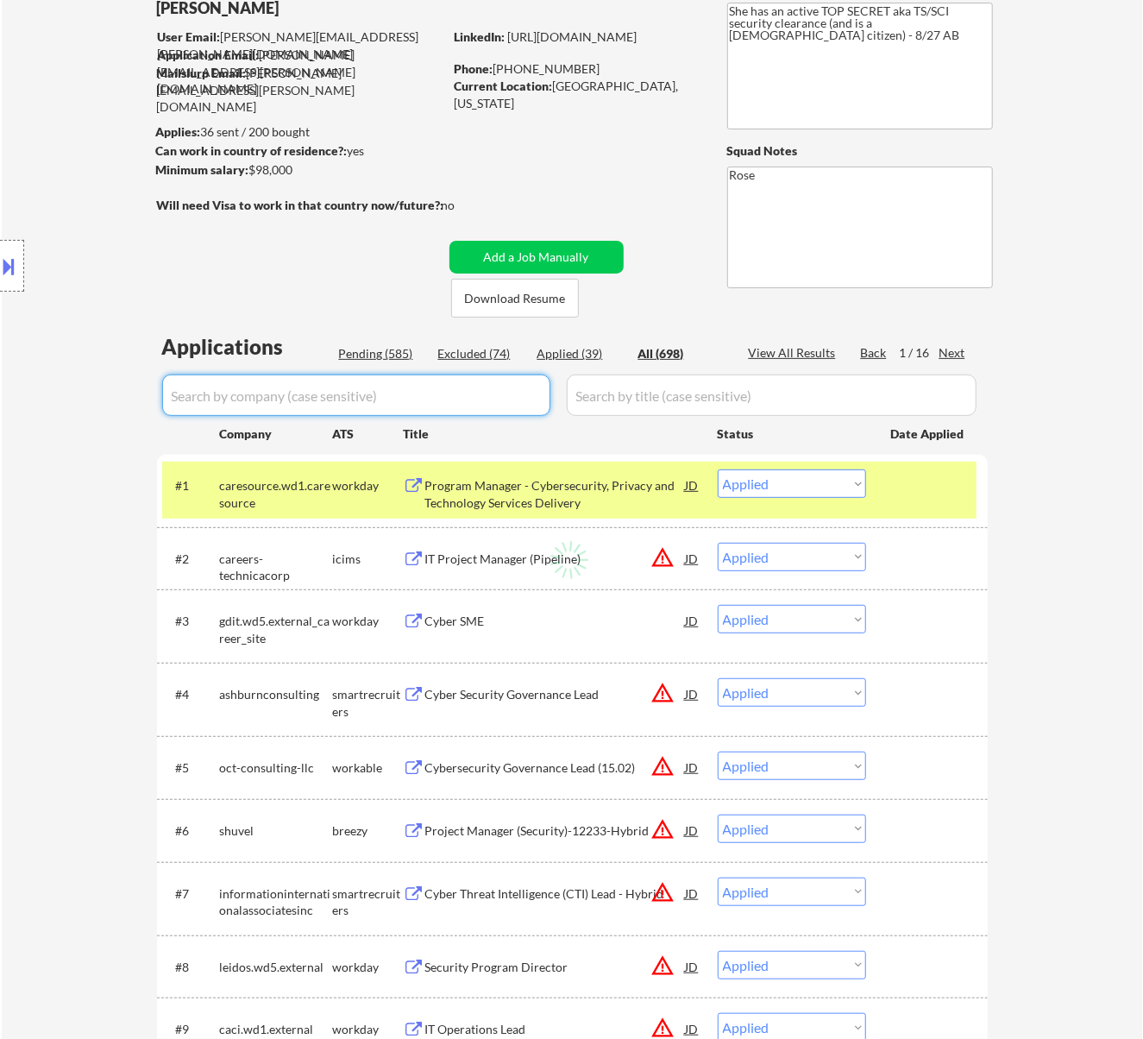
select select ""excluded__expired_""
select select ""excluded__bad_match_""
select select ""excluded__expired_""
select select ""excluded__other_""
select select ""excluded__bad_match_""
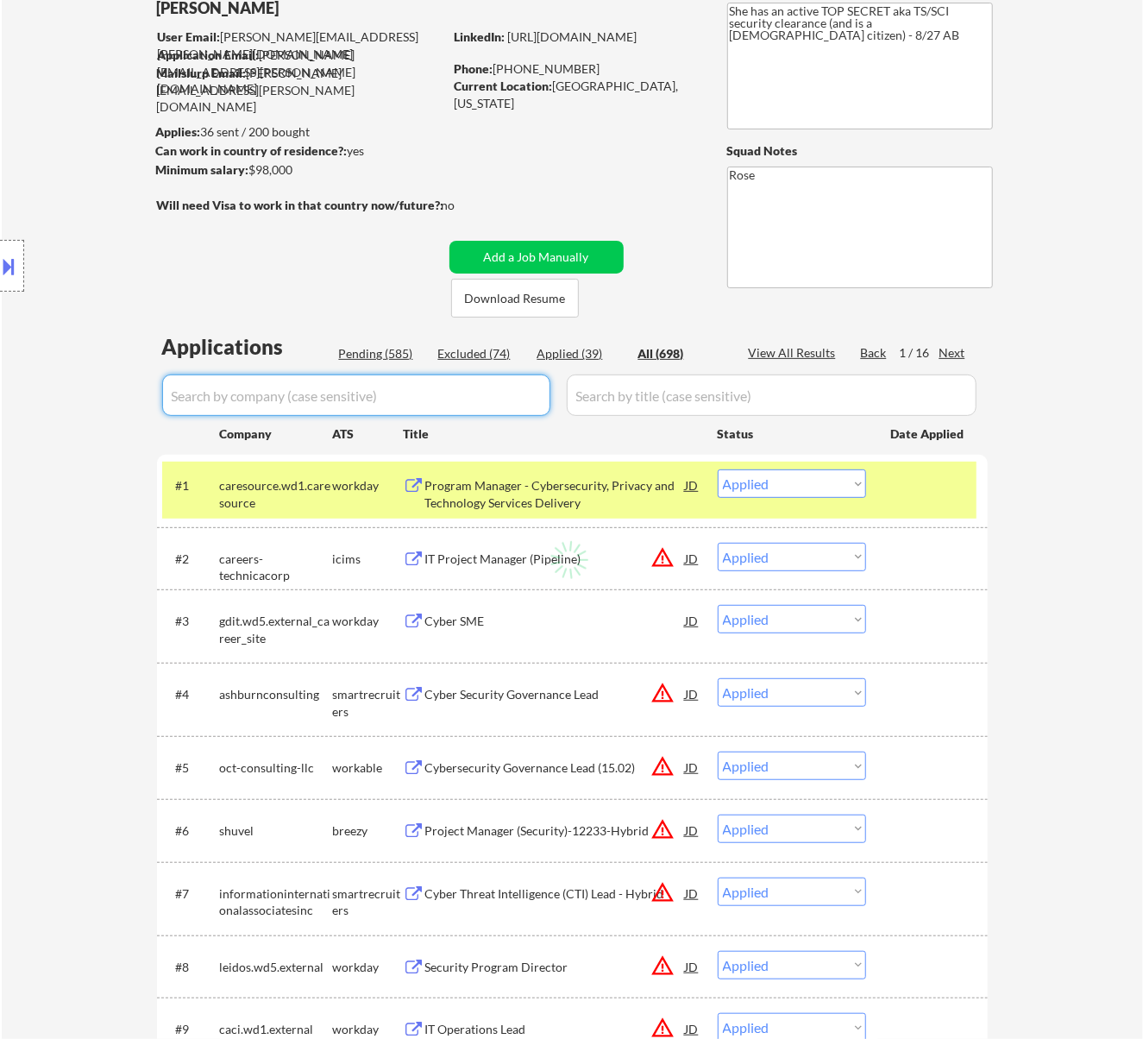
select select ""excluded__expired_""
select select ""excluded__bad_match_""
select select ""excluded""
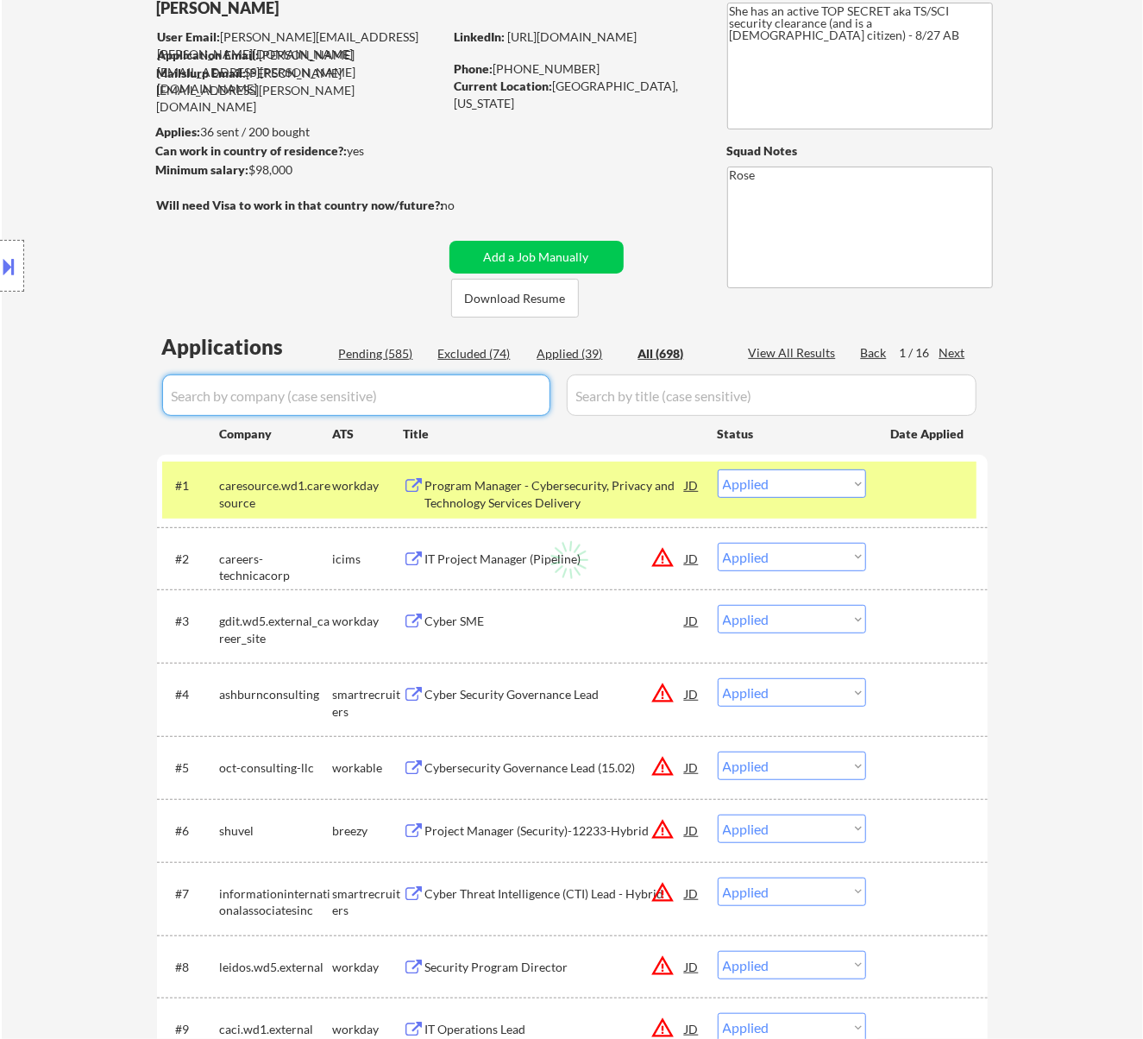
select select ""excluded__expired_""
select select ""excluded__bad_match_""
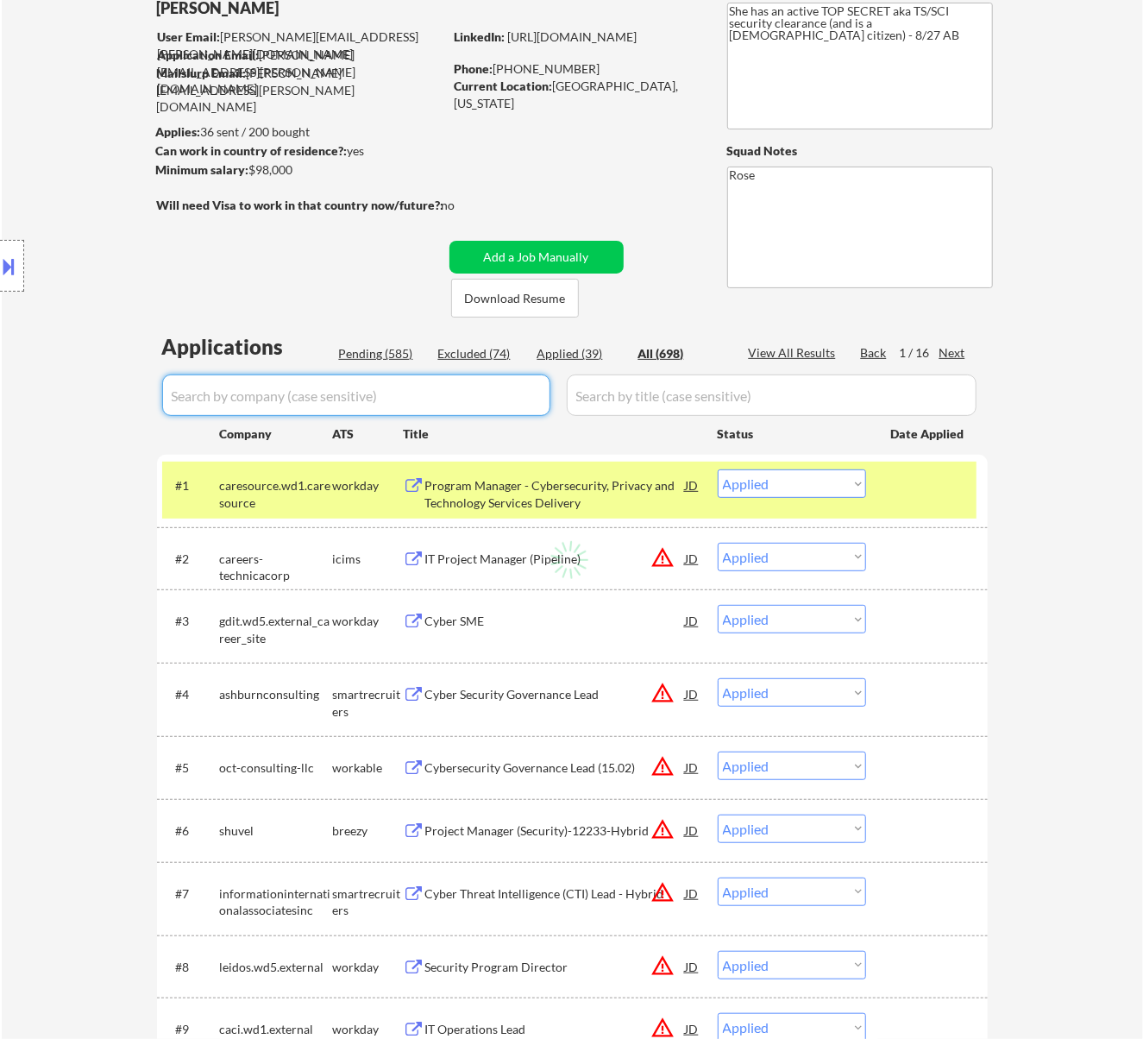
select select ""excluded__location_""
select select ""excluded""
select select ""excluded__expired_""
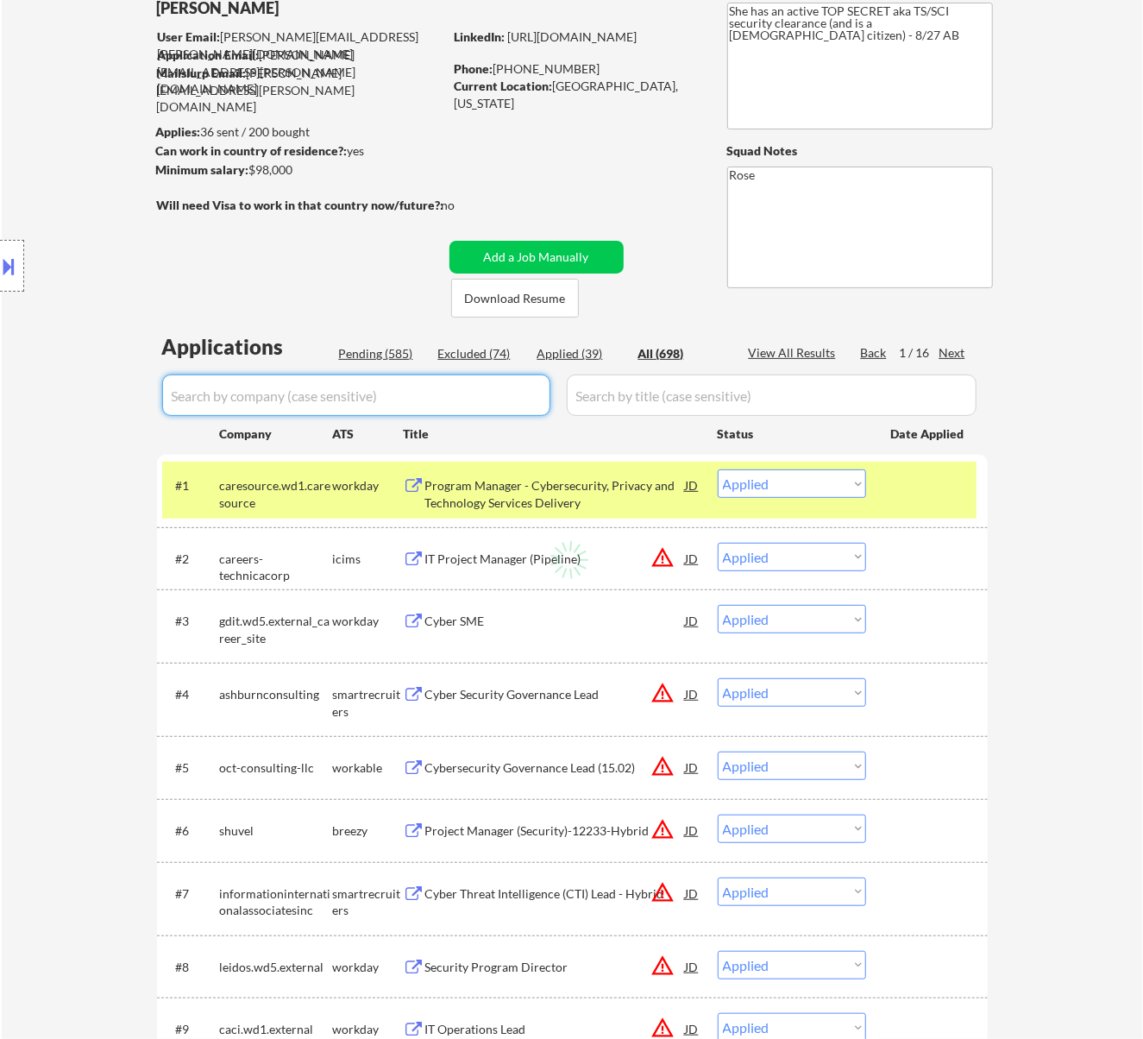
select select ""excluded__bad_match_""
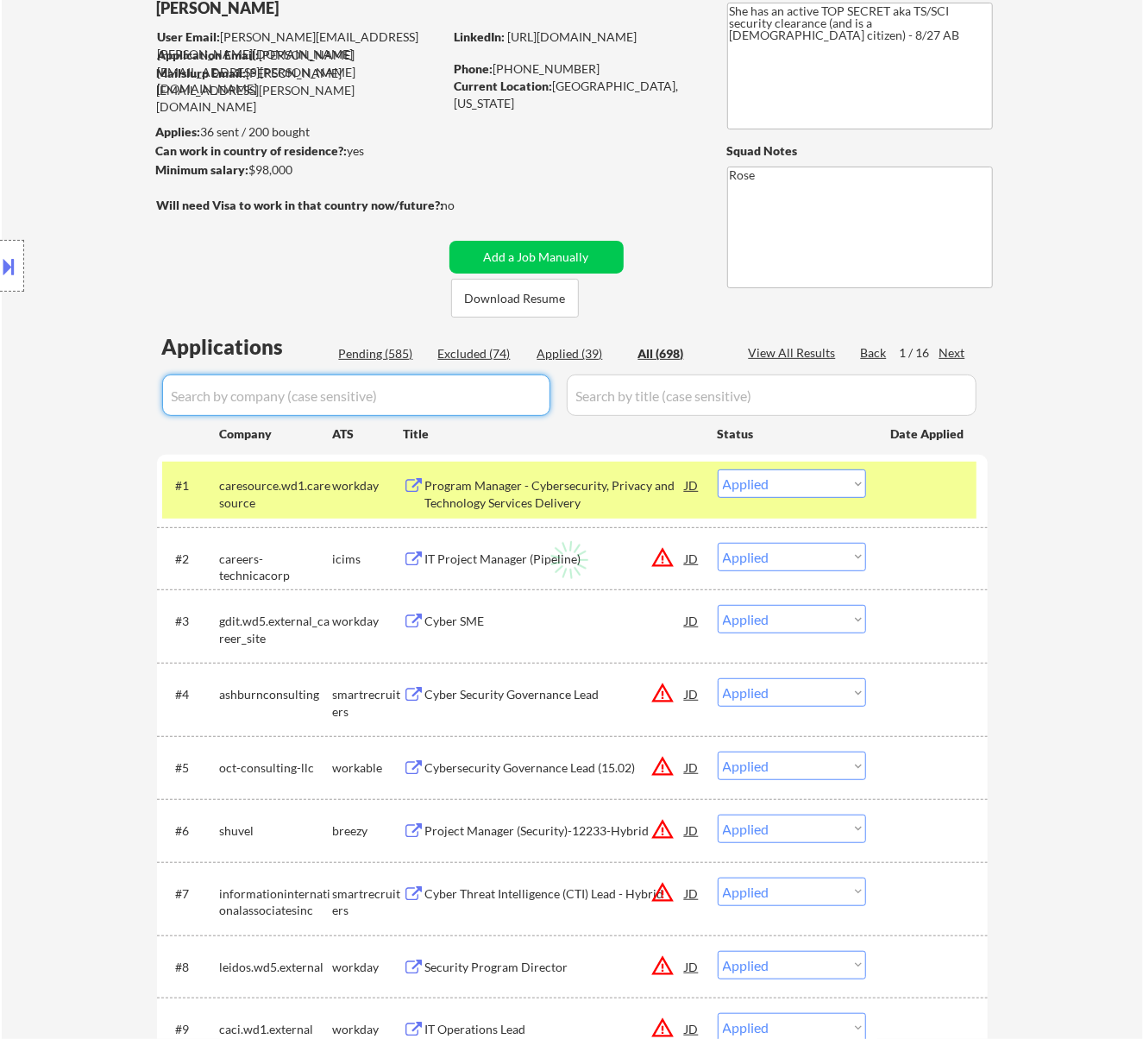
select select ""excluded__expired_""
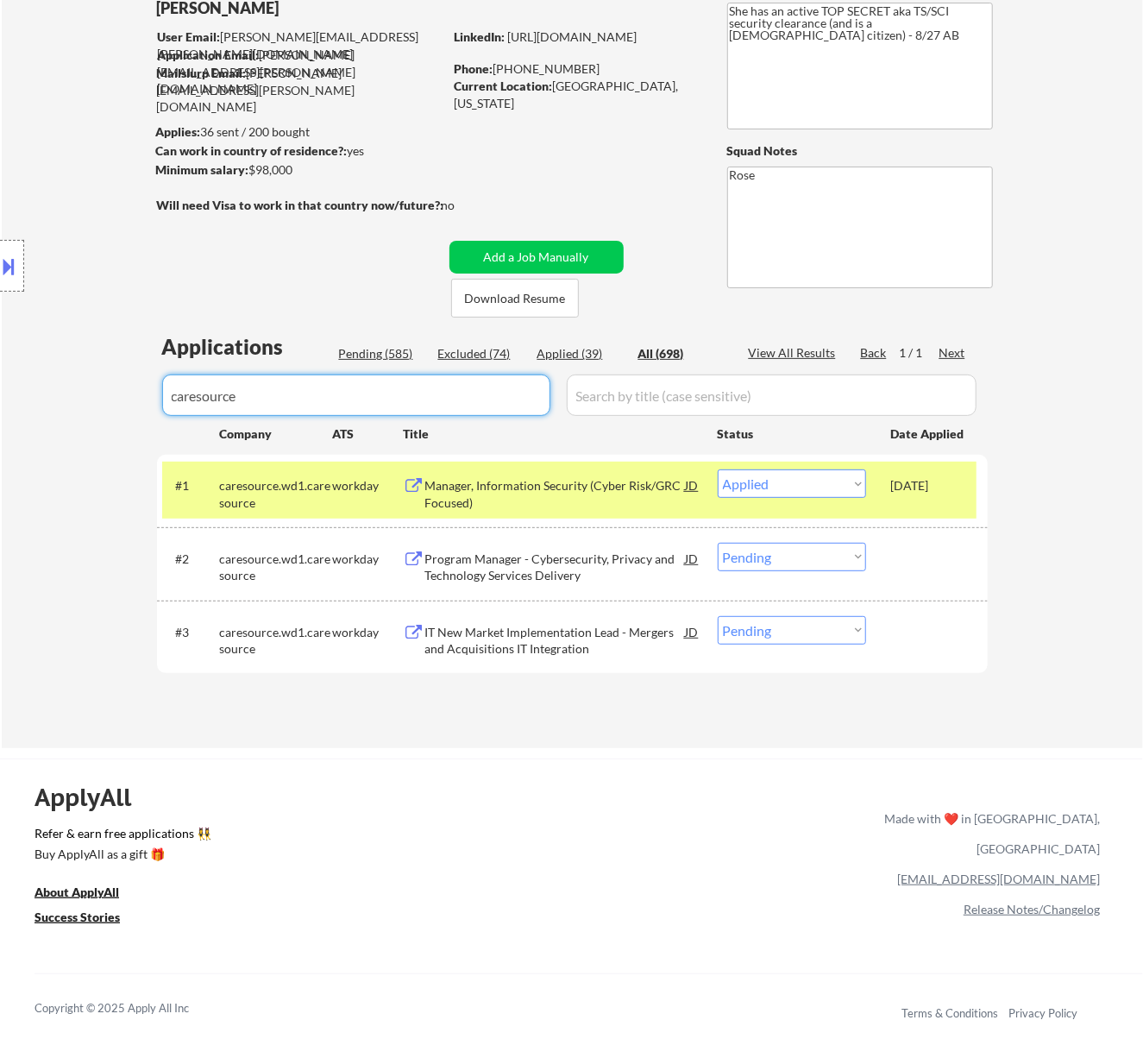
drag, startPoint x: 349, startPoint y: 383, endPoint x: -44, endPoint y: 400, distance: 392.9
click at [0, 400] on html "← Return to /applysquad Mailslurp Inbox Job Search Builder [PERSON_NAME] User E…" at bounding box center [571, 404] width 1143 height 1039
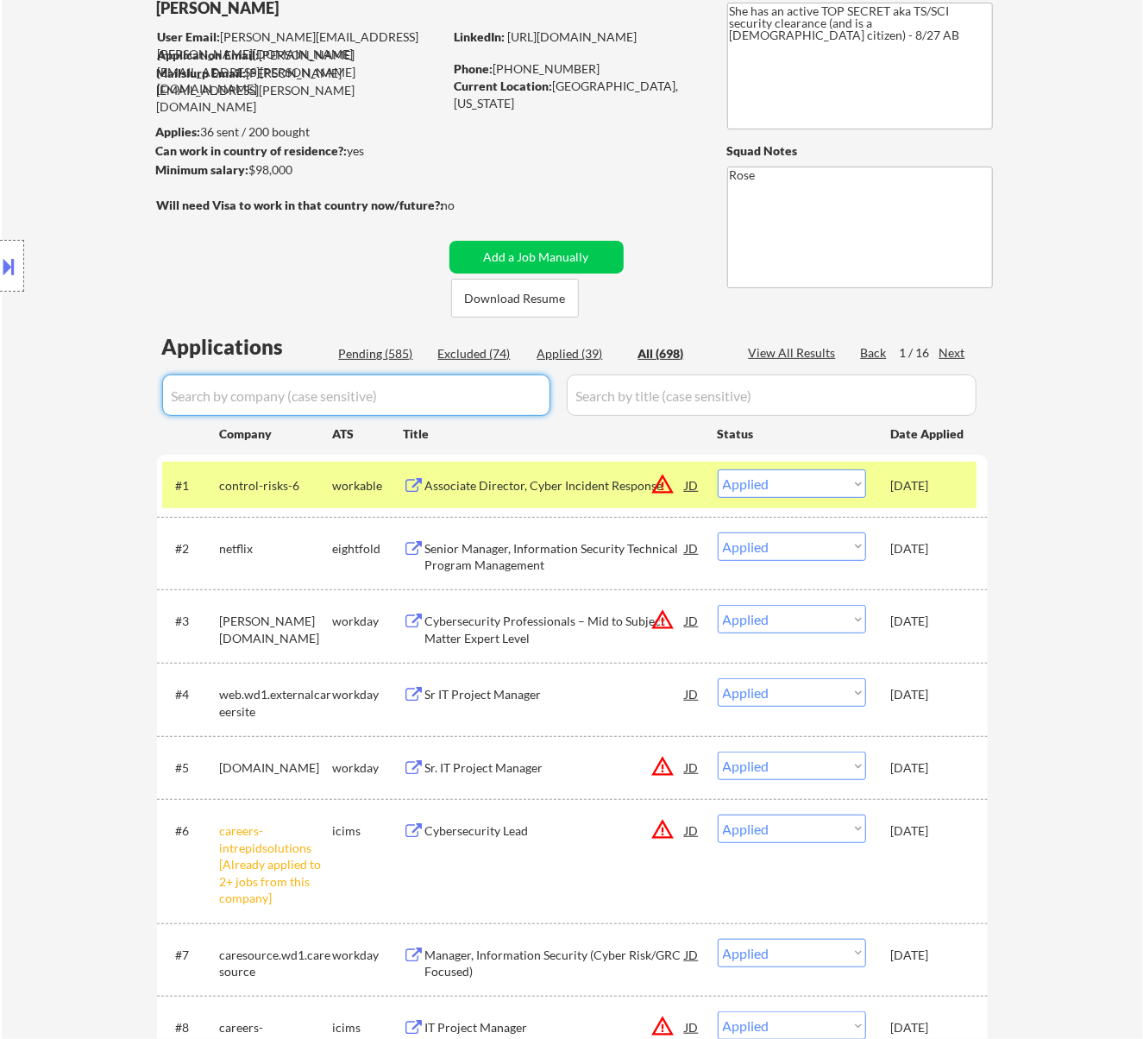
click at [384, 360] on div "Pending (585)" at bounding box center [382, 353] width 86 height 17
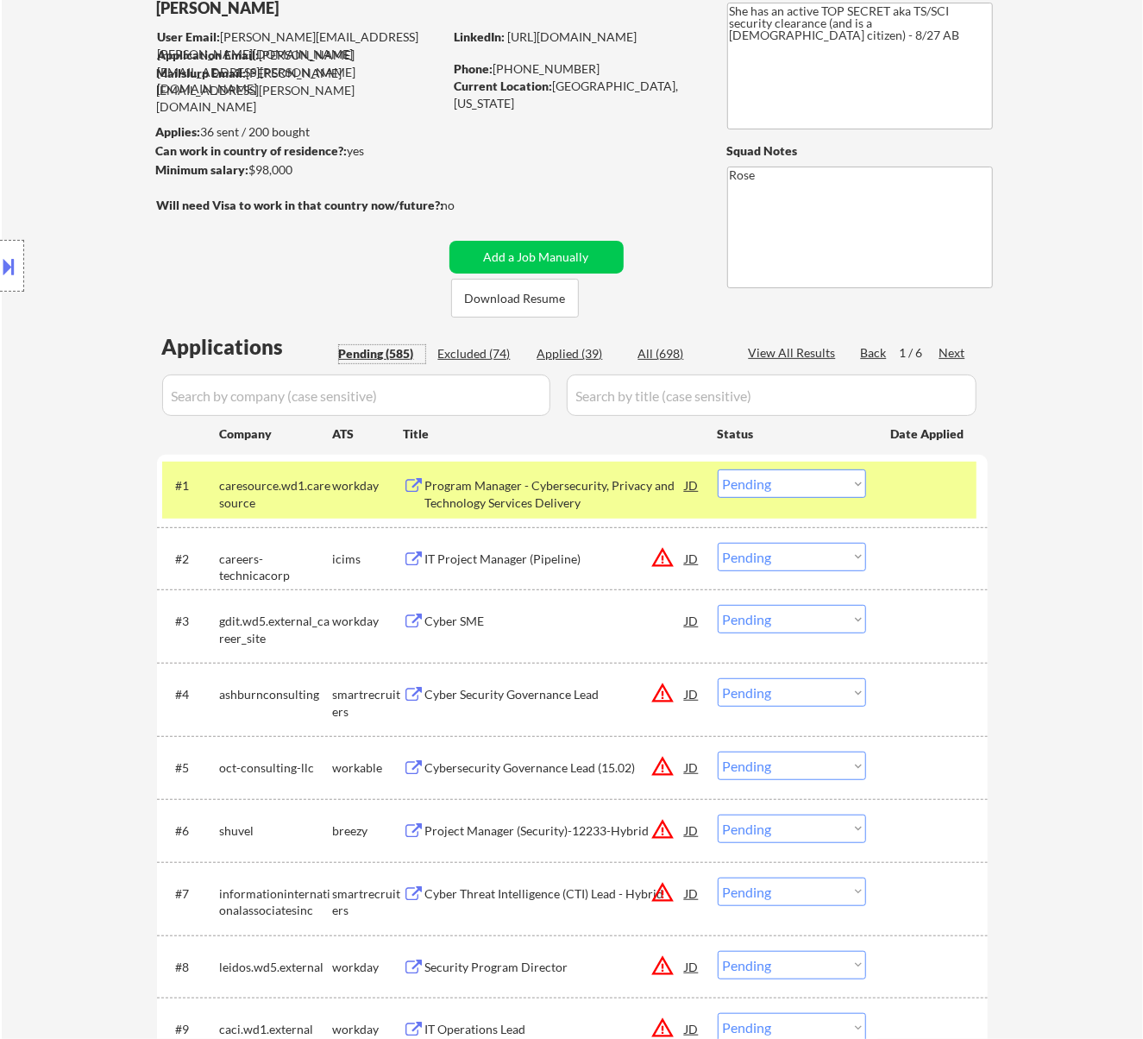
click at [833, 483] on select "Choose an option... Pending Applied Excluded (Questions) Excluded (Expired) Exc…" at bounding box center [792, 483] width 148 height 28
click at [718, 469] on select "Choose an option... Pending Applied Excluded (Questions) Excluded (Expired) Exc…" at bounding box center [792, 483] width 148 height 28
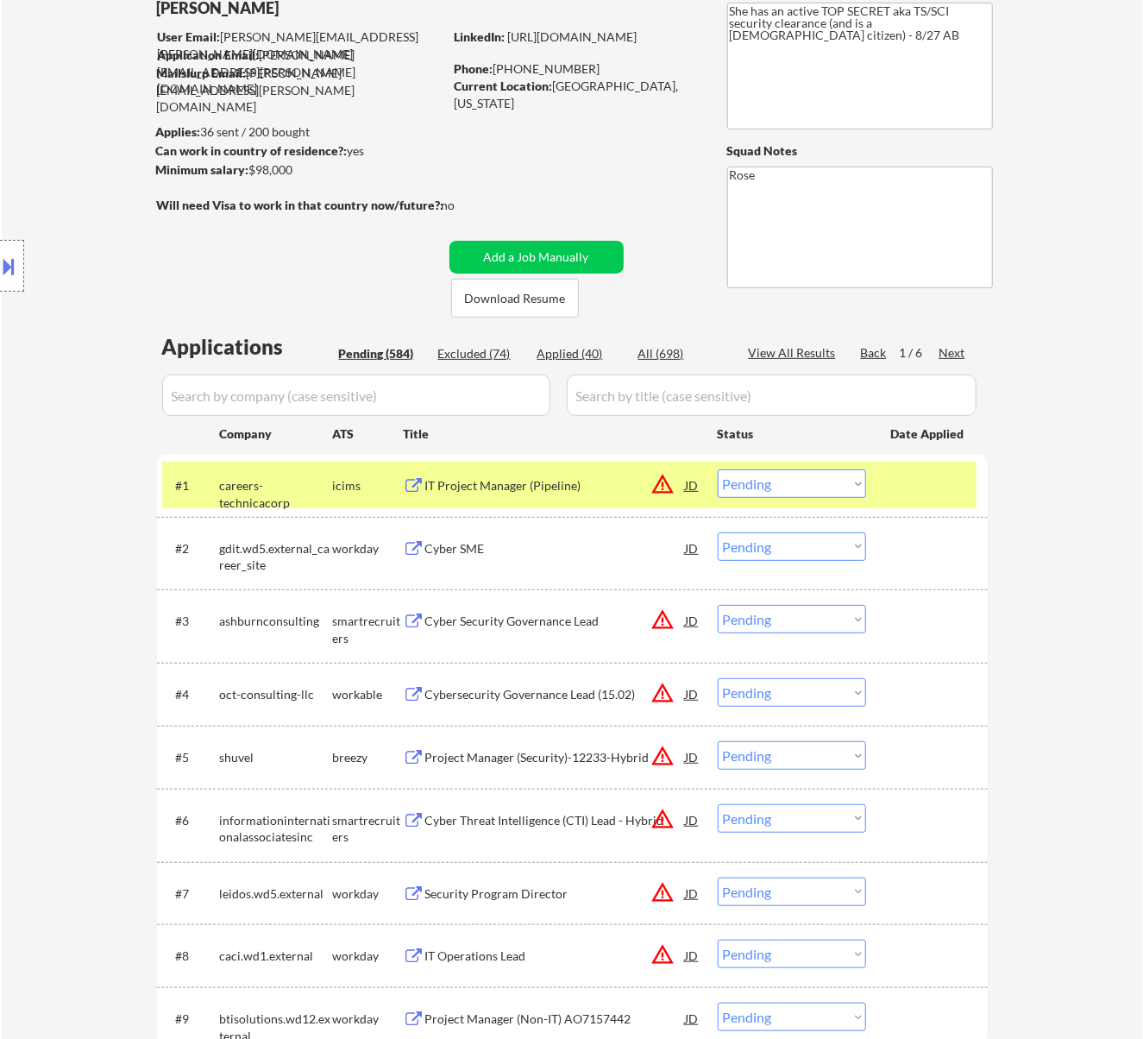
click at [587, 483] on div "IT Project Manager (Pipeline)" at bounding box center [555, 485] width 261 height 17
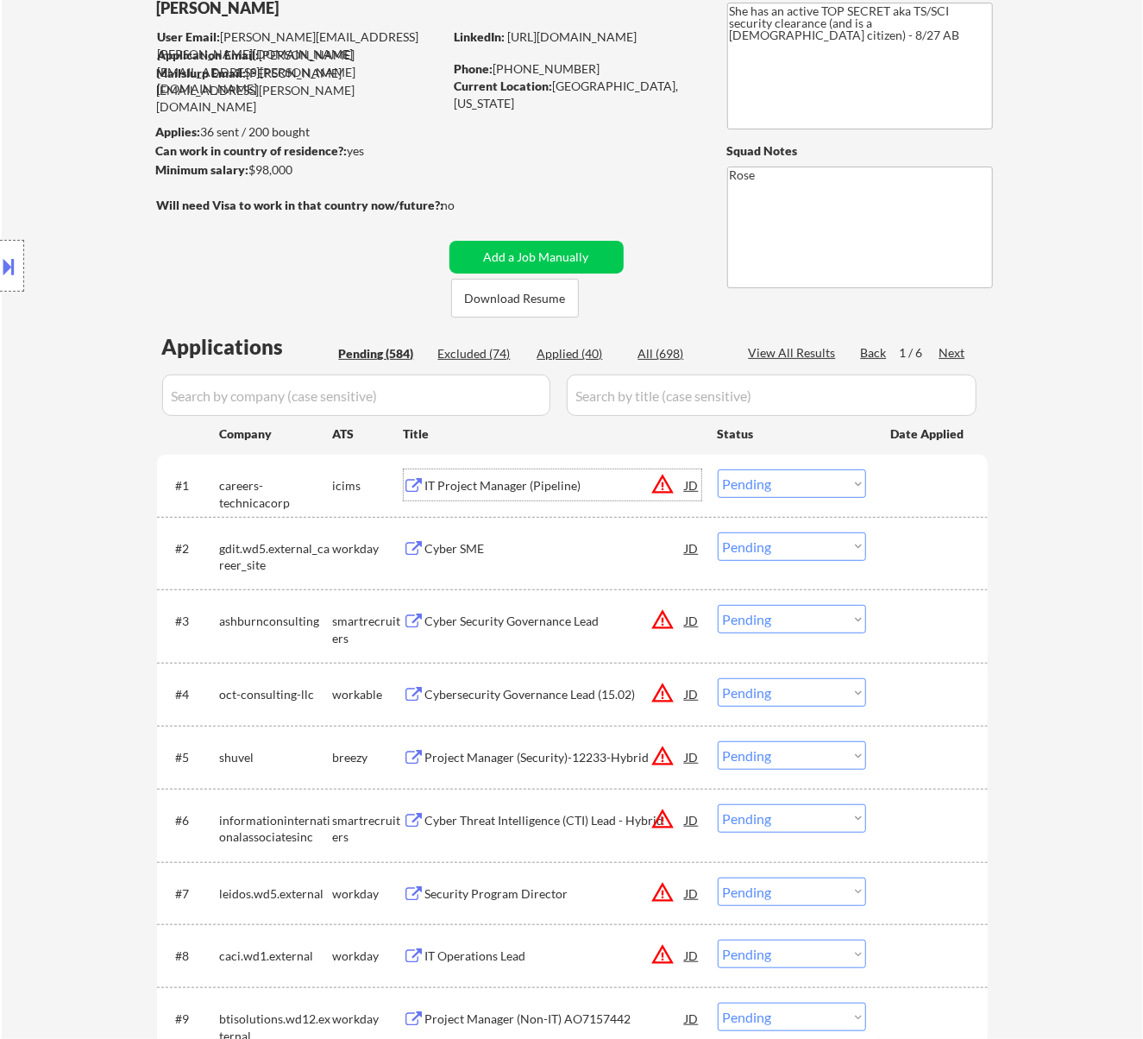
click at [745, 483] on select "Choose an option... Pending Applied Excluded (Questions) Excluded (Expired) Exc…" at bounding box center [792, 483] width 148 height 28
click at [718, 469] on select "Choose an option... Pending Applied Excluded (Questions) Excluded (Expired) Exc…" at bounding box center [792, 483] width 148 height 28
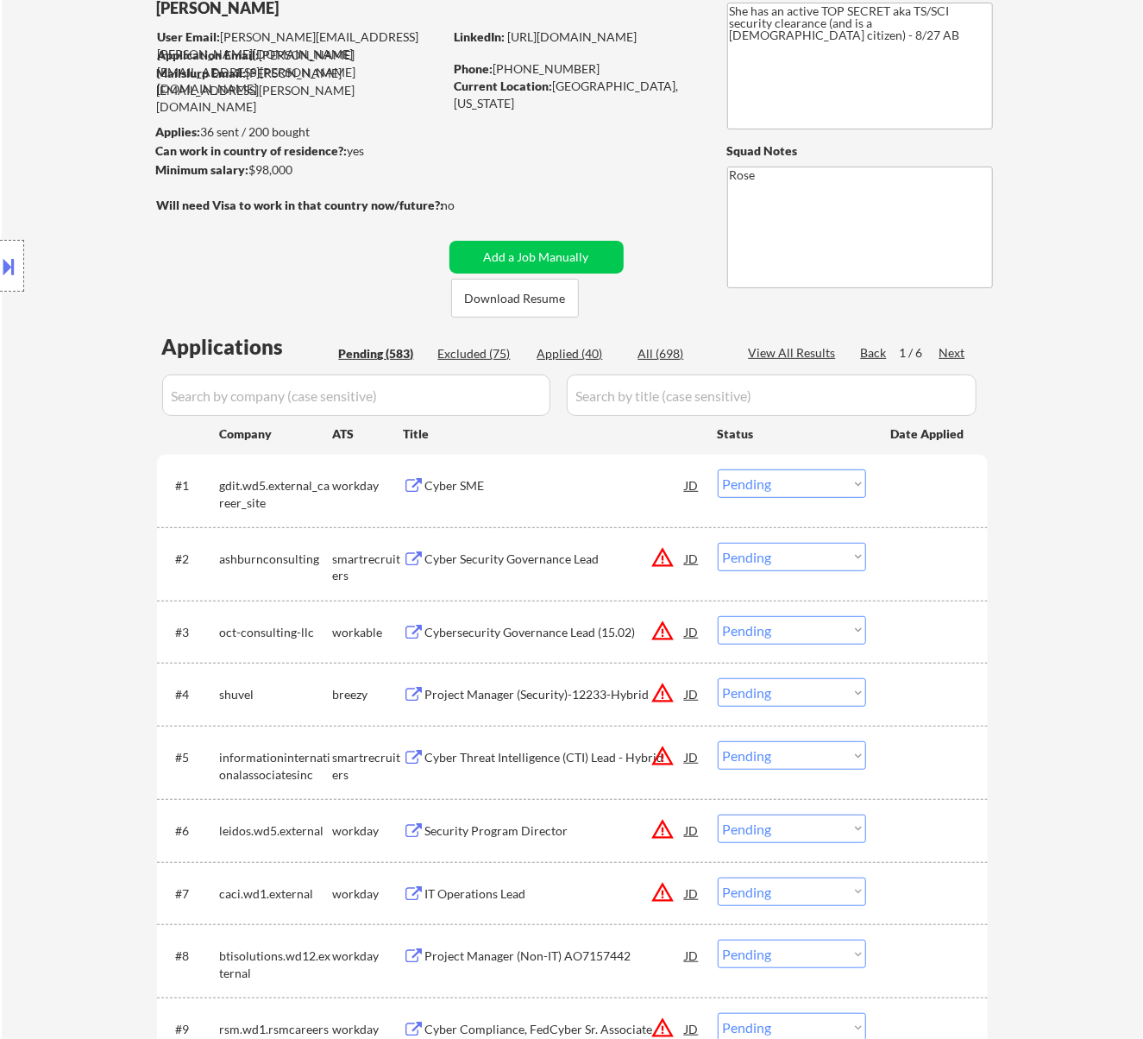
click at [567, 492] on div "Cyber SME" at bounding box center [555, 484] width 261 height 31
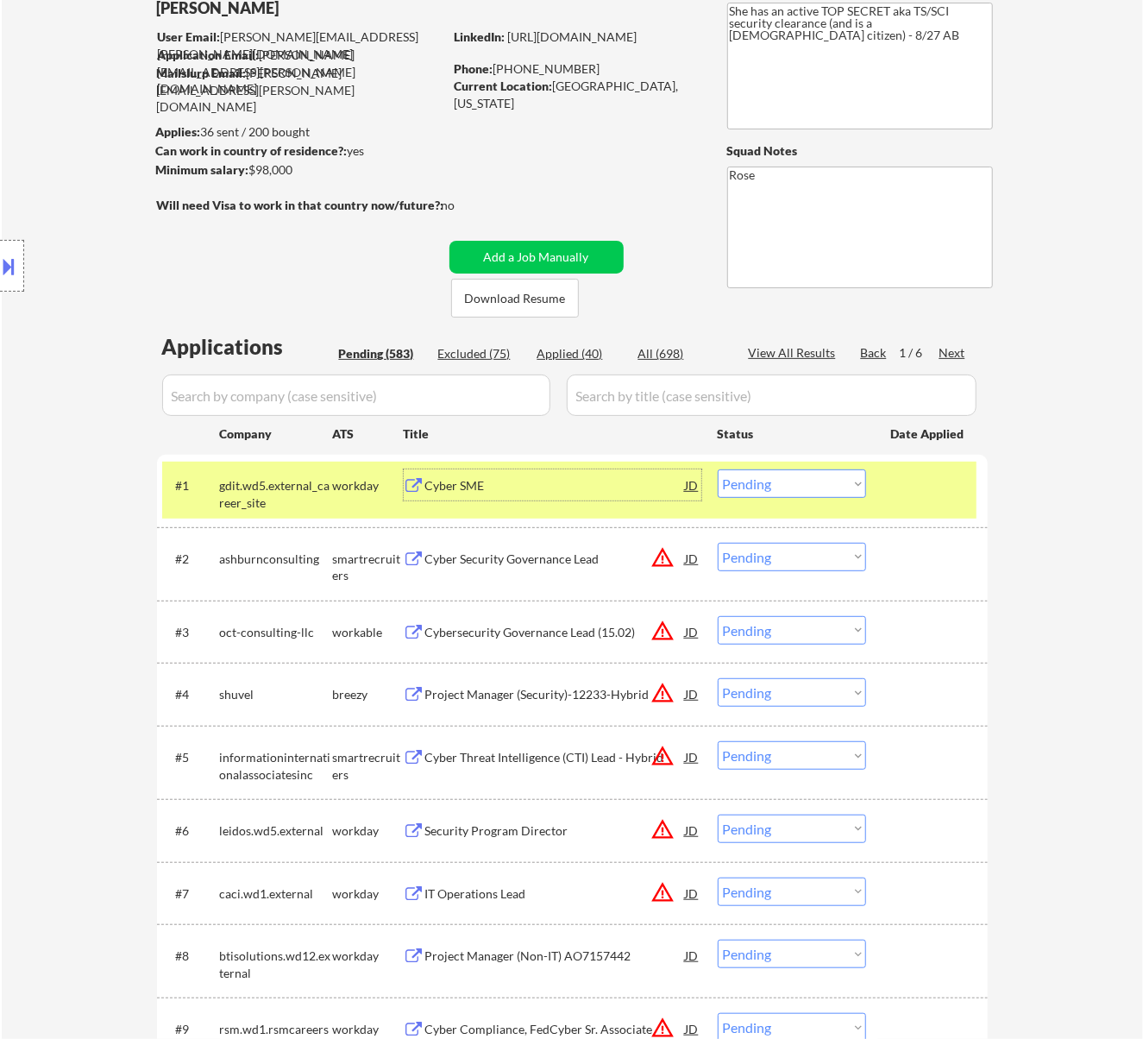
click at [625, 498] on div "Cyber SME" at bounding box center [555, 484] width 261 height 31
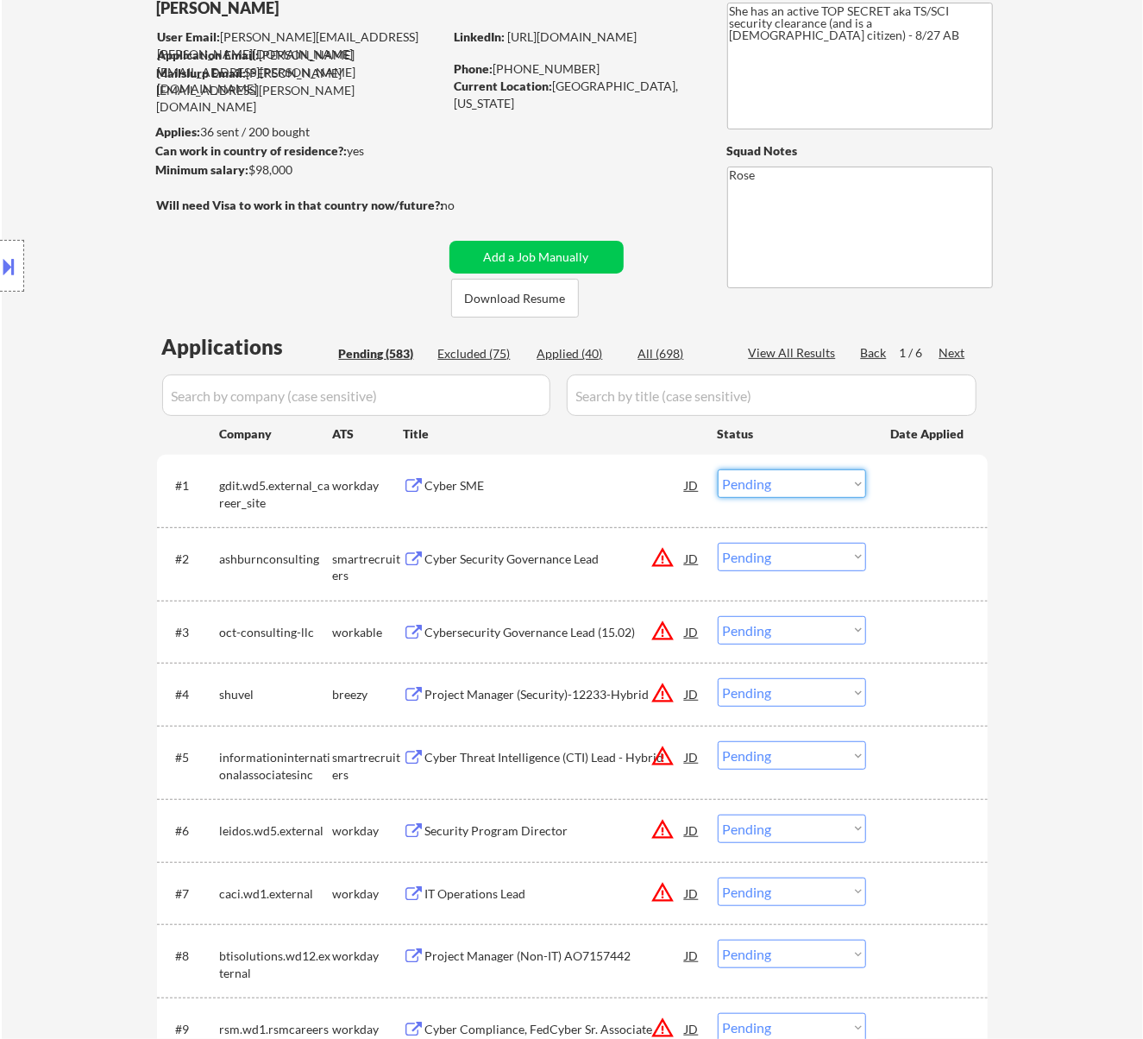
click at [804, 492] on select "Choose an option... Pending Applied Excluded (Questions) Excluded (Expired) Exc…" at bounding box center [792, 483] width 148 height 28
click at [718, 469] on select "Choose an option... Pending Applied Excluded (Questions) Excluded (Expired) Exc…" at bounding box center [792, 483] width 148 height 28
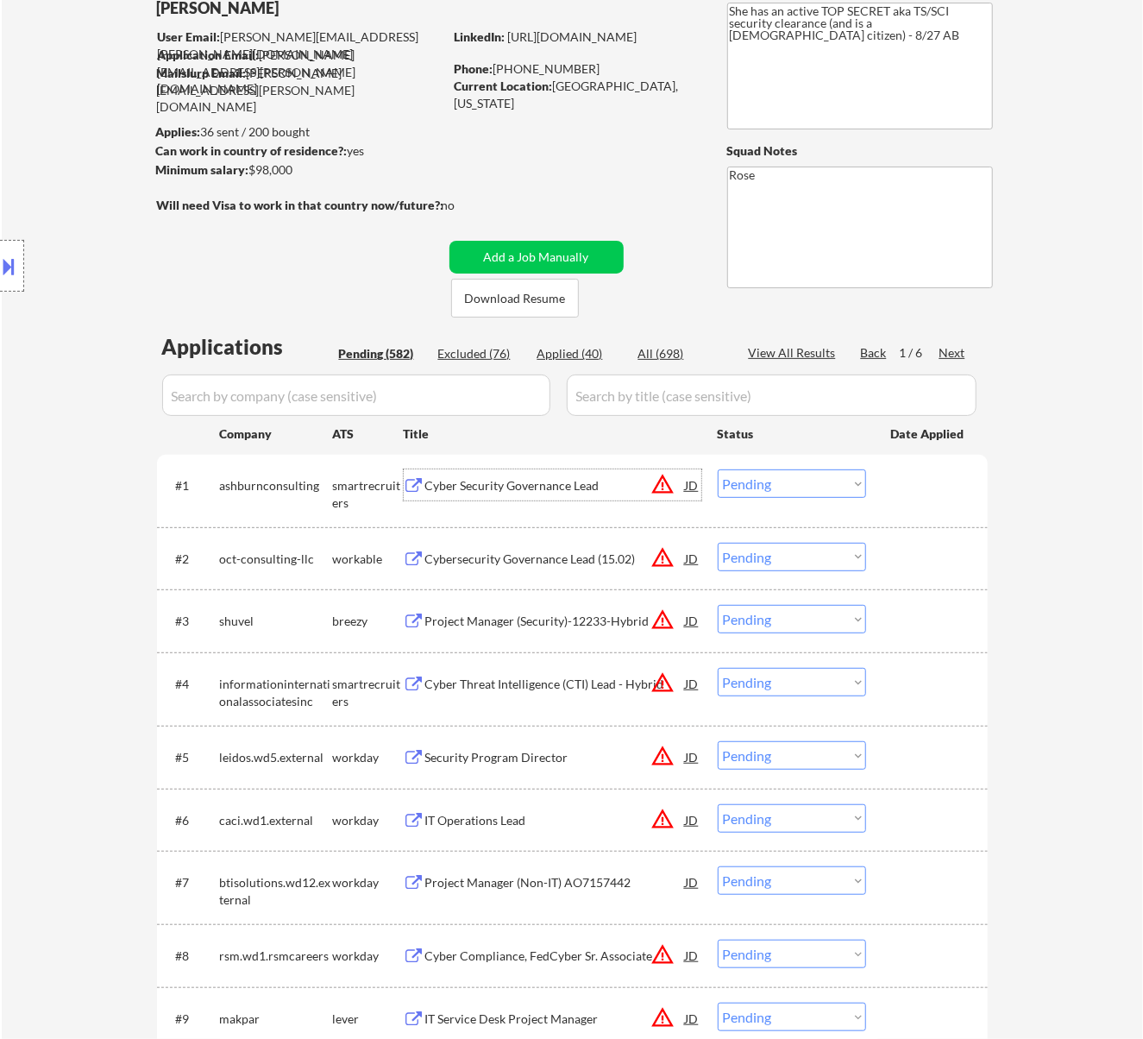
click at [531, 485] on div "Cyber Security Governance Lead" at bounding box center [555, 485] width 261 height 17
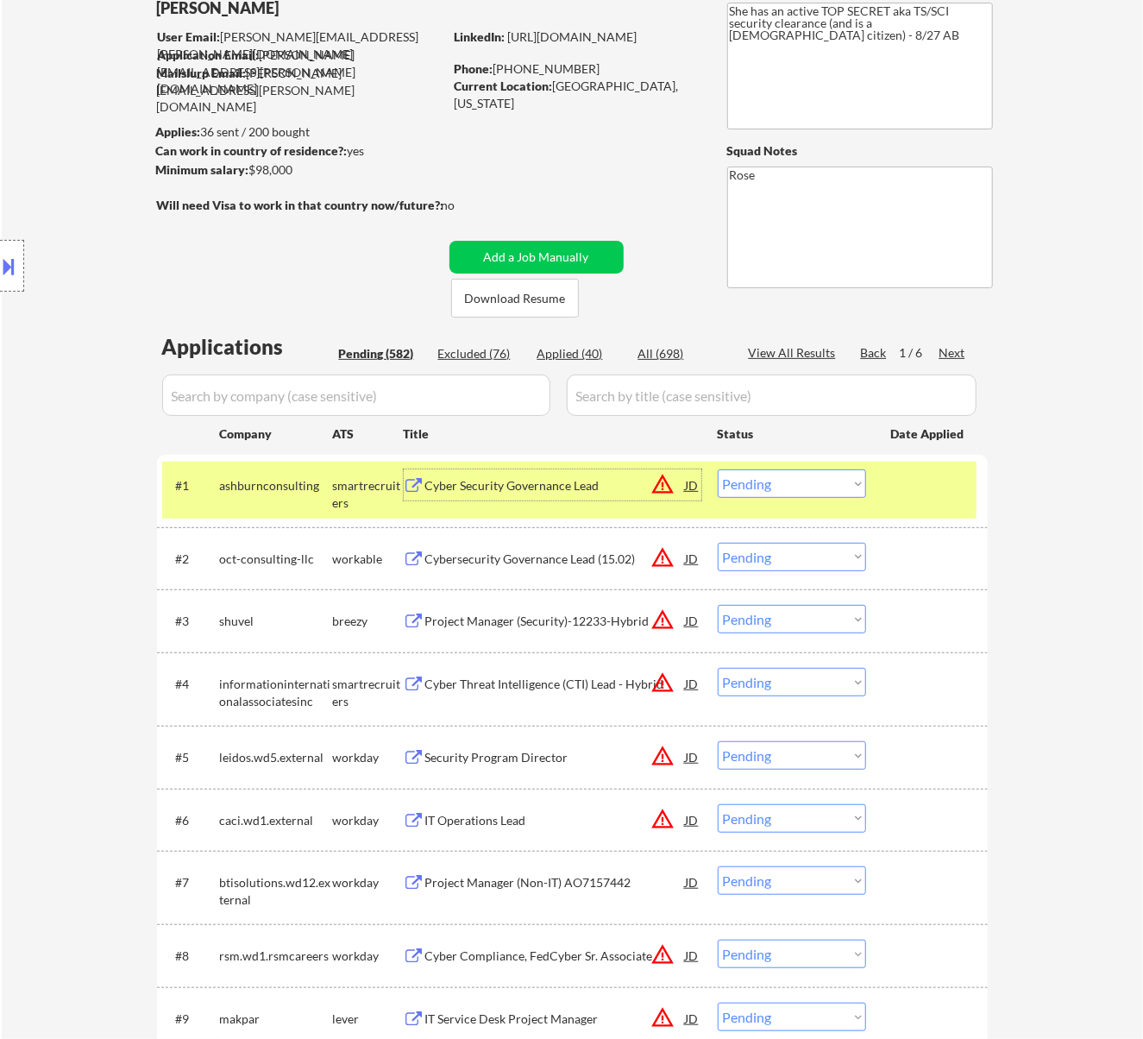
click at [825, 478] on select "Choose an option... Pending Applied Excluded (Questions) Excluded (Expired) Exc…" at bounding box center [792, 483] width 148 height 28
click at [718, 469] on select "Choose an option... Pending Applied Excluded (Questions) Excluded (Expired) Exc…" at bounding box center [792, 483] width 148 height 28
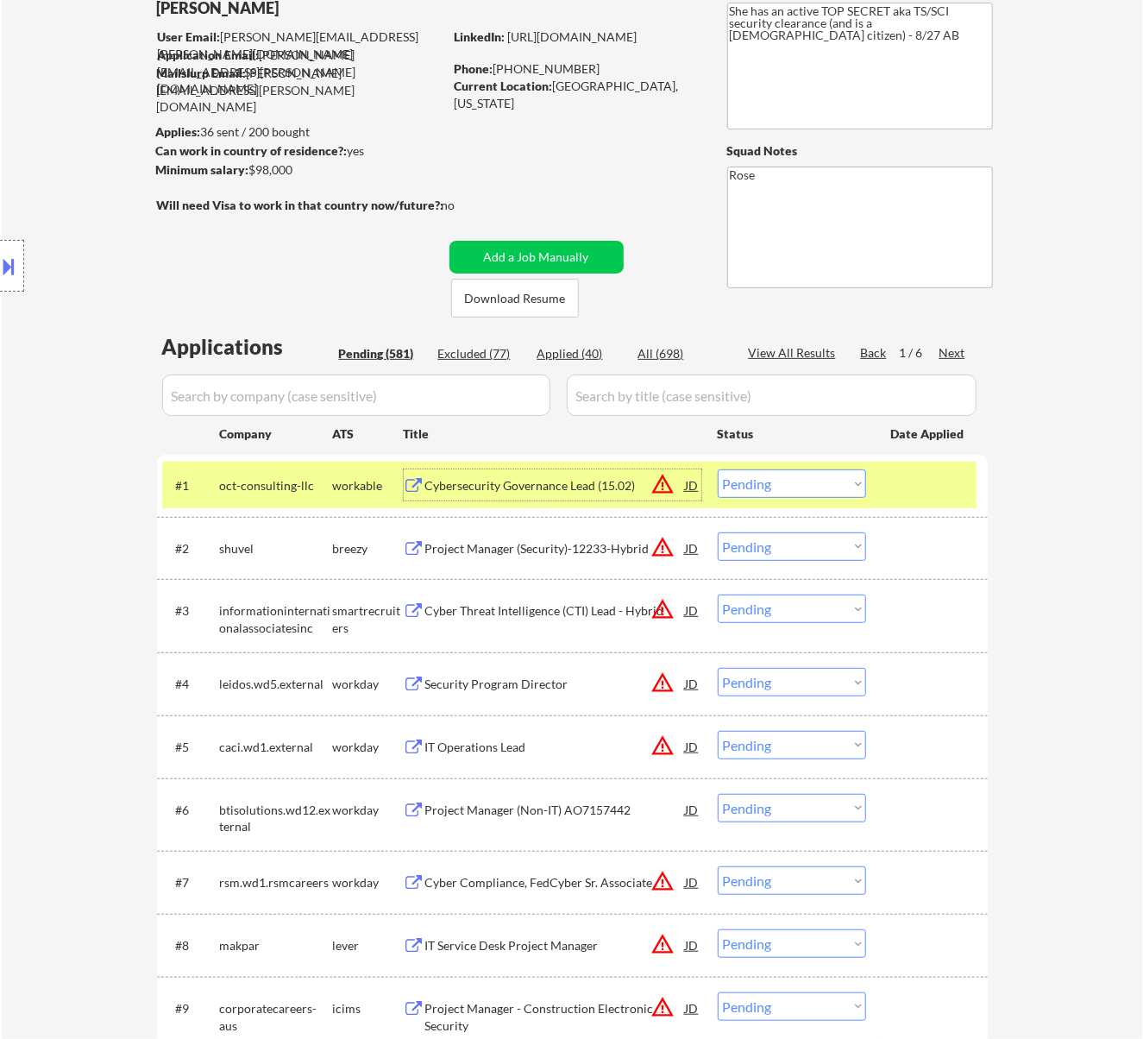
click at [535, 484] on div "Cybersecurity Governance Lead (15.02)" at bounding box center [555, 485] width 261 height 17
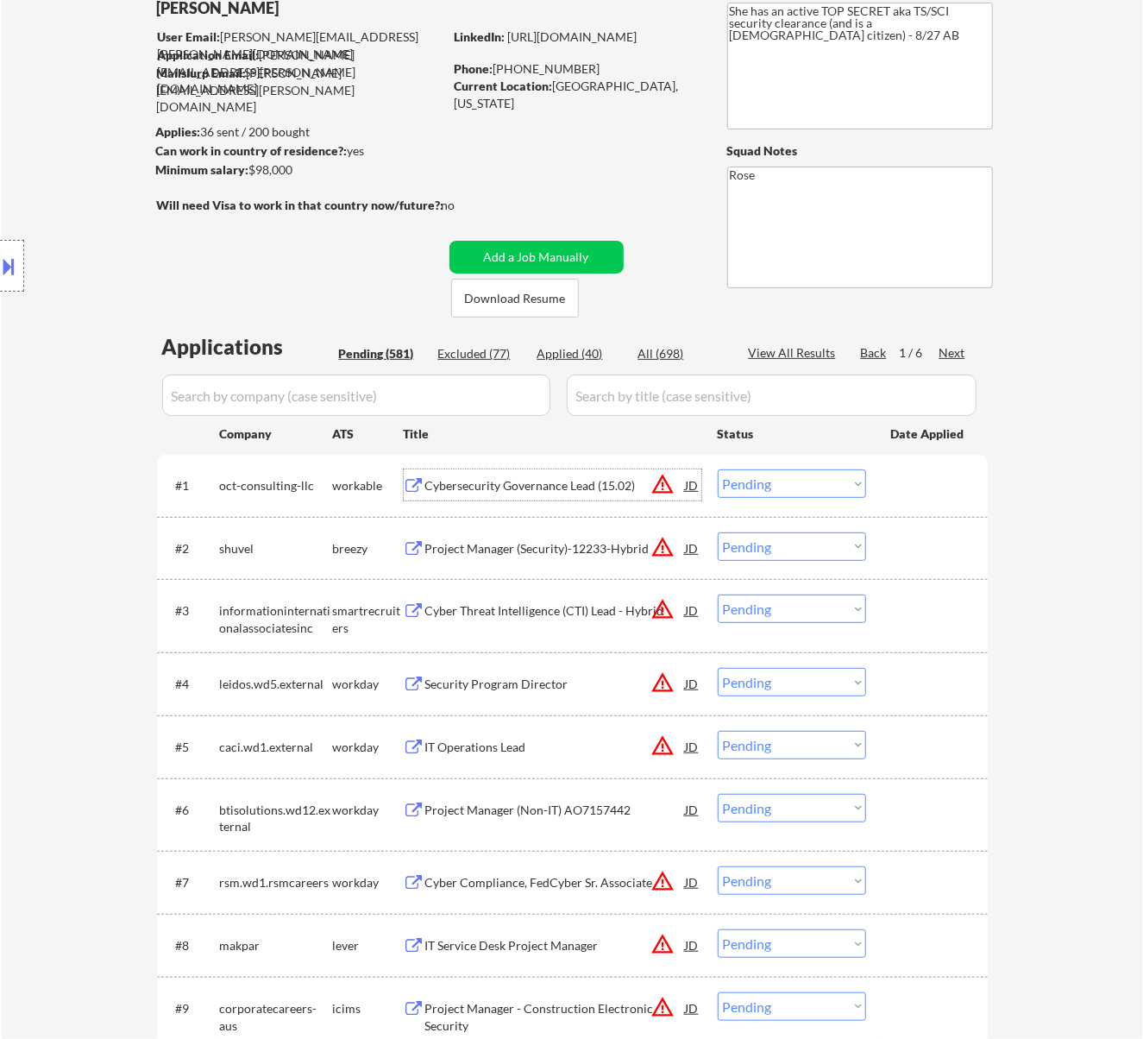
click at [808, 485] on select "Choose an option... Pending Applied Excluded (Questions) Excluded (Expired) Exc…" at bounding box center [792, 483] width 148 height 28
click at [718, 469] on select "Choose an option... Pending Applied Excluded (Questions) Excluded (Expired) Exc…" at bounding box center [792, 483] width 148 height 28
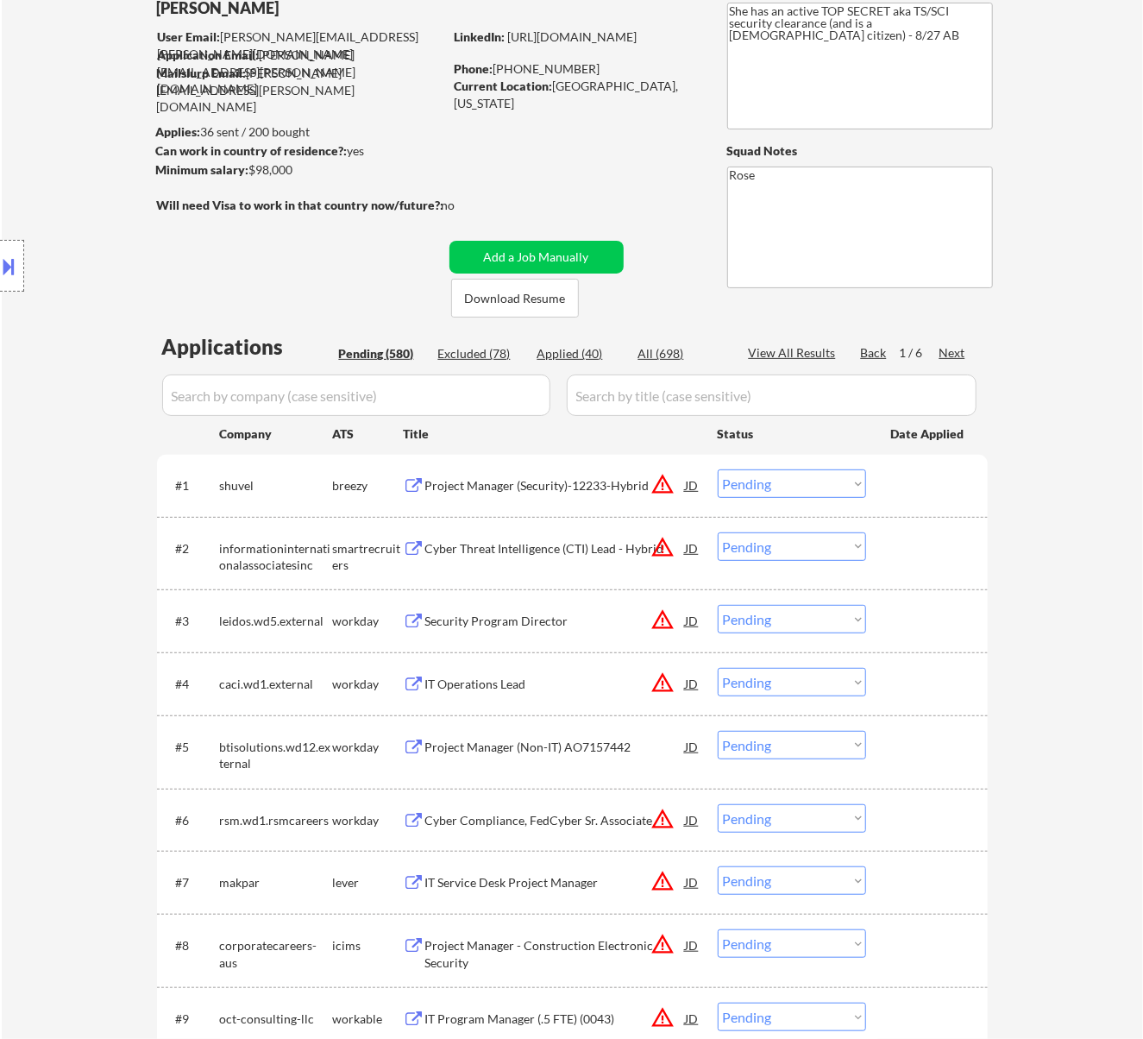
click at [577, 483] on div "Project Manager (Security)-12233-Hybrid" at bounding box center [555, 485] width 261 height 17
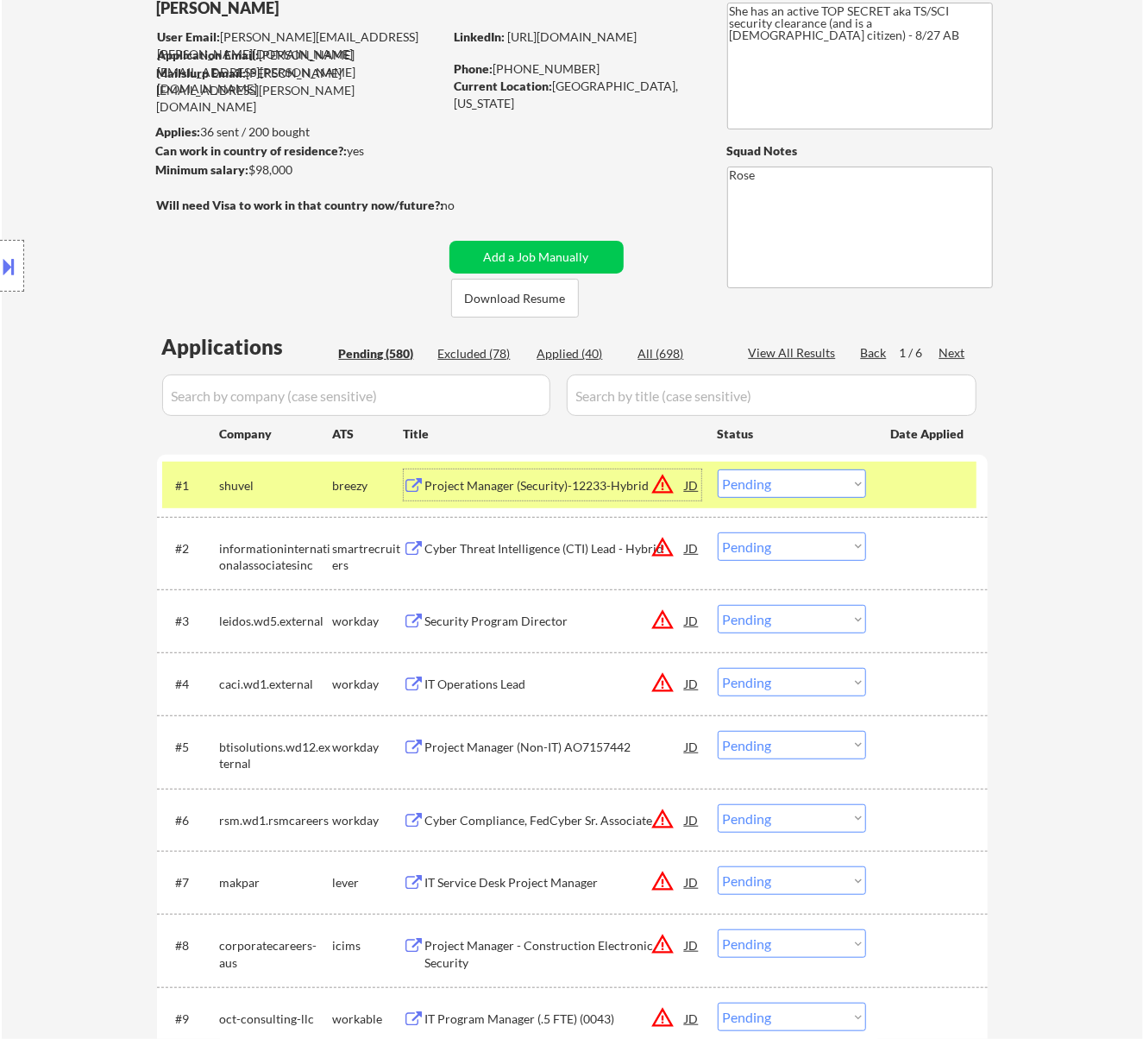
click at [781, 481] on select "Choose an option... Pending Applied Excluded (Questions) Excluded (Expired) Exc…" at bounding box center [792, 483] width 148 height 28
click at [718, 469] on select "Choose an option... Pending Applied Excluded (Questions) Excluded (Expired) Exc…" at bounding box center [792, 483] width 148 height 28
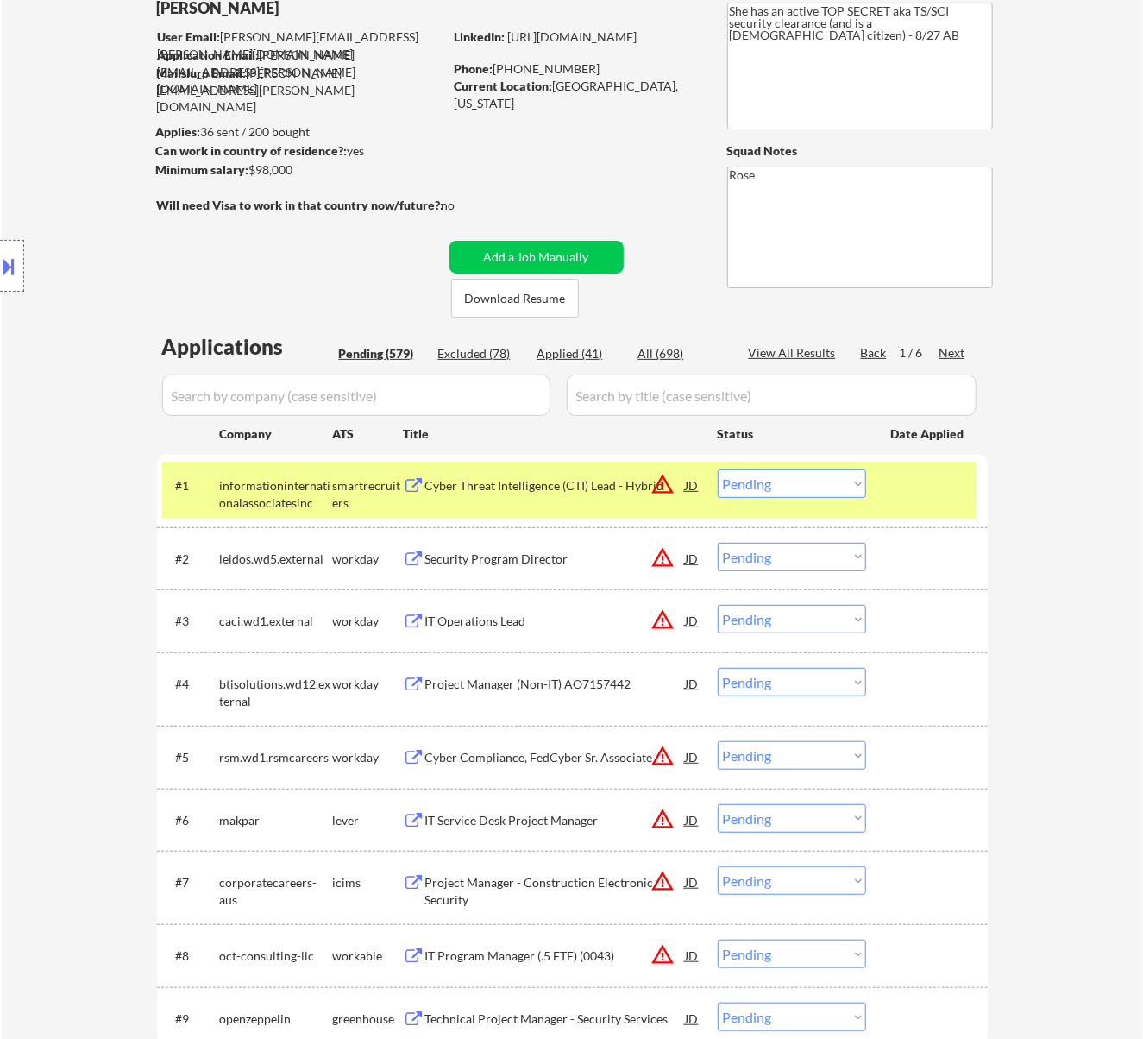
scroll to position [0, 0]
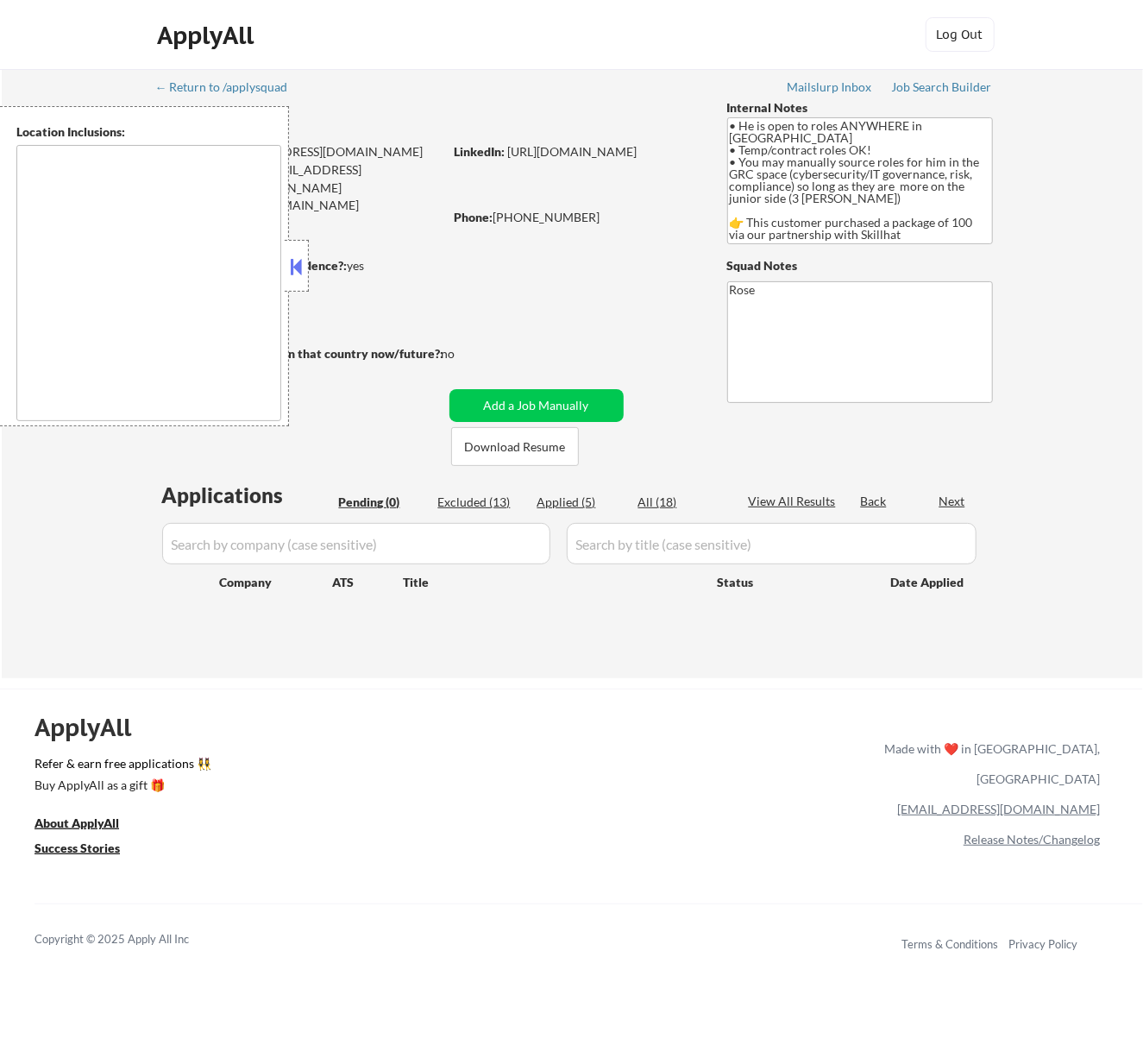
type textarea "country: [GEOGRAPHIC_DATA]"
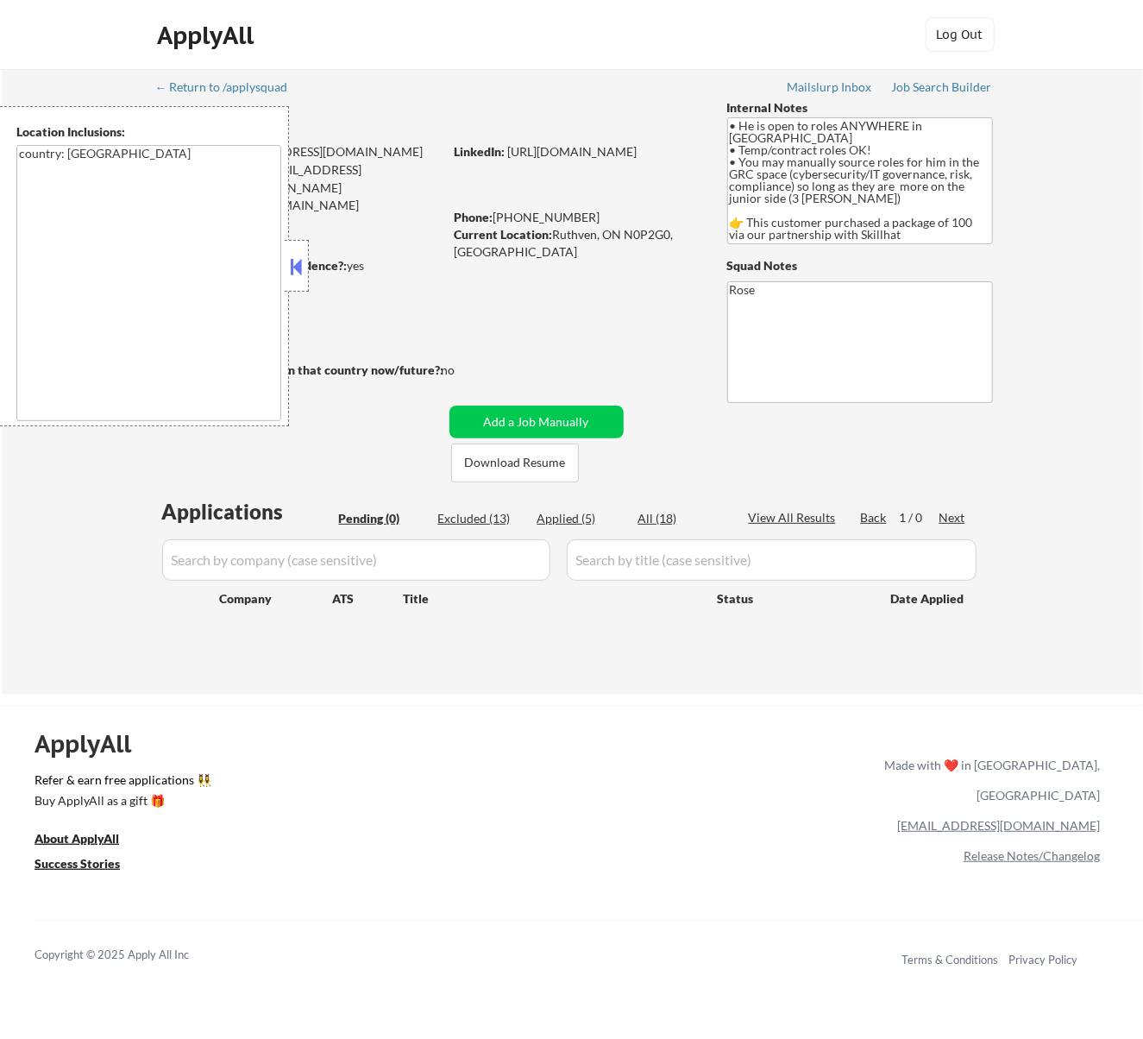
click at [285, 257] on div at bounding box center [297, 266] width 24 height 52
